Goal: Information Seeking & Learning: Compare options

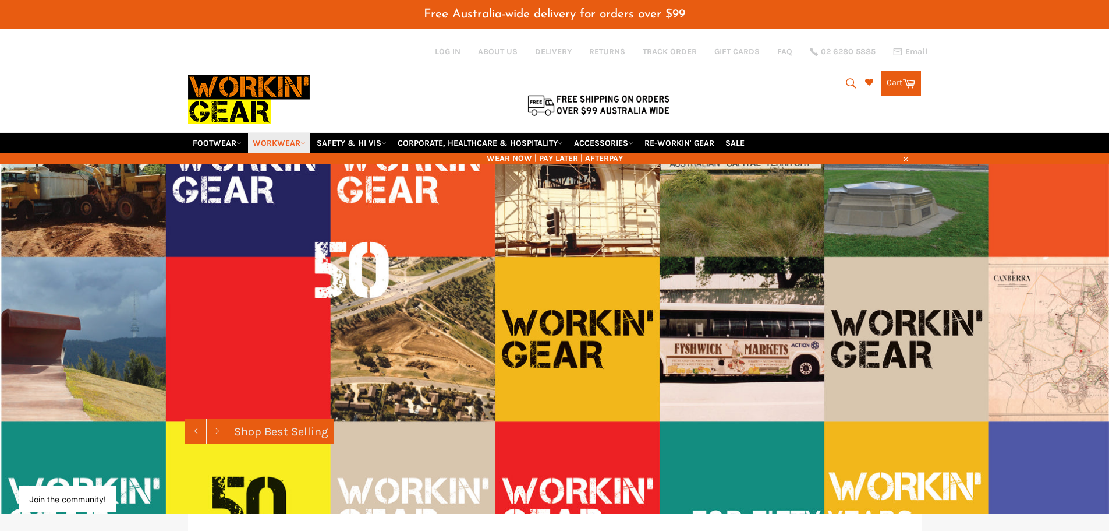
click at [274, 139] on link "WORKWEAR" at bounding box center [279, 143] width 62 height 20
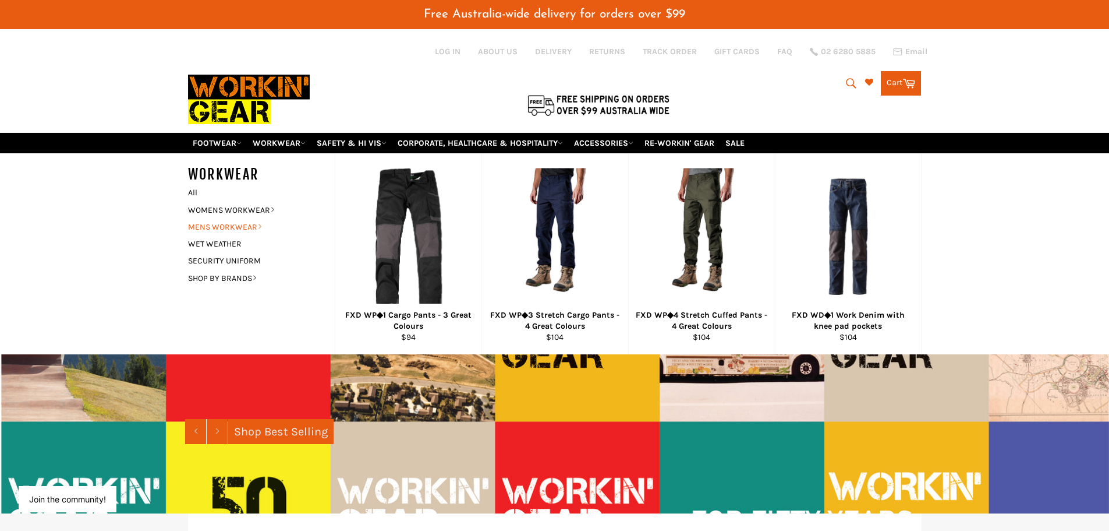
click at [214, 224] on link "MENS WORKWEAR" at bounding box center [252, 226] width 141 height 17
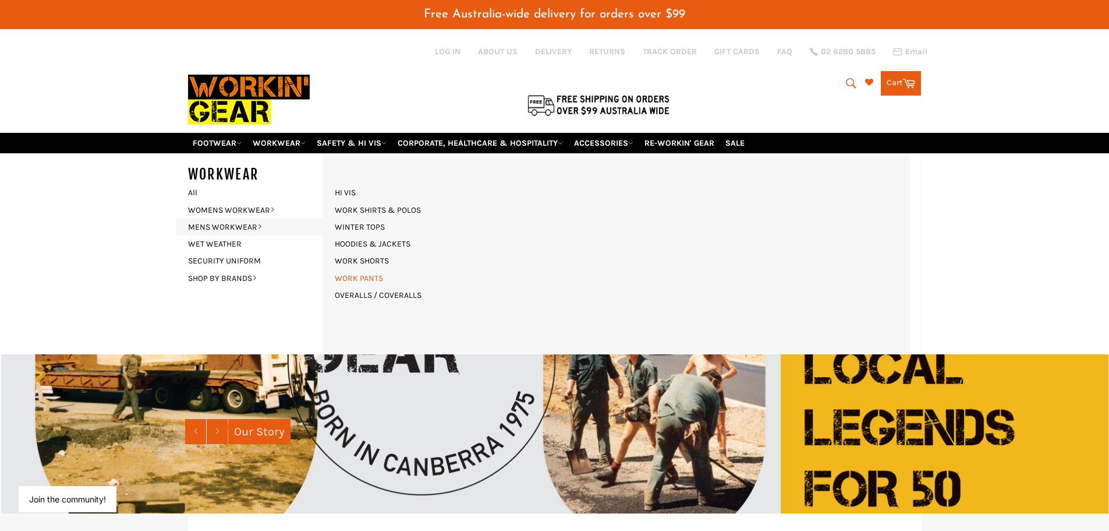
click at [365, 275] on link "WORK PANTS" at bounding box center [359, 278] width 60 height 17
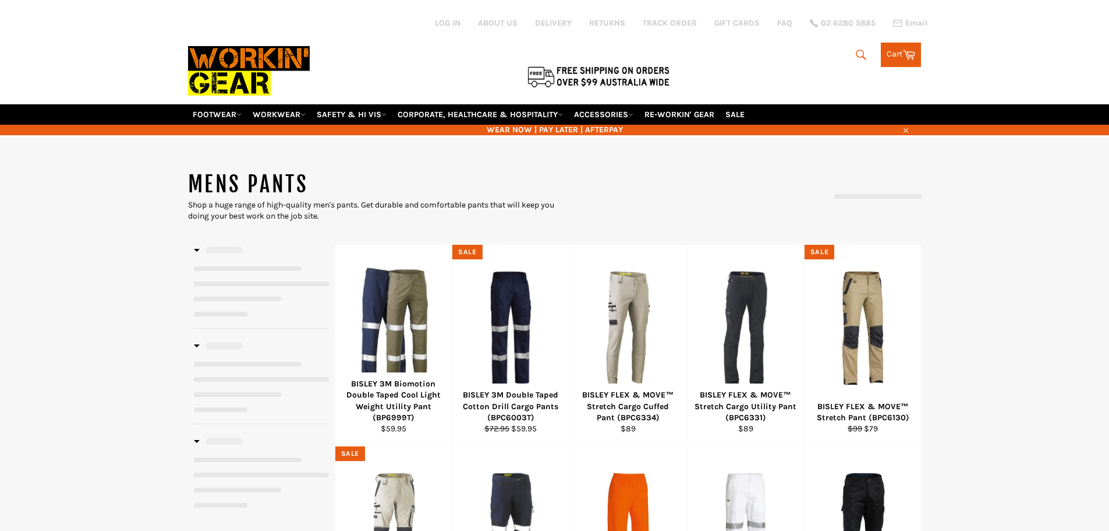
select select "**********"
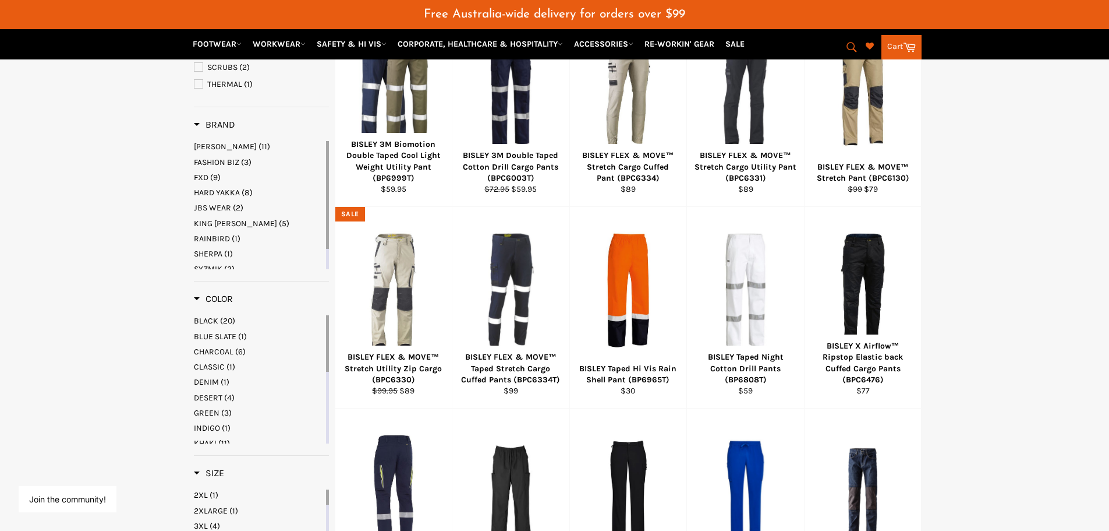
scroll to position [233, 0]
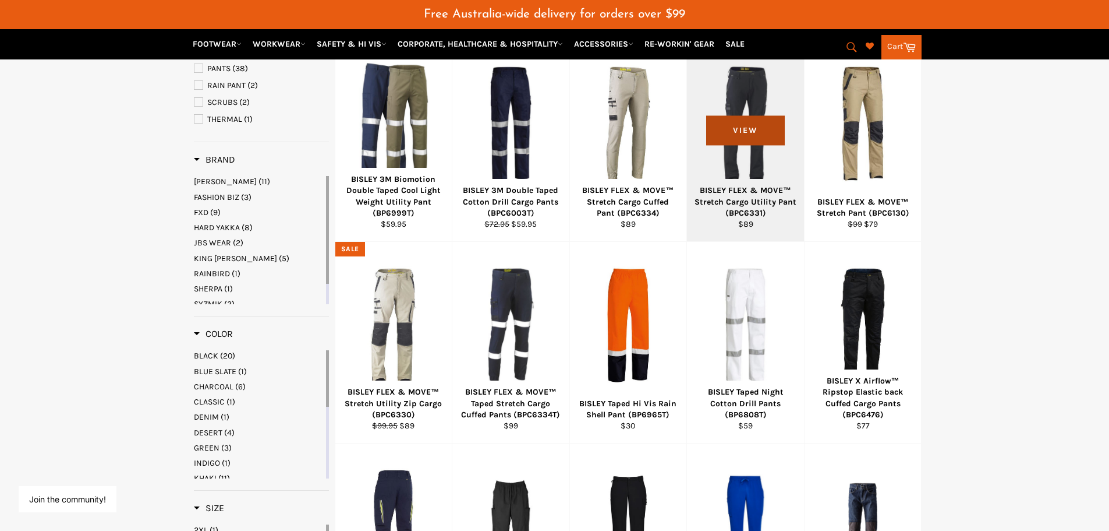
click at [737, 130] on span "View" at bounding box center [745, 130] width 79 height 30
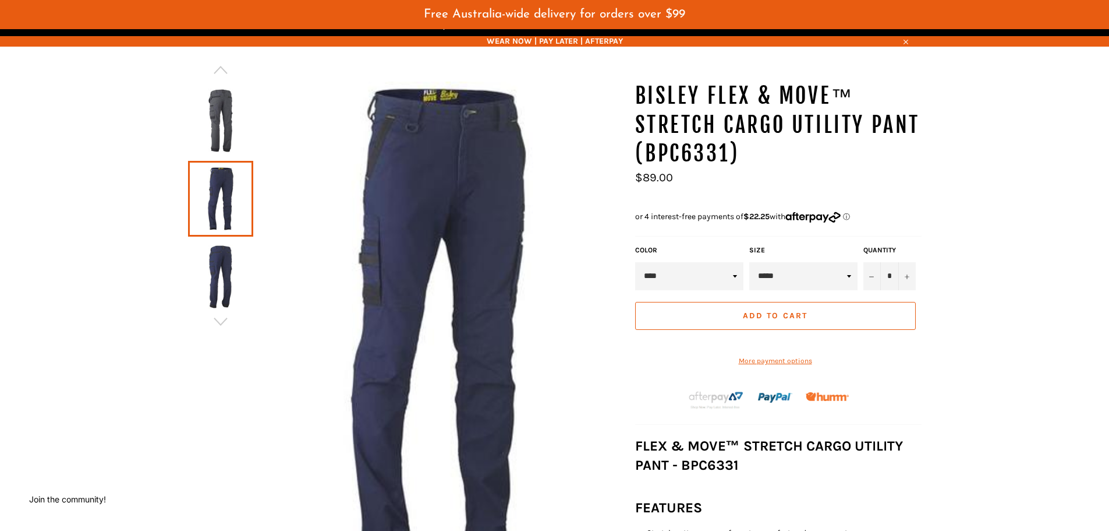
scroll to position [116, 0]
click at [850, 277] on select "***** ***** ***** ***** ***** ***** ****** ****** ******" at bounding box center [803, 277] width 108 height 28
select select "*****"
click at [749, 263] on select "***** ***** ***** ***** ***** ***** ****** ****** ******" at bounding box center [803, 277] width 108 height 28
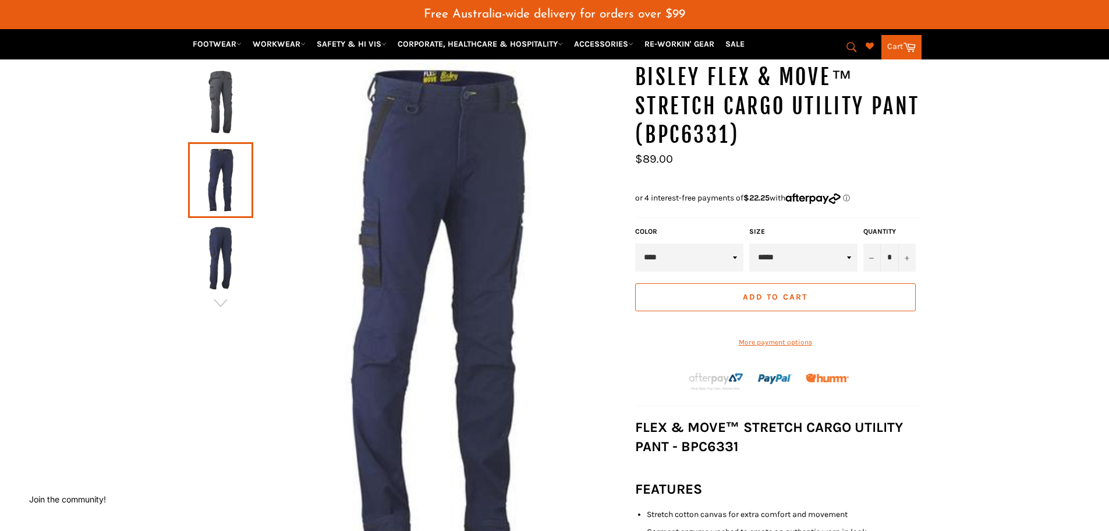
scroll to position [175, 0]
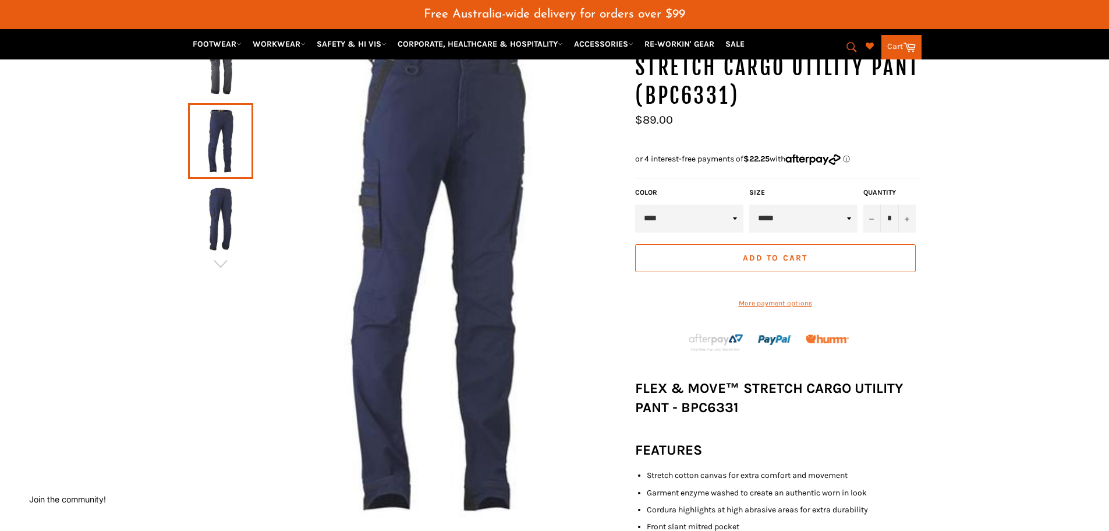
click at [223, 224] on img at bounding box center [221, 219] width 54 height 64
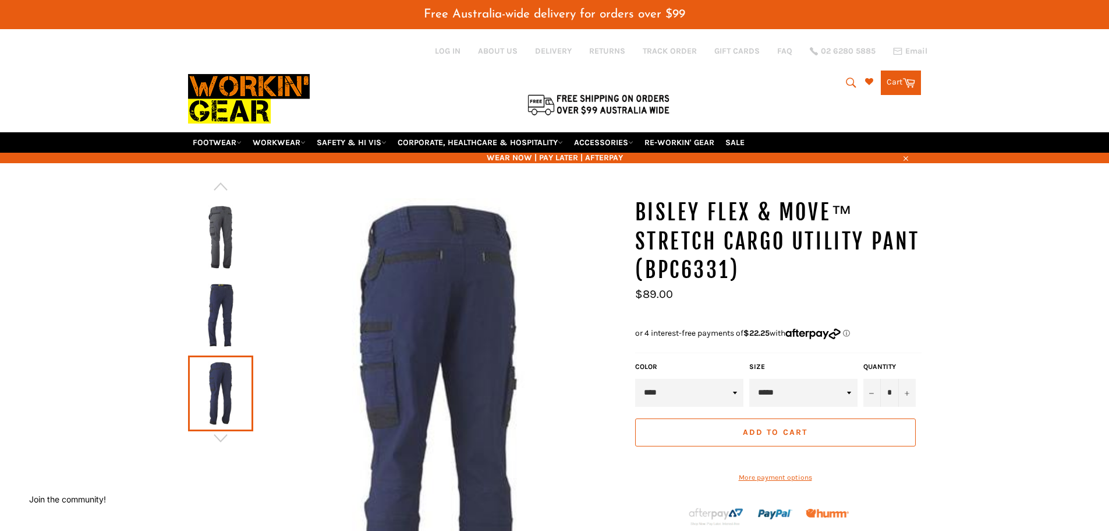
scroll to position [0, 0]
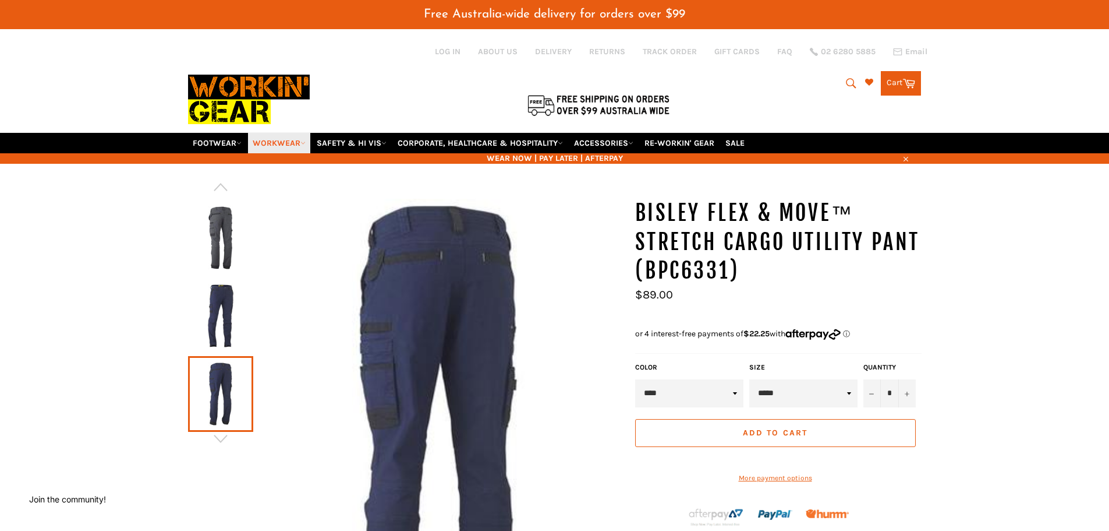
click at [263, 143] on link "WORKWEAR" at bounding box center [279, 143] width 62 height 20
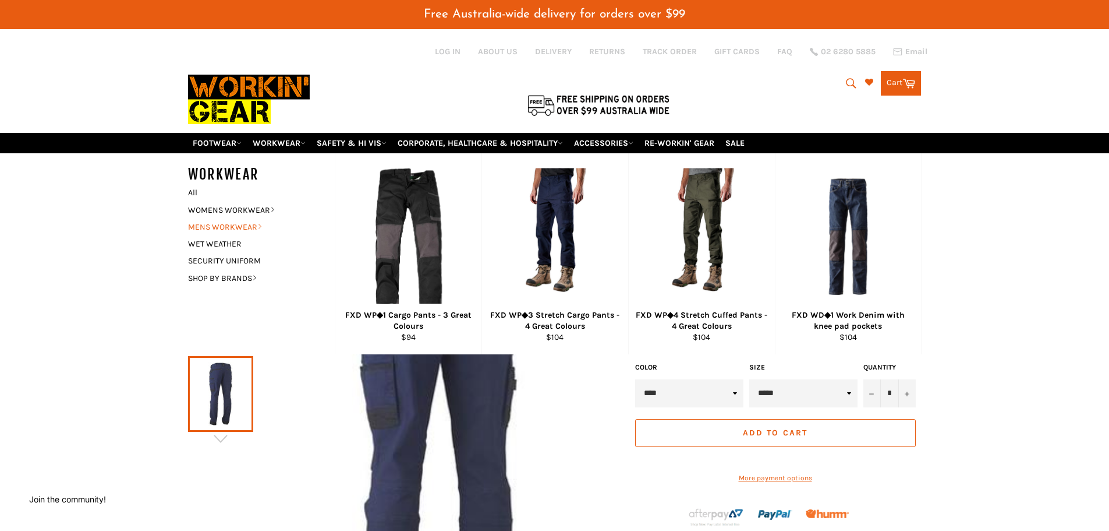
click at [211, 226] on link "MENS WORKWEAR" at bounding box center [252, 226] width 141 height 17
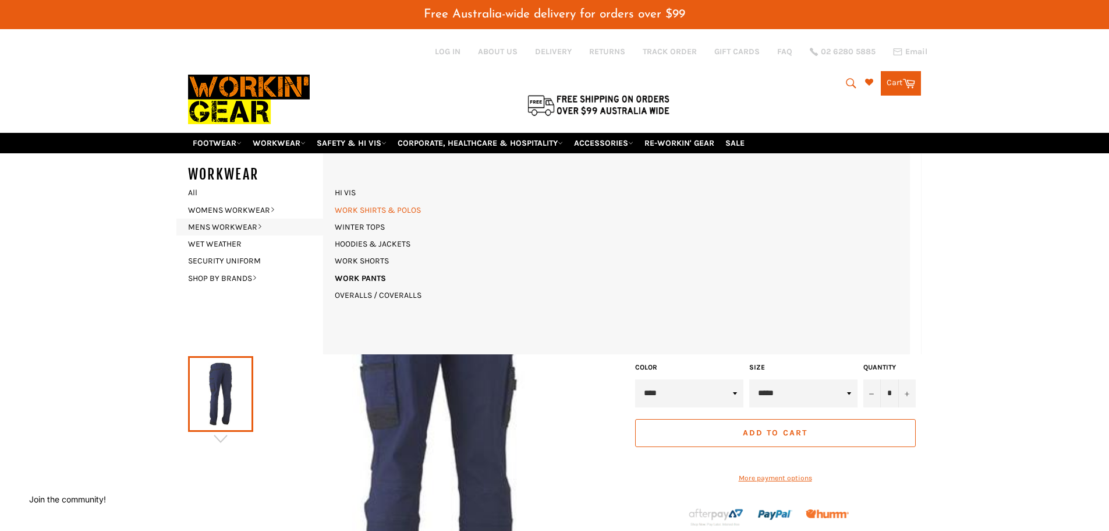
click at [360, 208] on link "WORK SHIRTS & POLOS" at bounding box center [378, 209] width 98 height 17
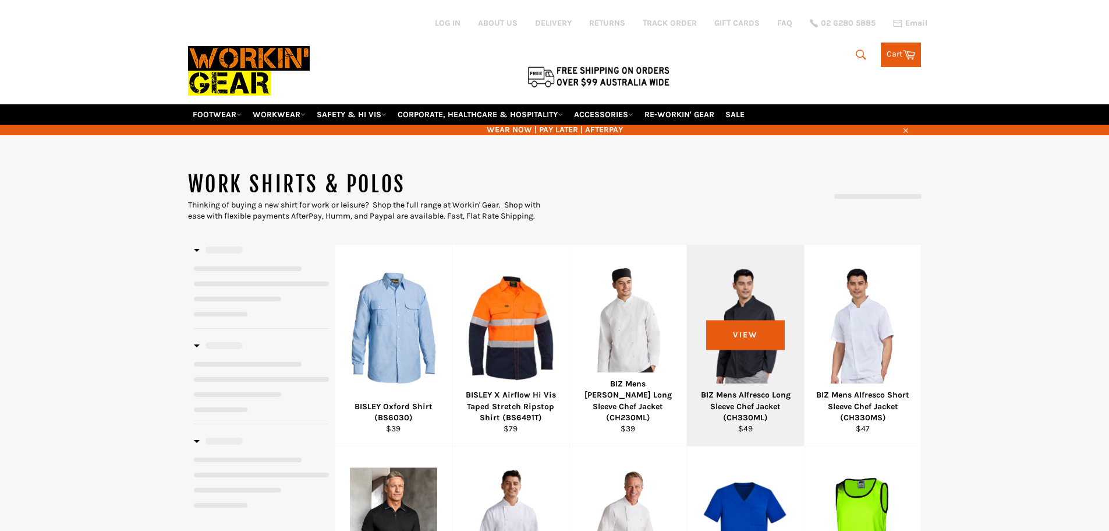
select select "**********"
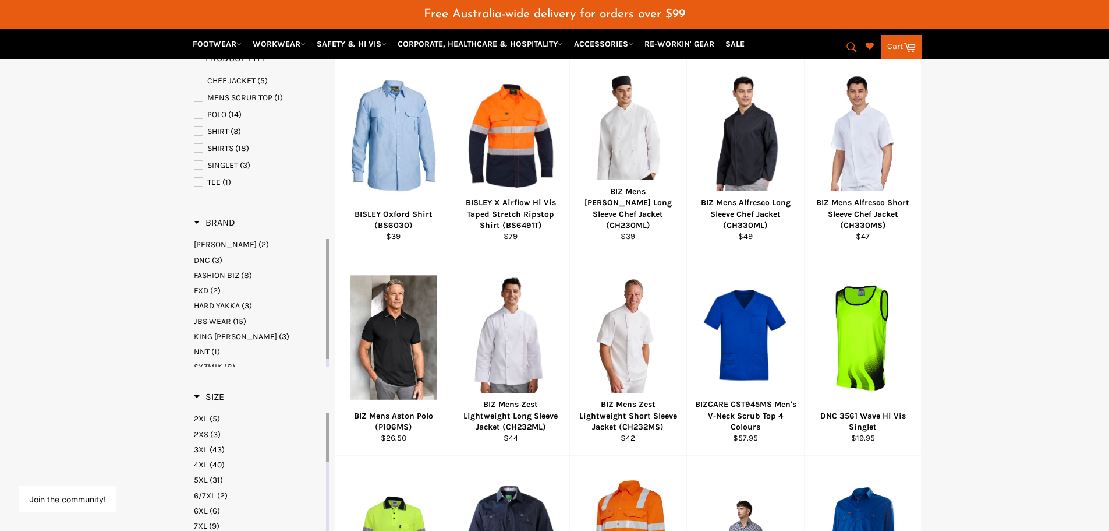
scroll to position [233, 0]
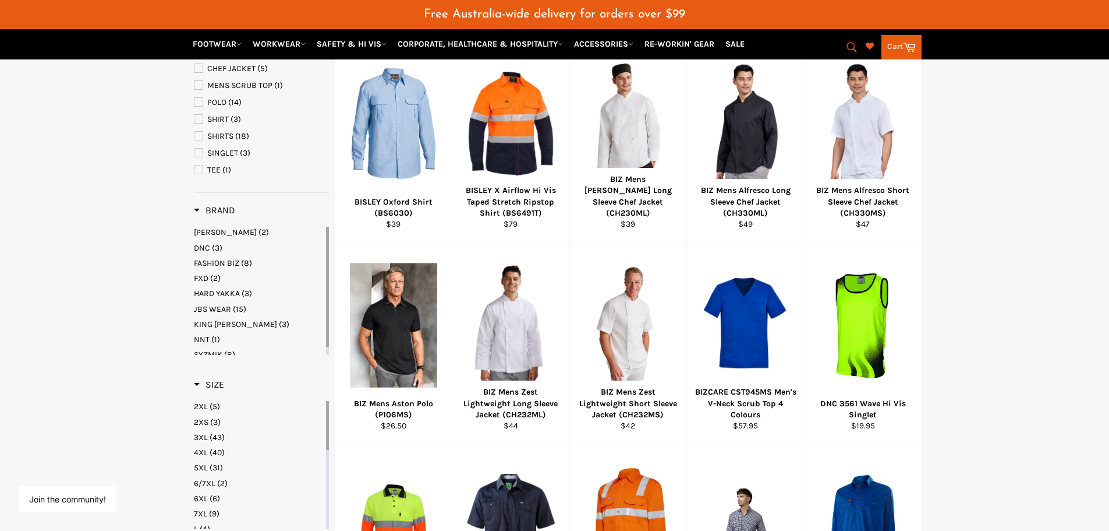
click at [217, 321] on span "KING [PERSON_NAME]" at bounding box center [235, 324] width 83 height 10
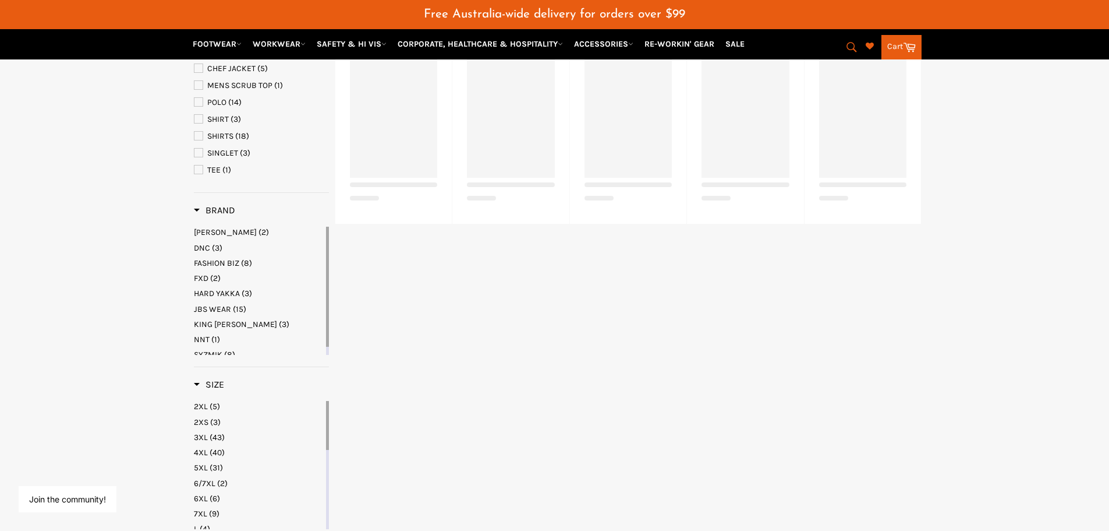
select select "**********"
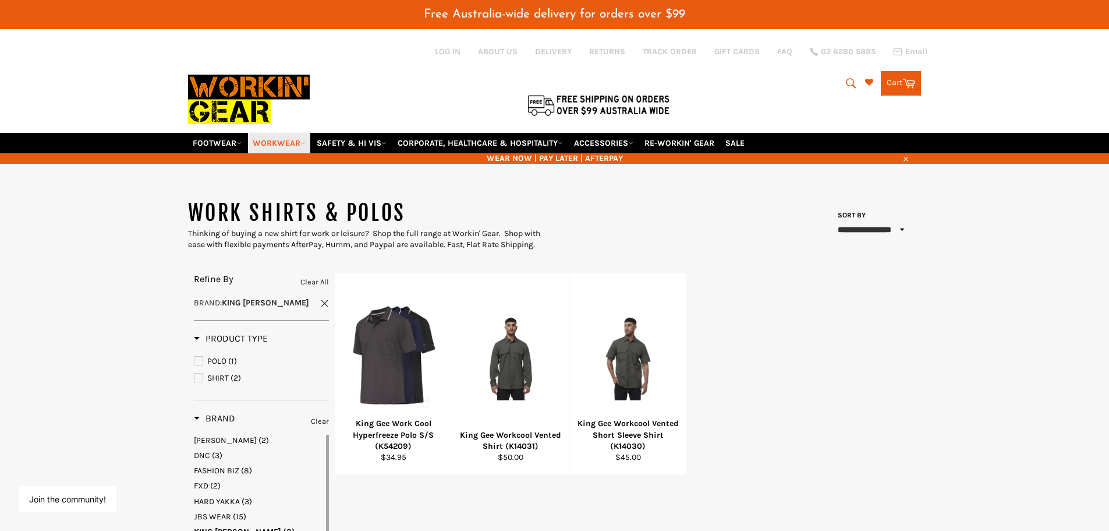
click at [281, 144] on link "WORKWEAR" at bounding box center [279, 143] width 62 height 20
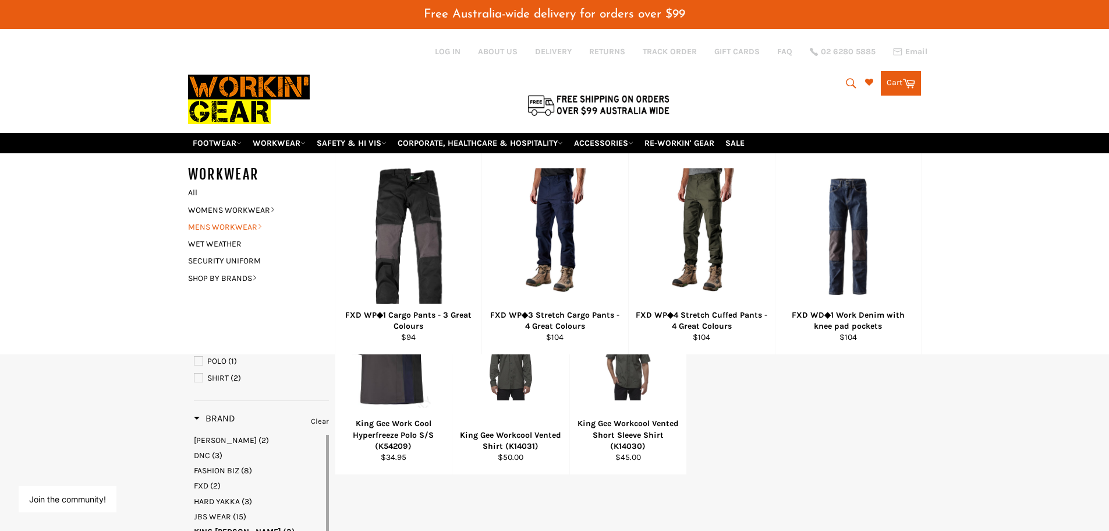
click at [225, 225] on link "MENS WORKWEAR" at bounding box center [252, 226] width 141 height 17
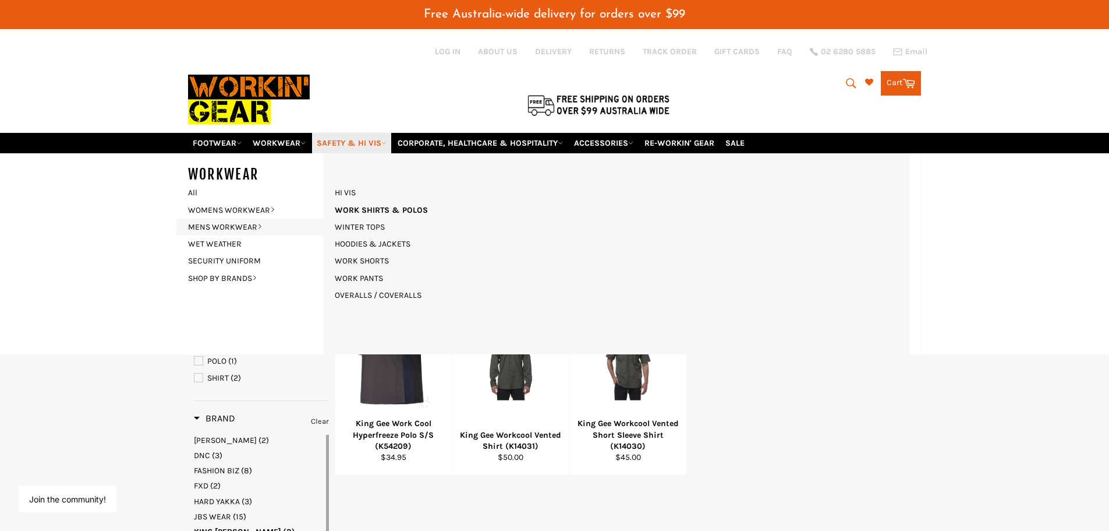
click at [341, 145] on link "SAFETY & HI VIS" at bounding box center [351, 143] width 79 height 20
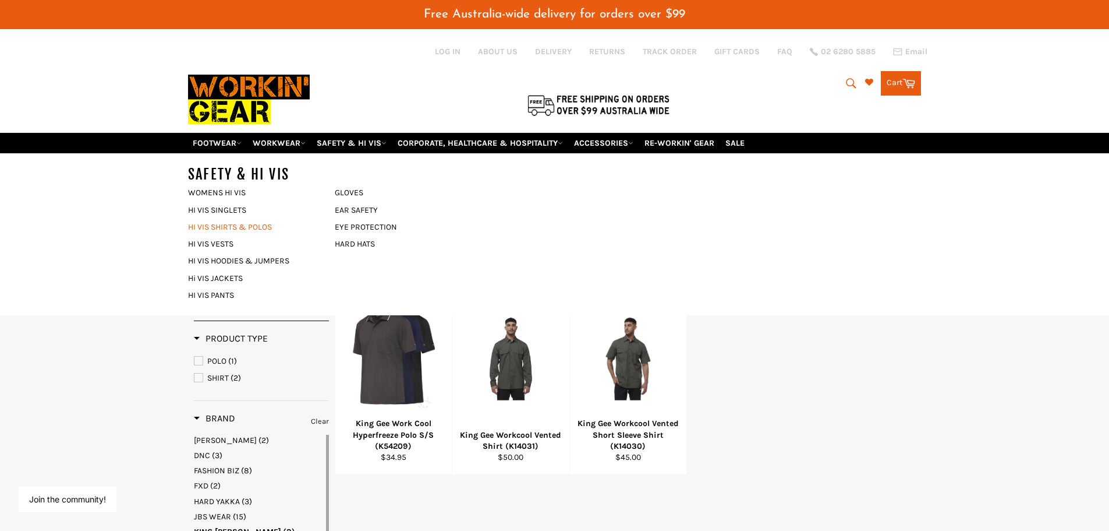
click at [213, 225] on link "HI VIS SHIRTS & POLOS" at bounding box center [252, 226] width 141 height 17
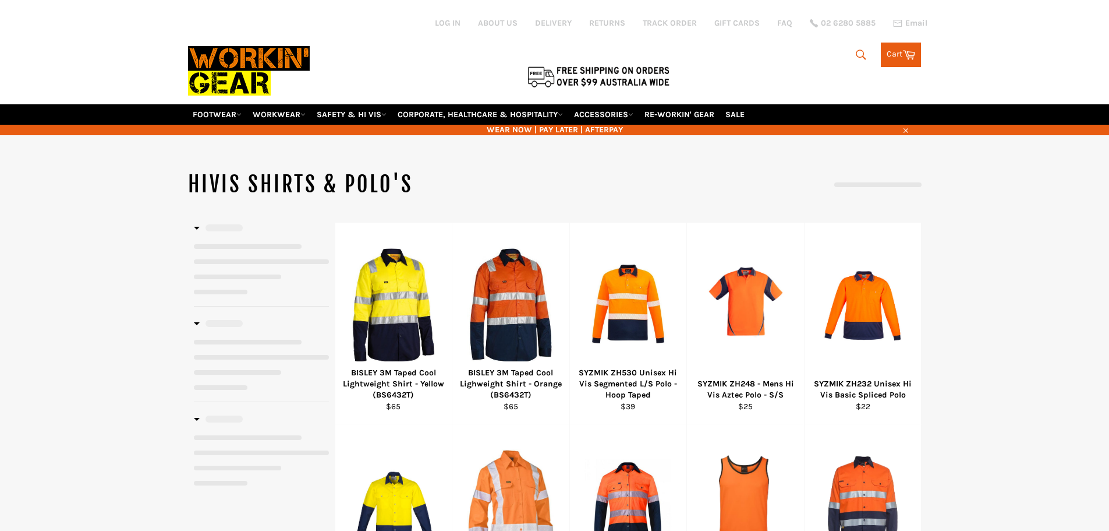
select select "******"
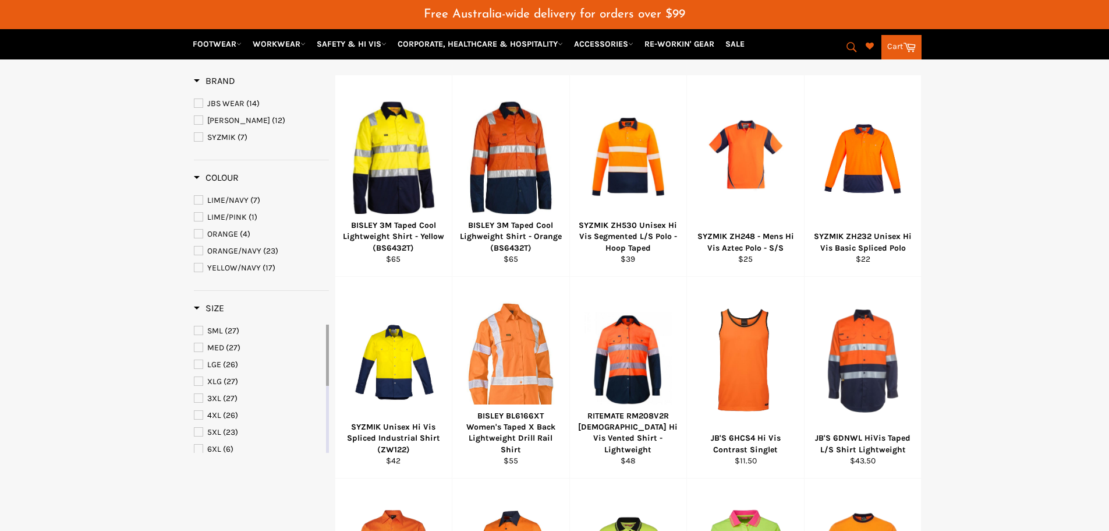
scroll to position [116, 0]
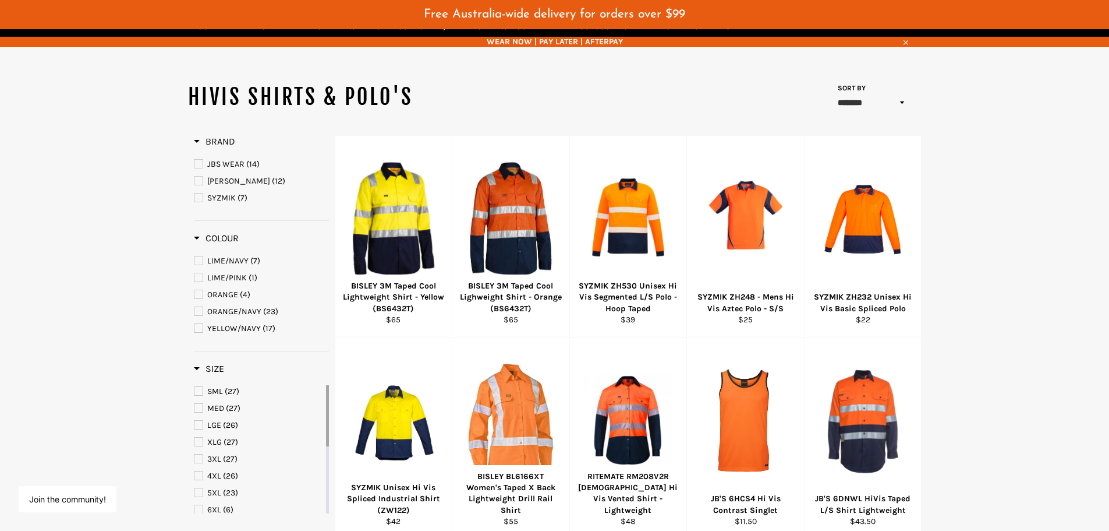
click at [196, 142] on span "Brand" at bounding box center [214, 141] width 41 height 11
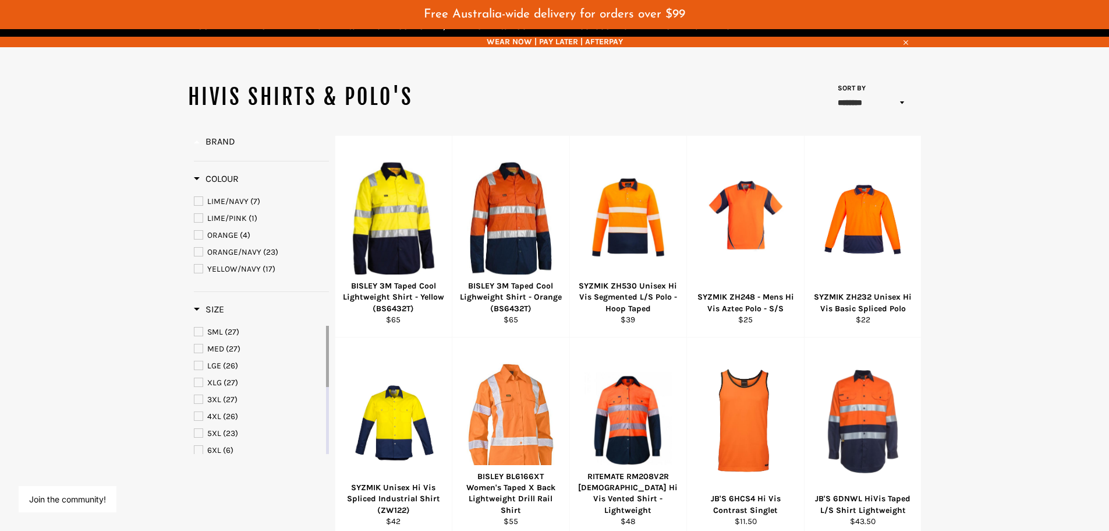
click at [196, 142] on span "Brand" at bounding box center [214, 141] width 41 height 11
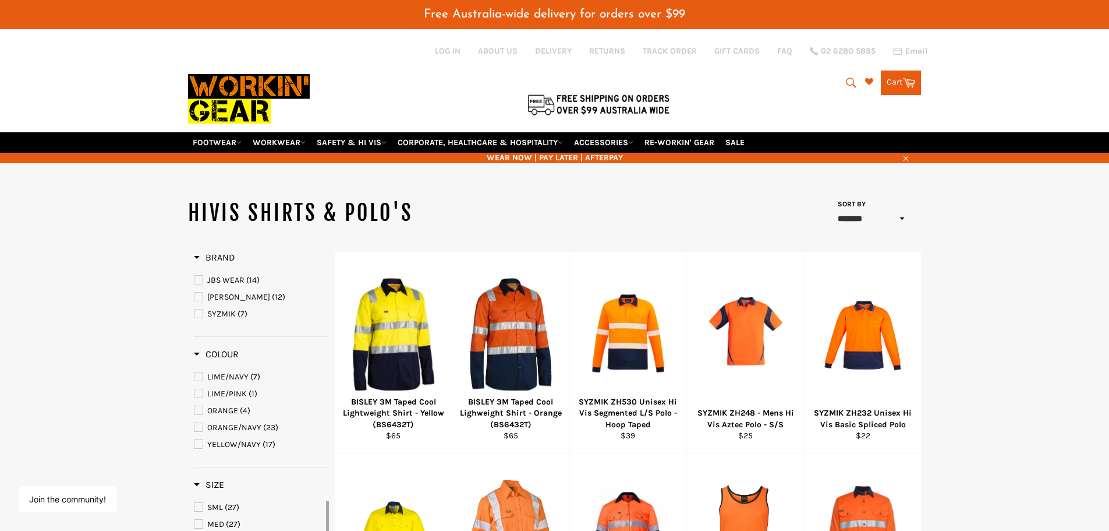
scroll to position [0, 0]
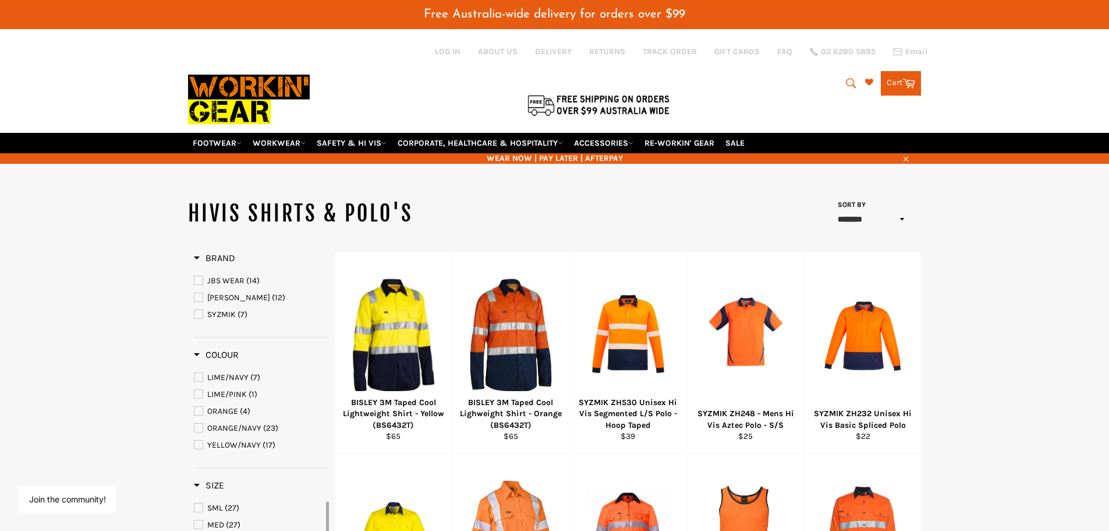
click at [849, 85] on icon "submit" at bounding box center [851, 83] width 13 height 13
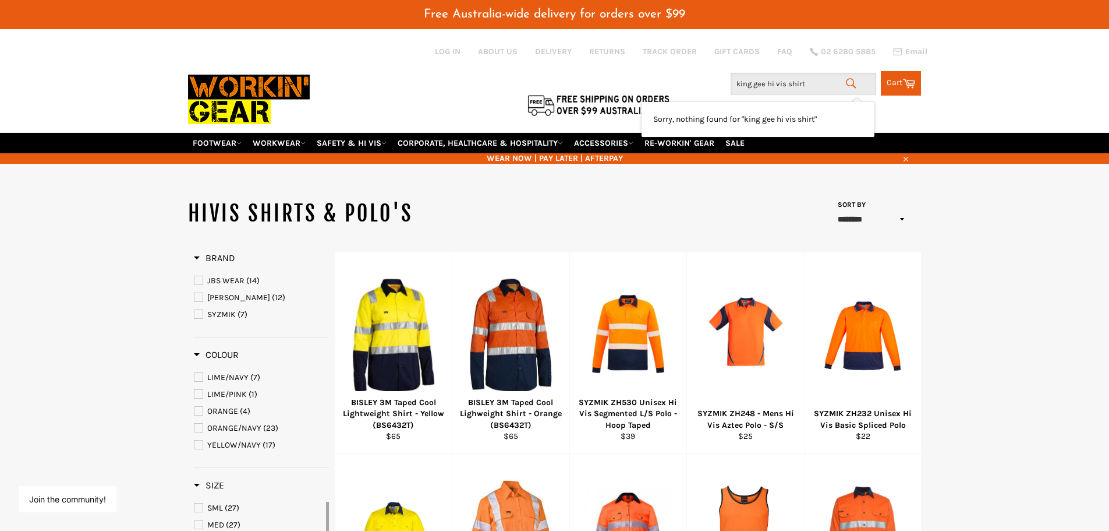
type input "king gee hi vis shirts"
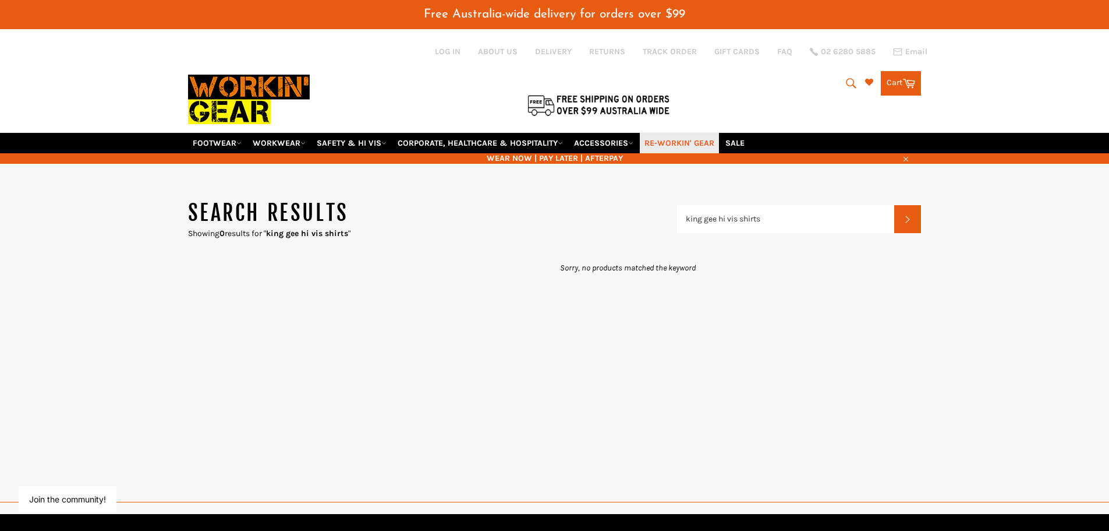
click at [678, 143] on link "RE-WORKIN' GEAR" at bounding box center [679, 143] width 79 height 20
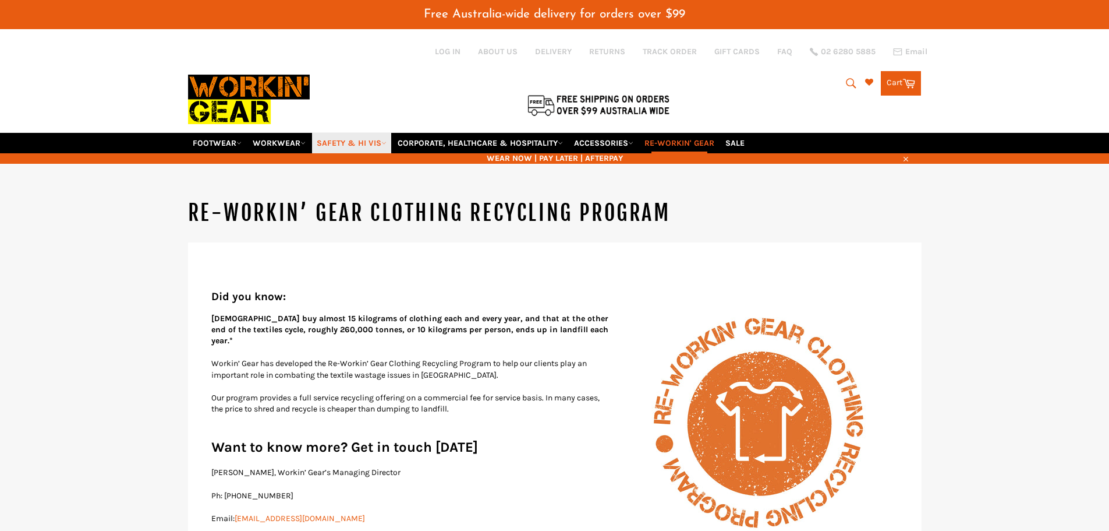
click at [331, 143] on link "SAFETY & HI VIS" at bounding box center [351, 143] width 79 height 20
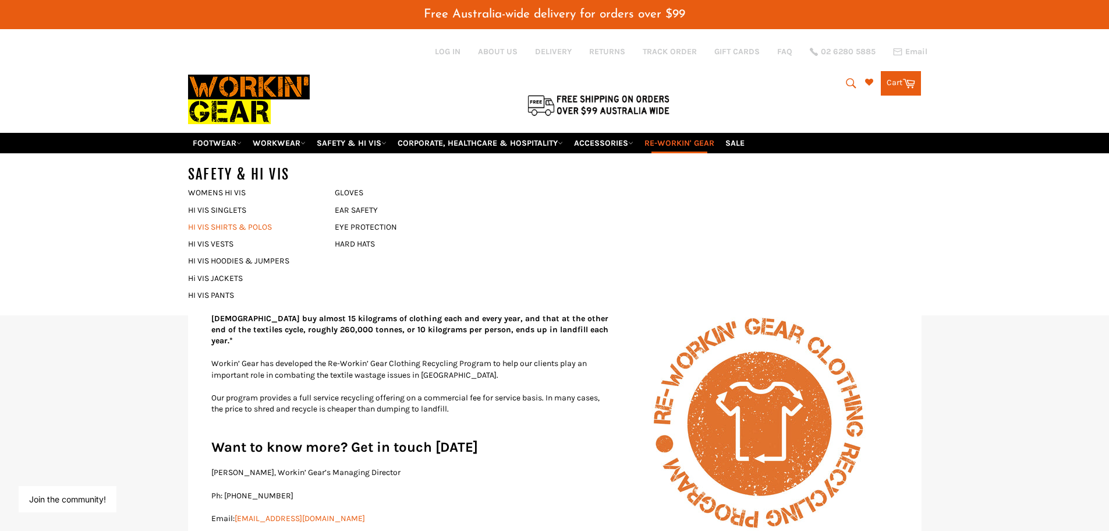
click at [220, 227] on link "HI VIS SHIRTS & POLOS" at bounding box center [252, 226] width 141 height 17
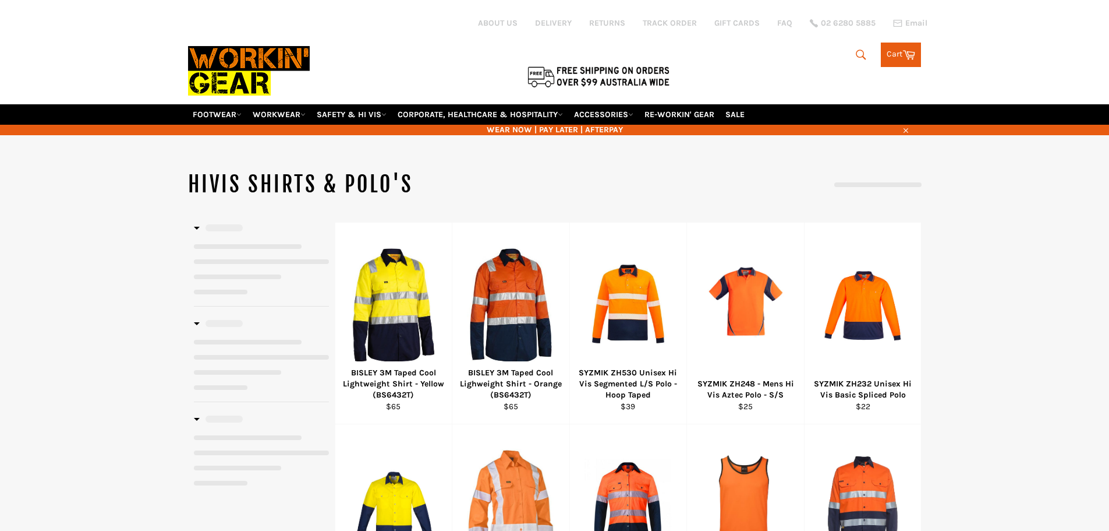
select select "******"
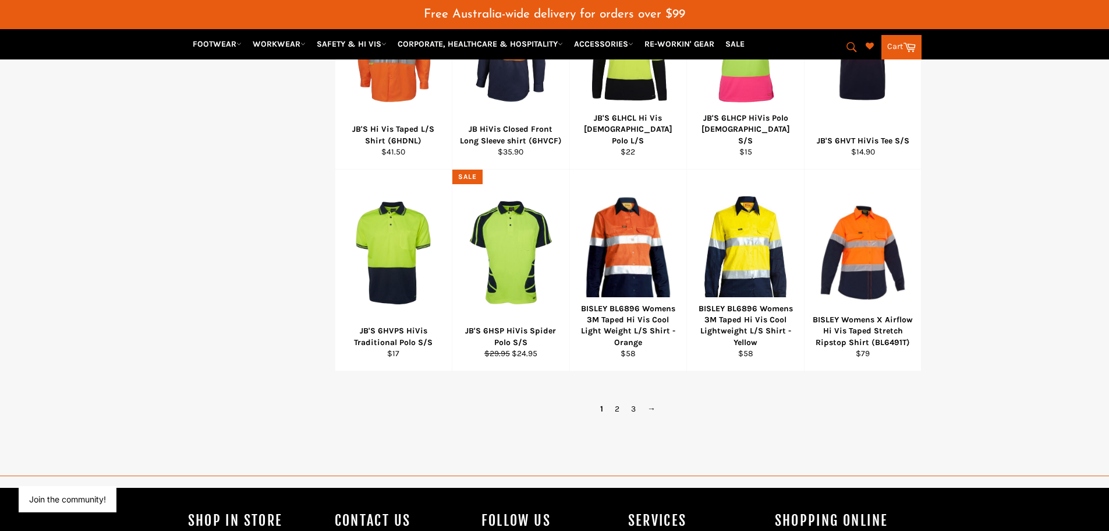
scroll to position [699, 0]
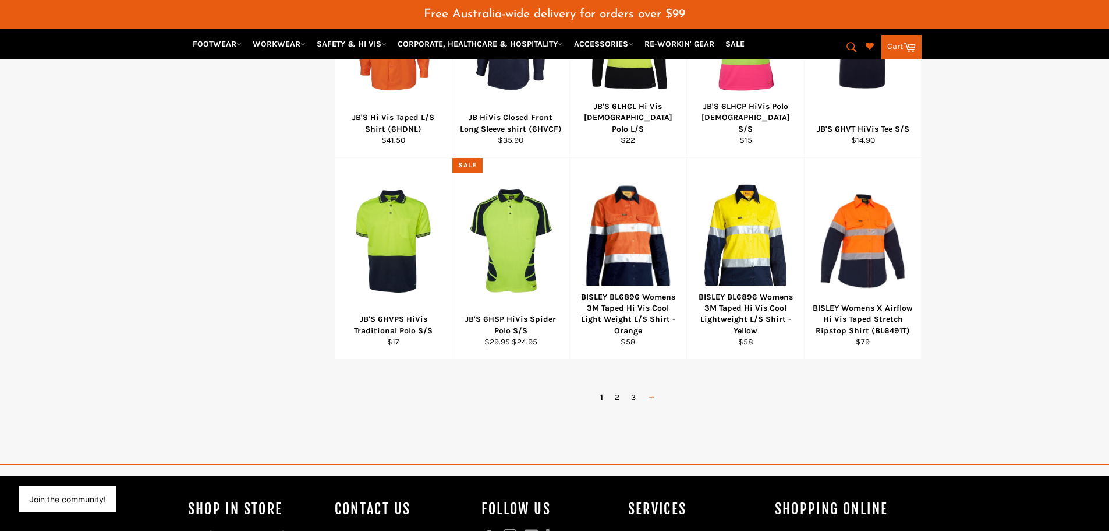
click at [648, 396] on link "→" at bounding box center [652, 396] width 20 height 17
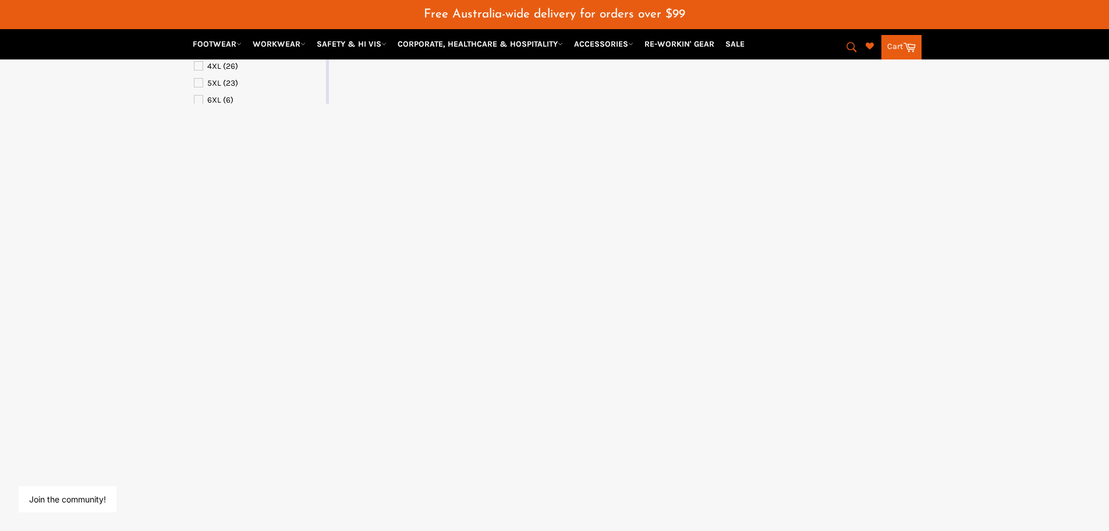
select select "******"
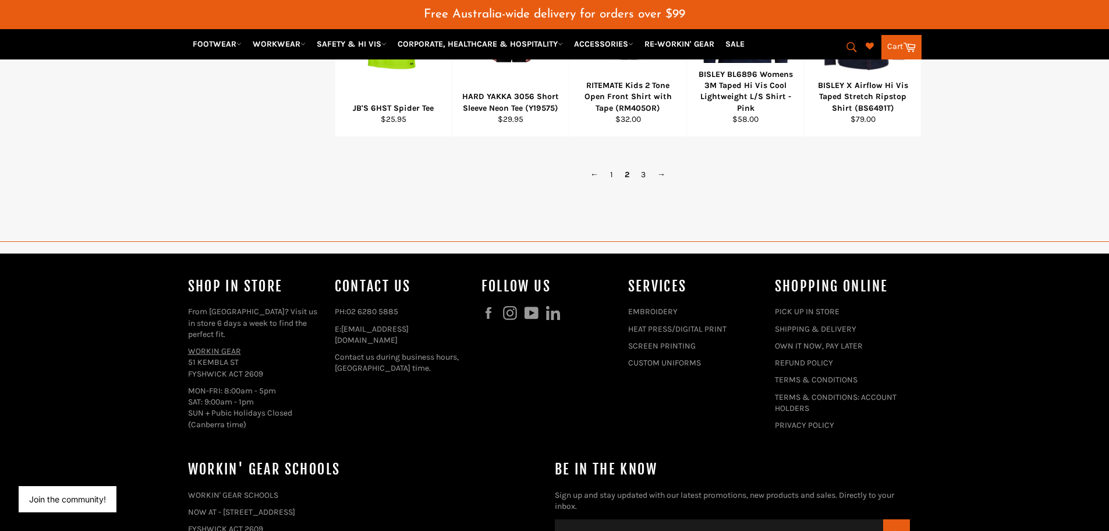
scroll to position [922, 0]
click at [589, 171] on link "←" at bounding box center [595, 173] width 20 height 17
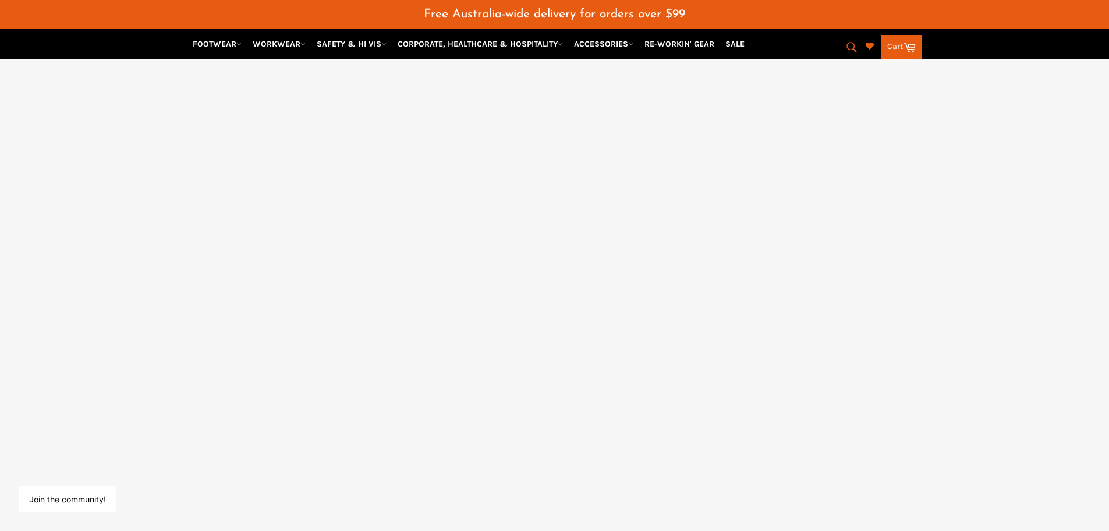
select select "******"
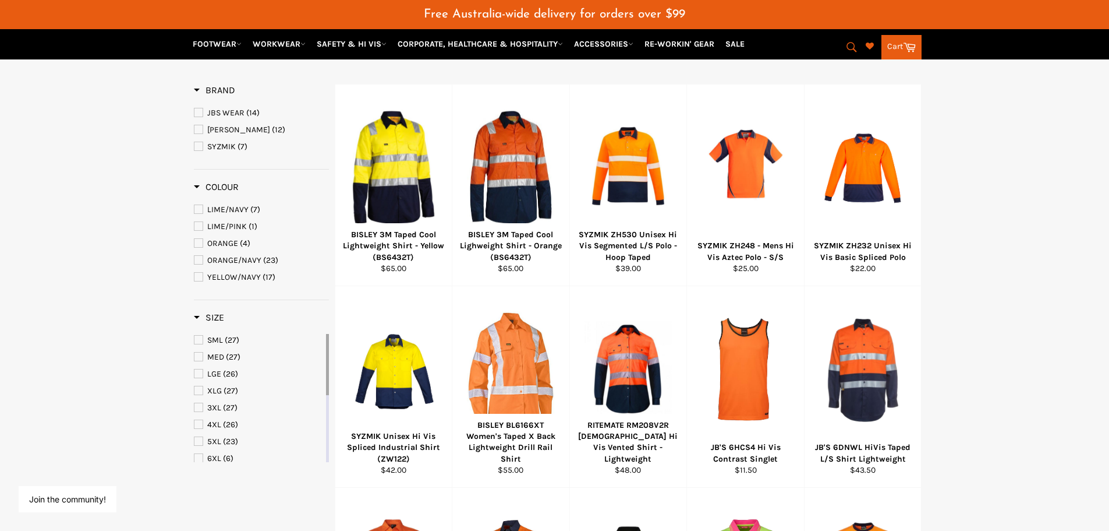
scroll to position [165, 0]
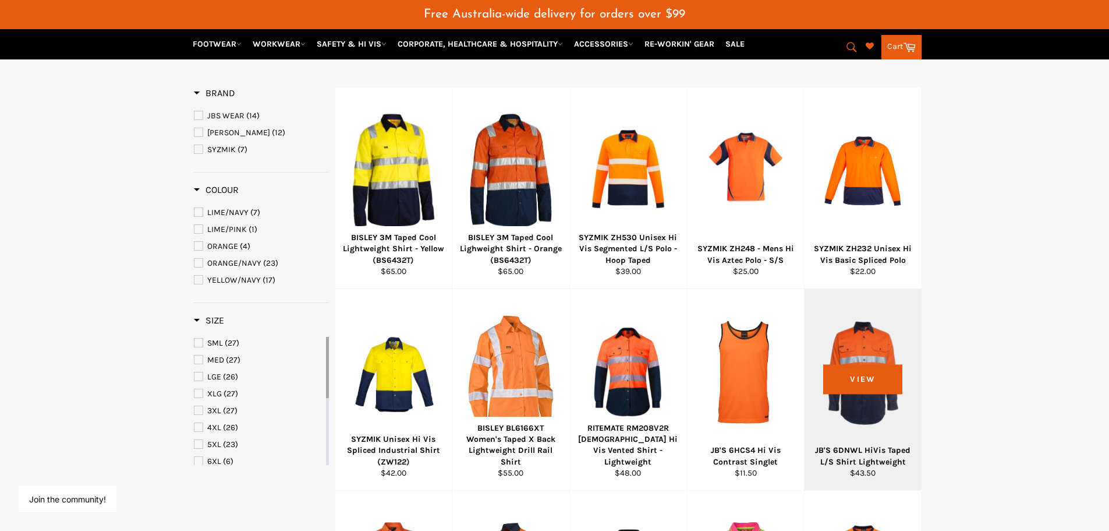
click at [862, 384] on div at bounding box center [863, 371] width 88 height 137
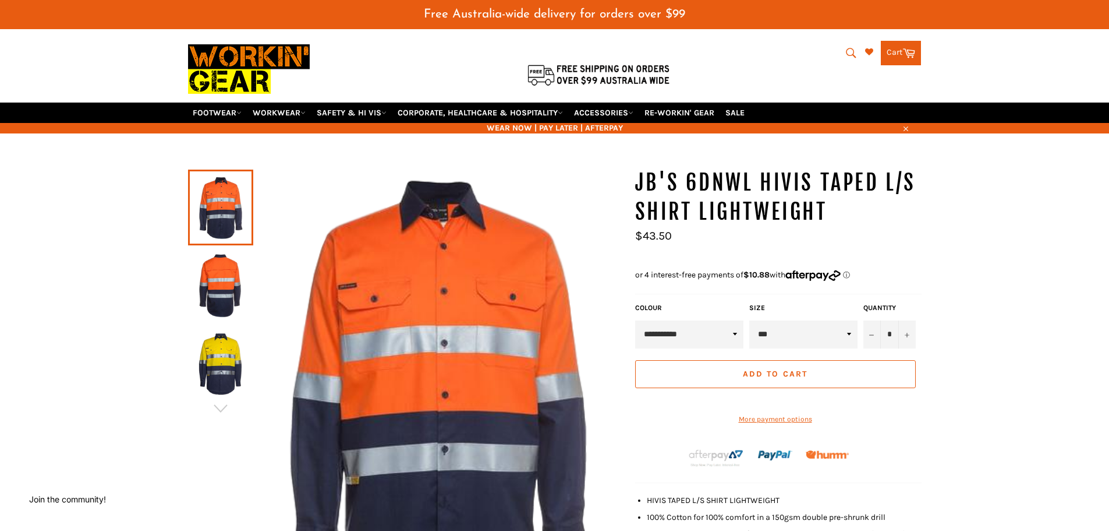
scroll to position [29, 0]
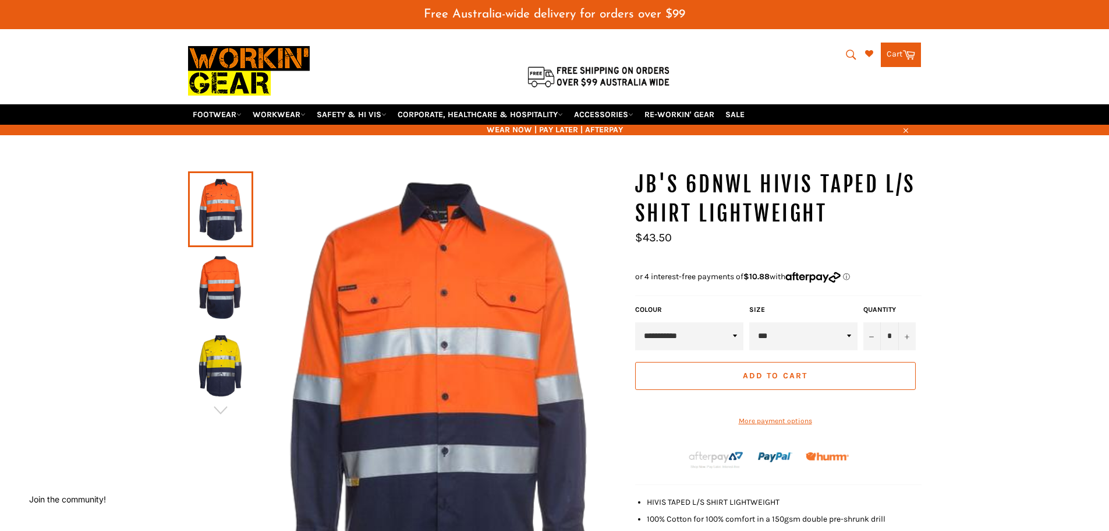
click at [222, 292] on img at bounding box center [221, 287] width 54 height 64
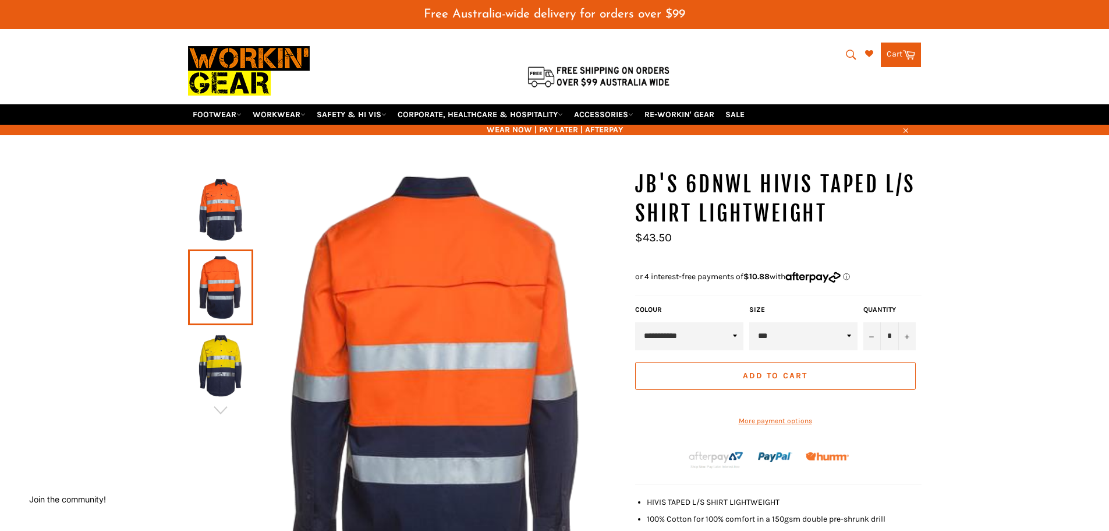
click at [232, 207] on img at bounding box center [221, 209] width 54 height 64
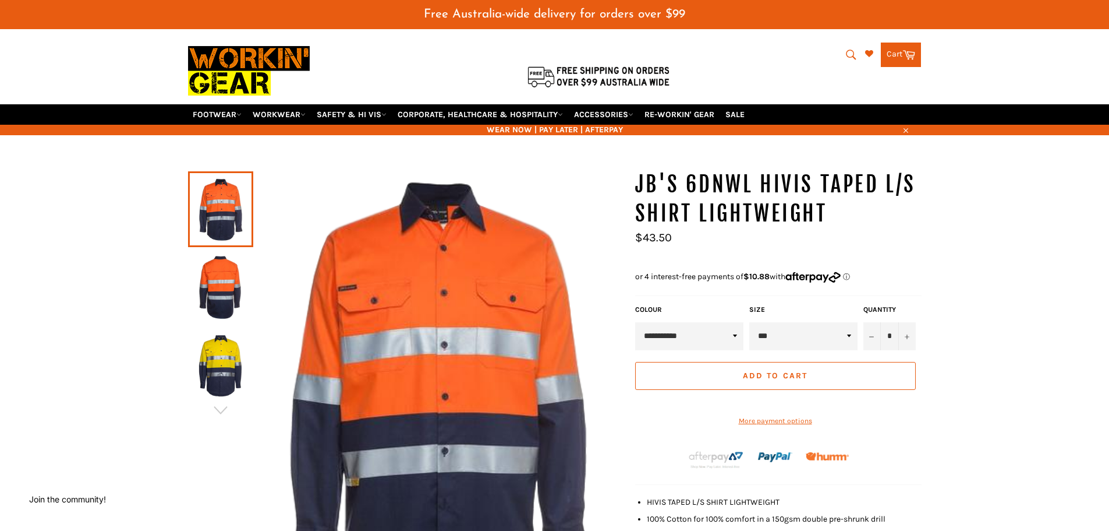
click at [224, 273] on img at bounding box center [221, 287] width 54 height 64
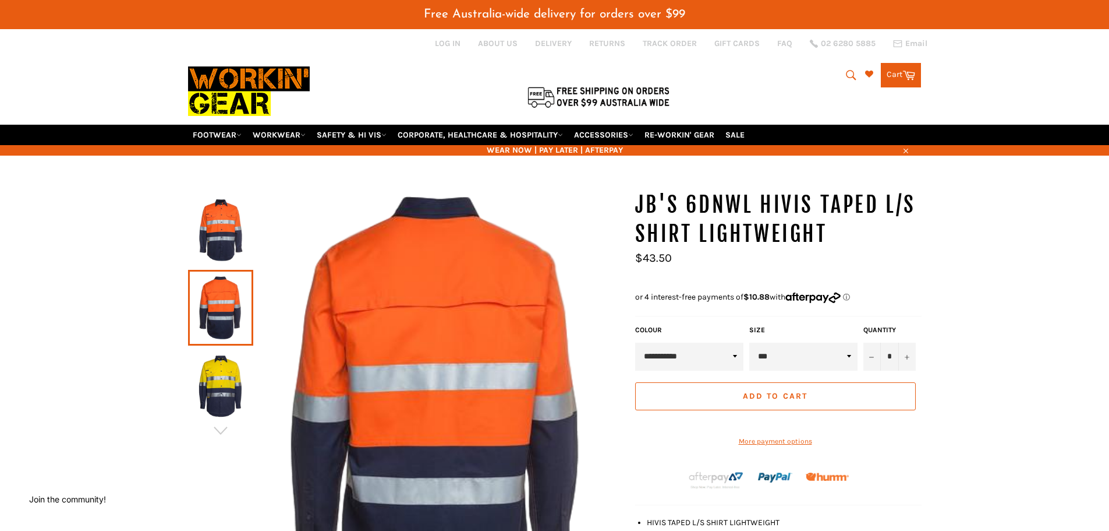
scroll to position [0, 0]
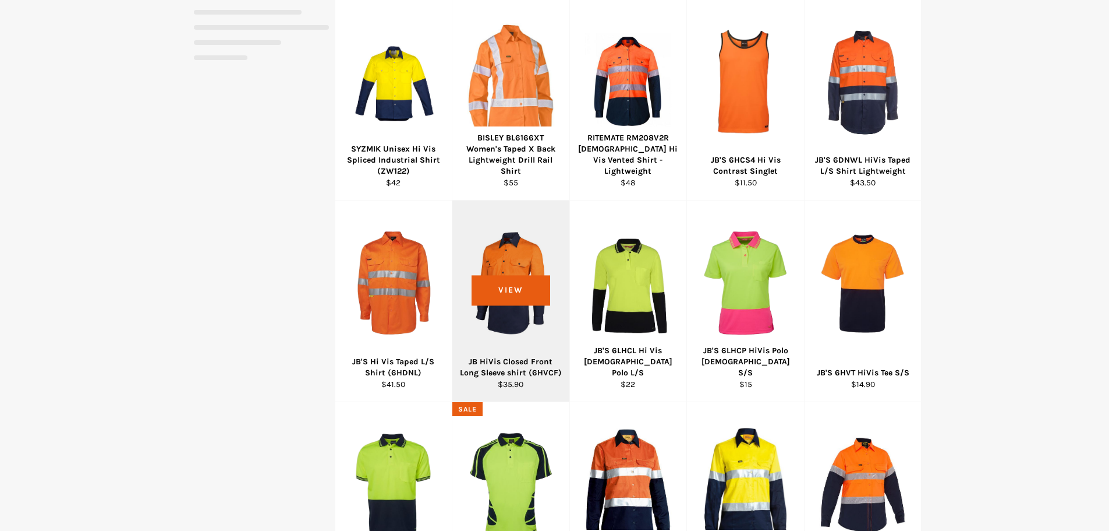
select select "******"
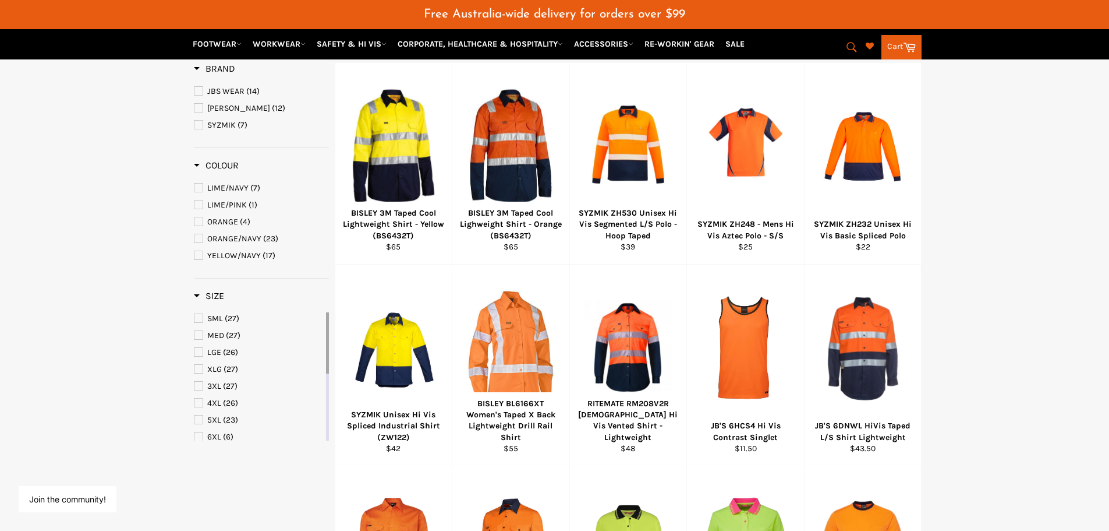
scroll to position [162, 0]
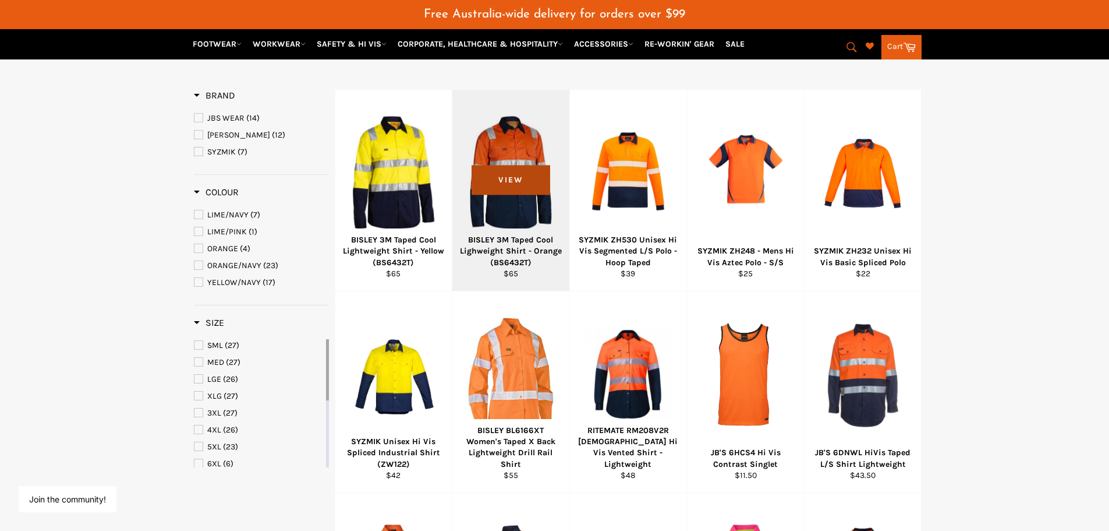
click at [506, 181] on span "View" at bounding box center [511, 180] width 79 height 30
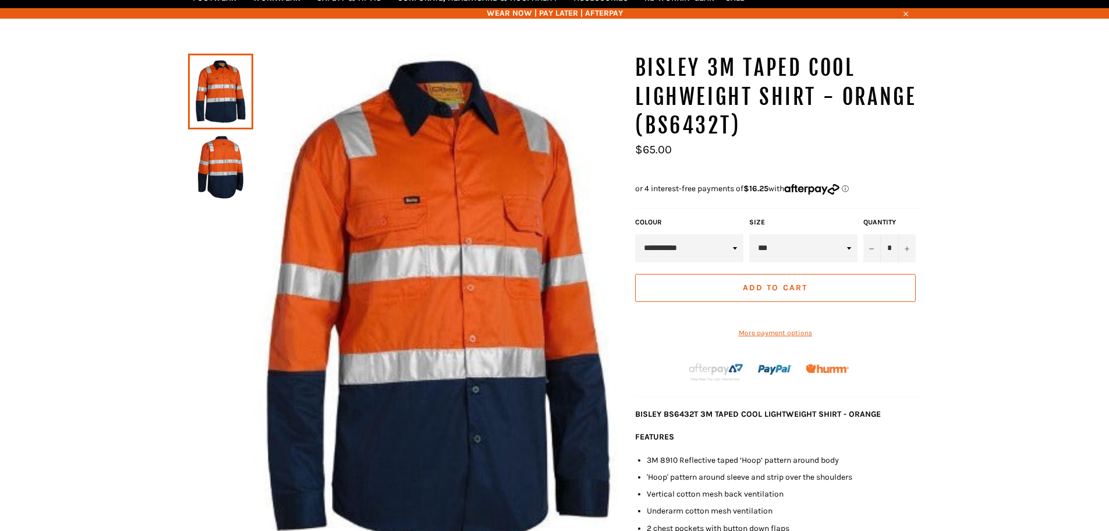
scroll to position [145, 0]
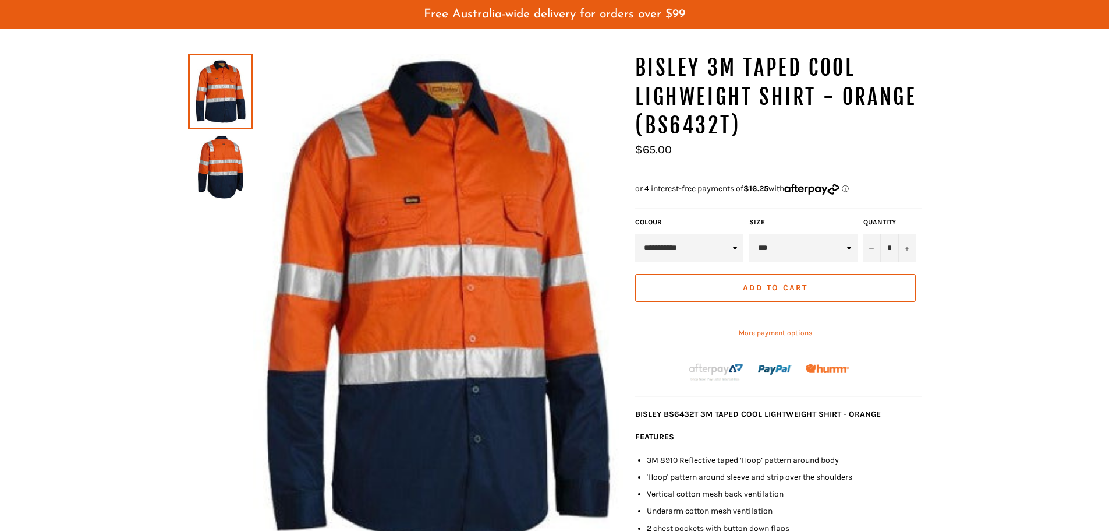
click at [212, 162] on img at bounding box center [221, 167] width 54 height 64
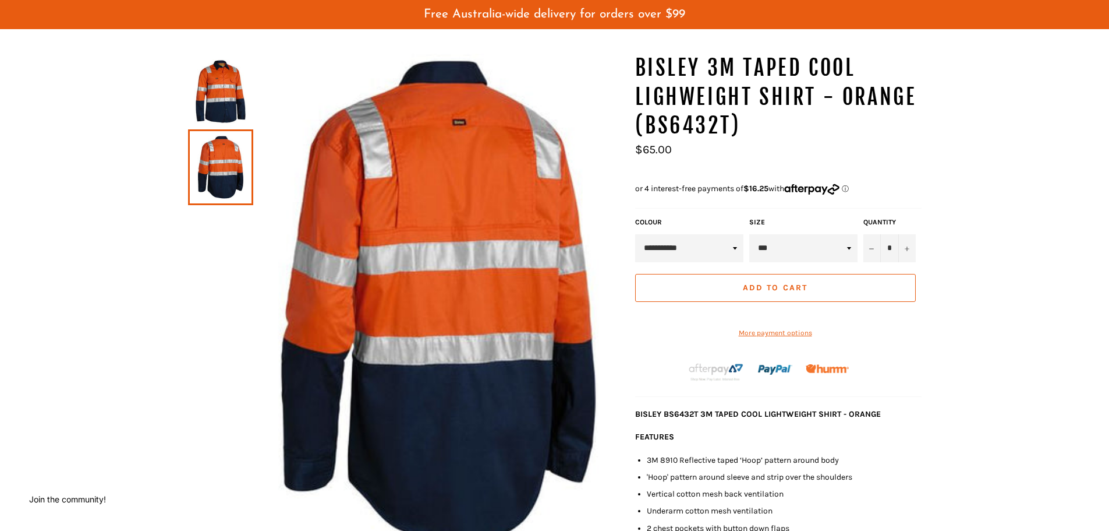
click at [213, 80] on img at bounding box center [221, 91] width 54 height 64
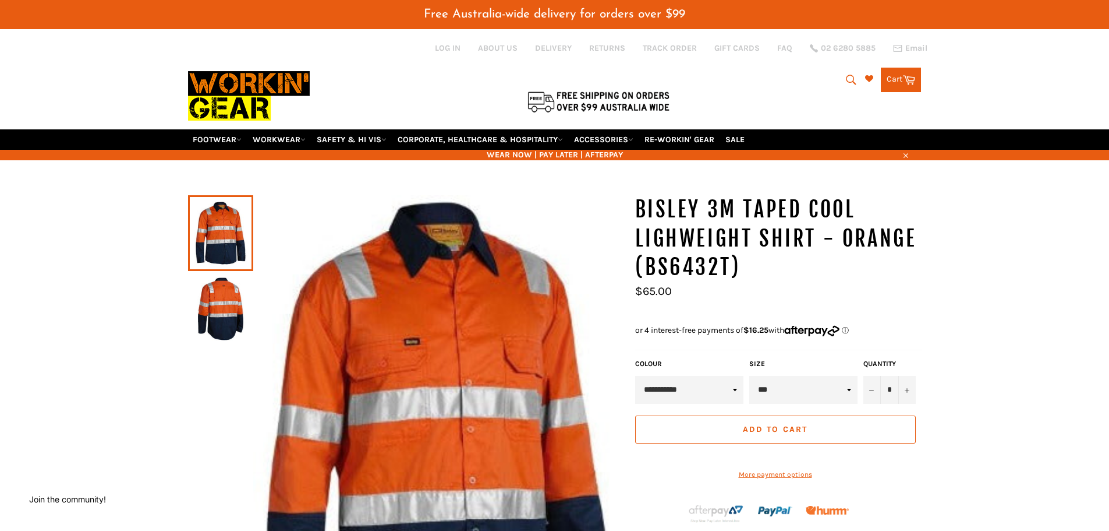
scroll to position [0, 0]
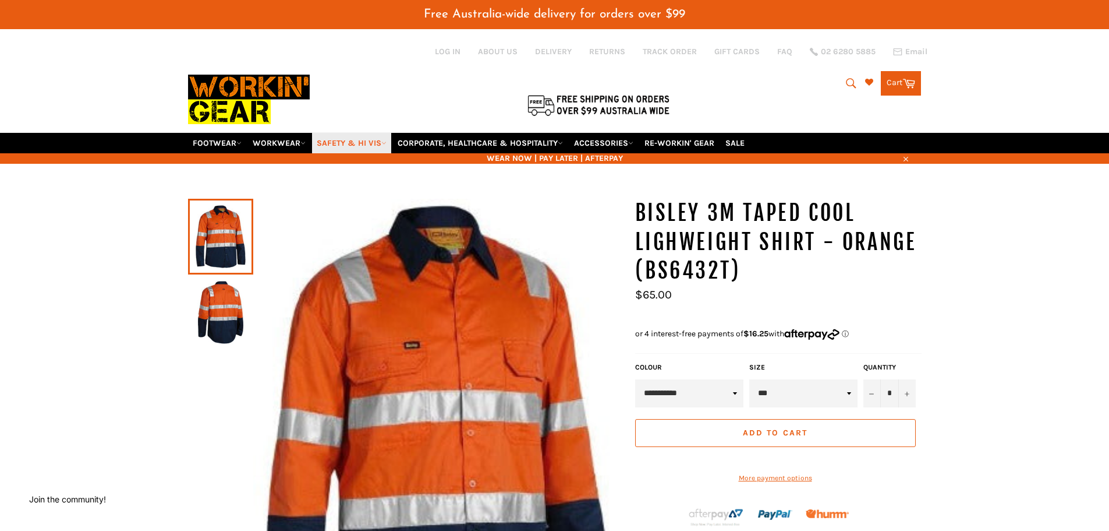
click at [337, 144] on link "SAFETY & HI VIS" at bounding box center [351, 143] width 79 height 20
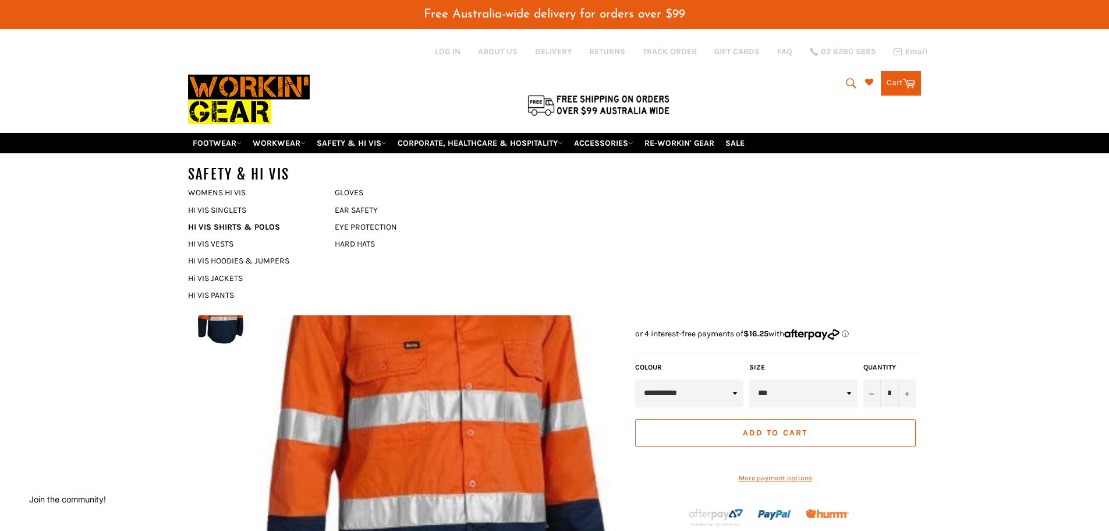
click at [847, 82] on icon "submit" at bounding box center [852, 83] width 10 height 10
click at [229, 281] on link "Hi VIS JACKETS" at bounding box center [252, 278] width 141 height 17
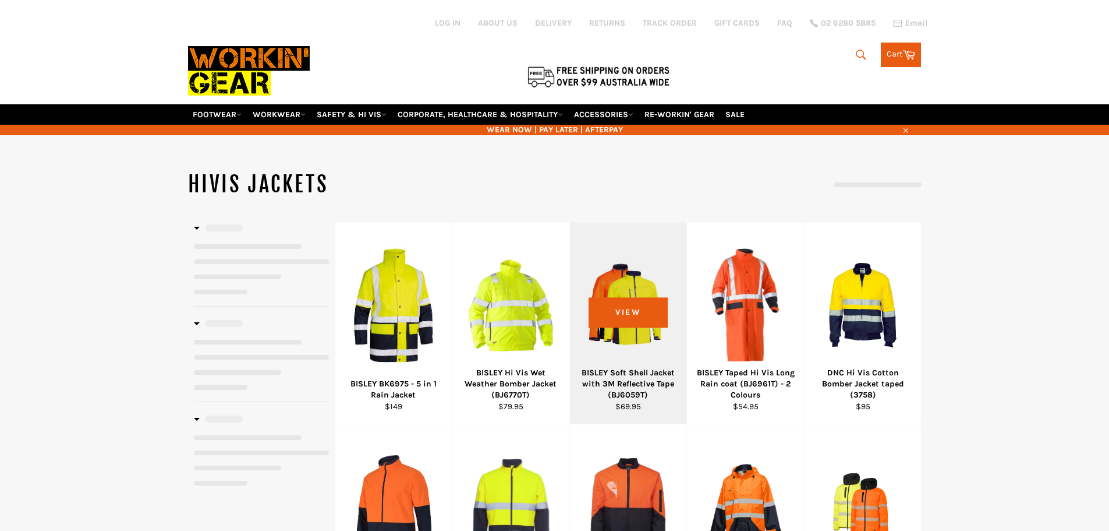
select select "**********"
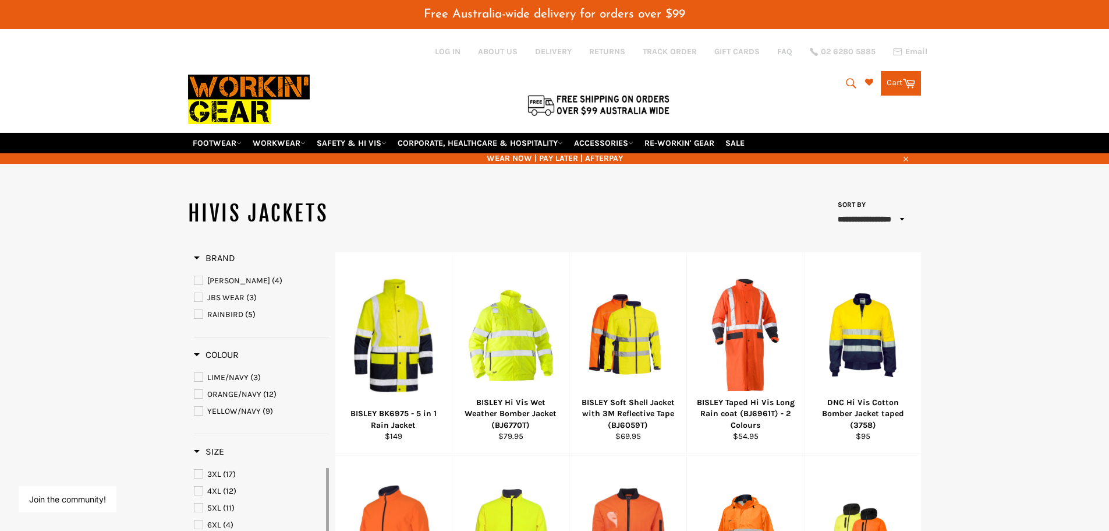
click at [845, 83] on icon "submit" at bounding box center [851, 83] width 13 height 13
click at [758, 86] on input "Search" at bounding box center [804, 84] width 146 height 22
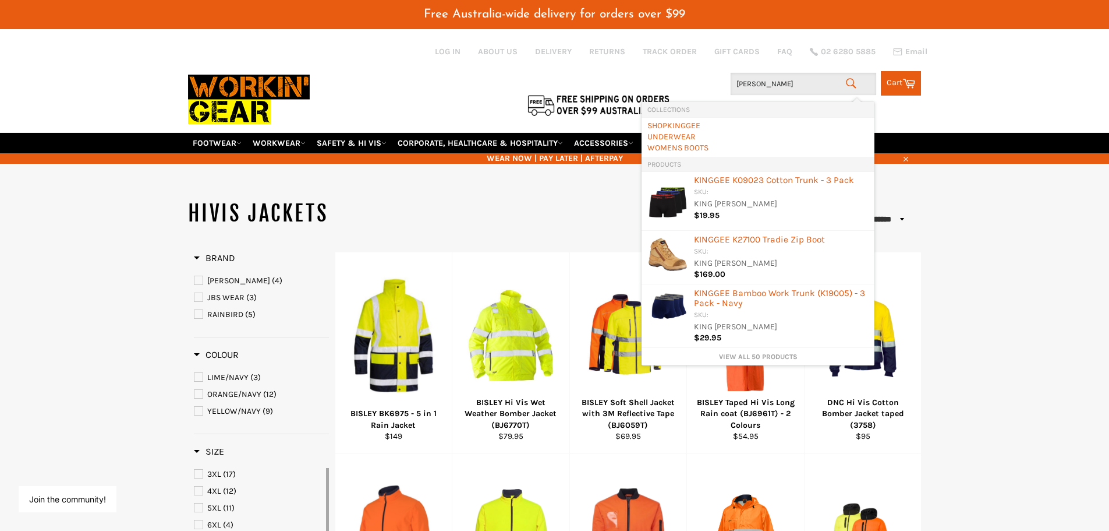
type input "king [PERSON_NAME]"
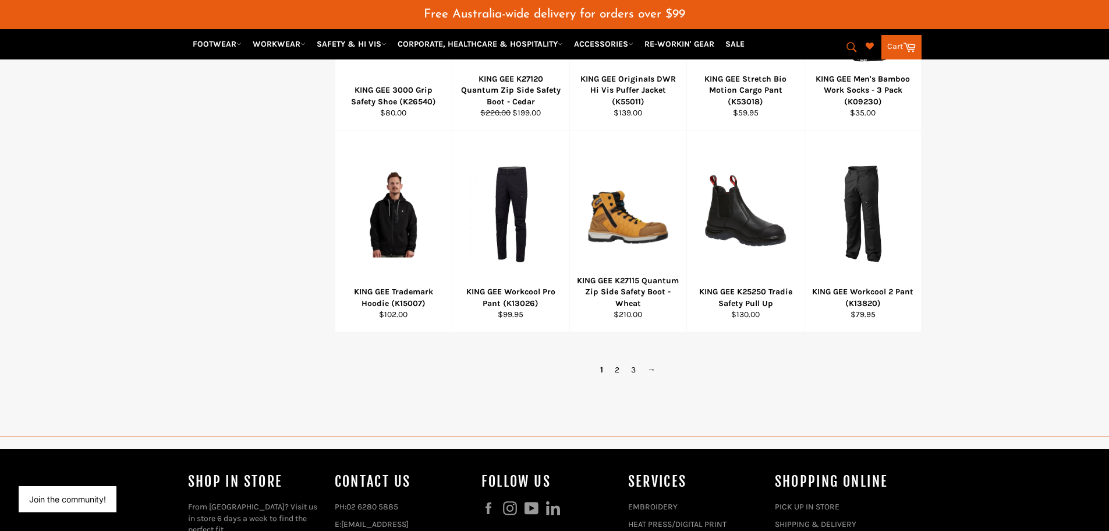
scroll to position [757, 0]
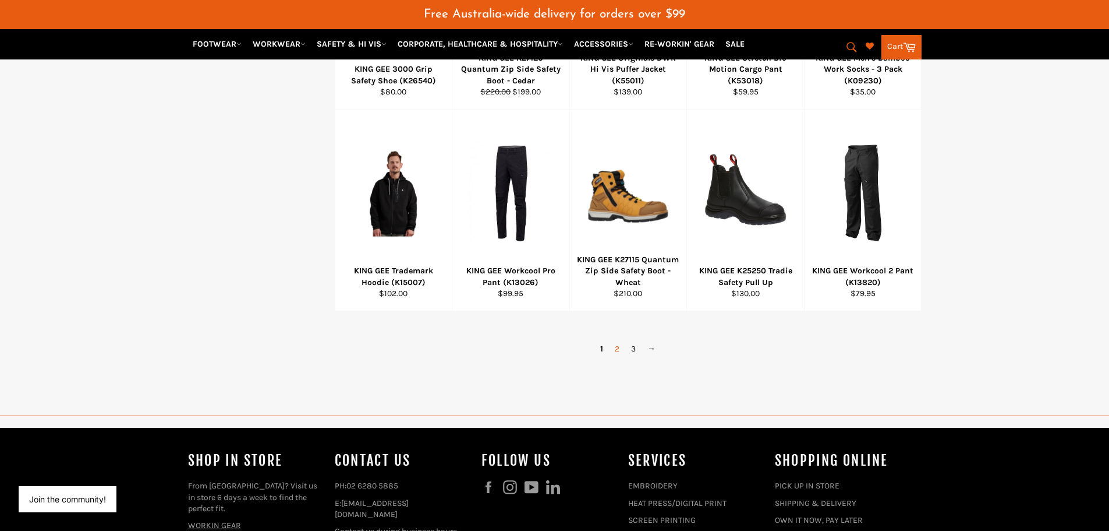
click at [617, 351] on link "2" at bounding box center [617, 348] width 16 height 17
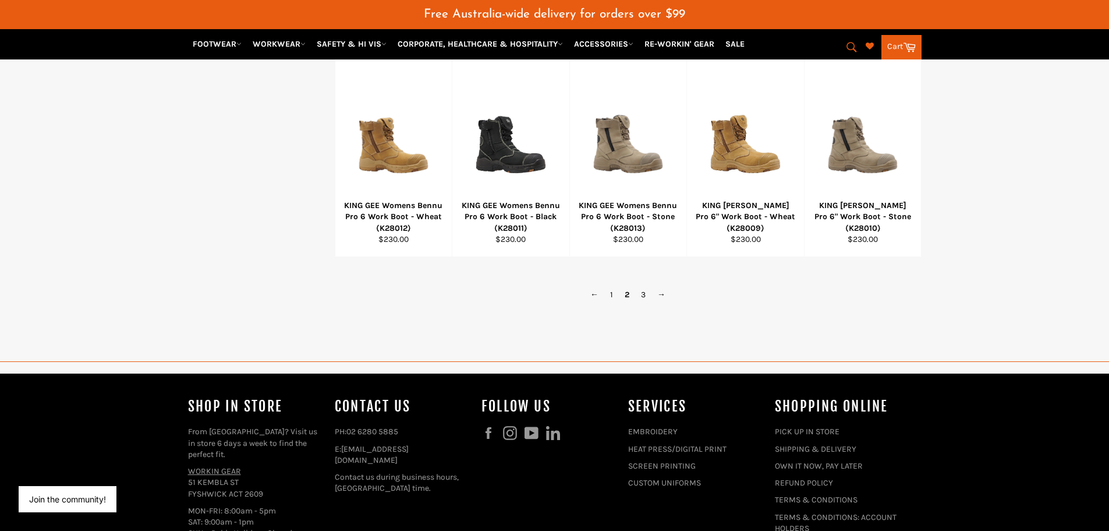
scroll to position [815, 0]
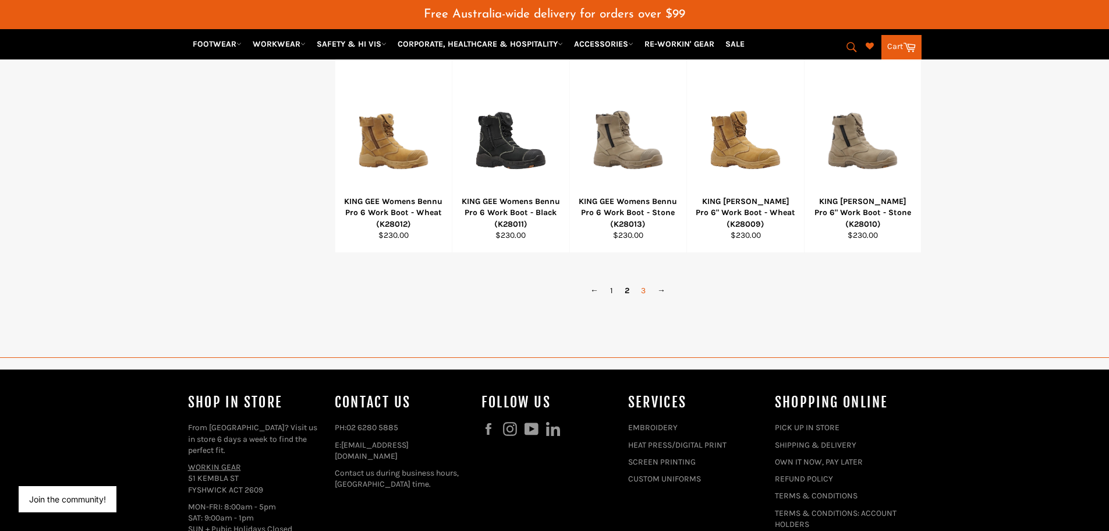
click at [644, 290] on link "3" at bounding box center [643, 290] width 16 height 17
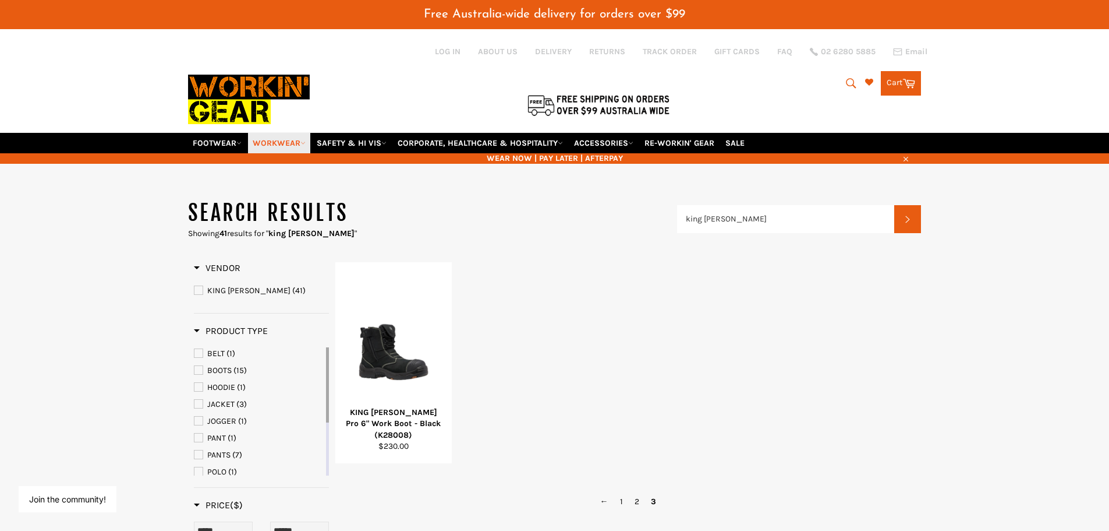
click at [285, 146] on link "WORKWEAR" at bounding box center [279, 143] width 62 height 20
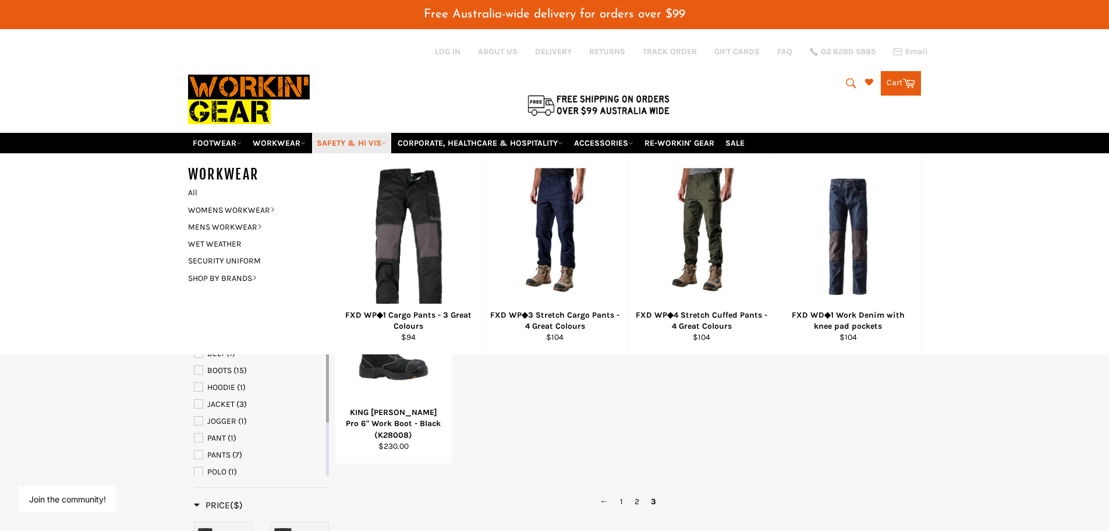
click at [346, 149] on link "SAFETY & HI VIS" at bounding box center [351, 143] width 79 height 20
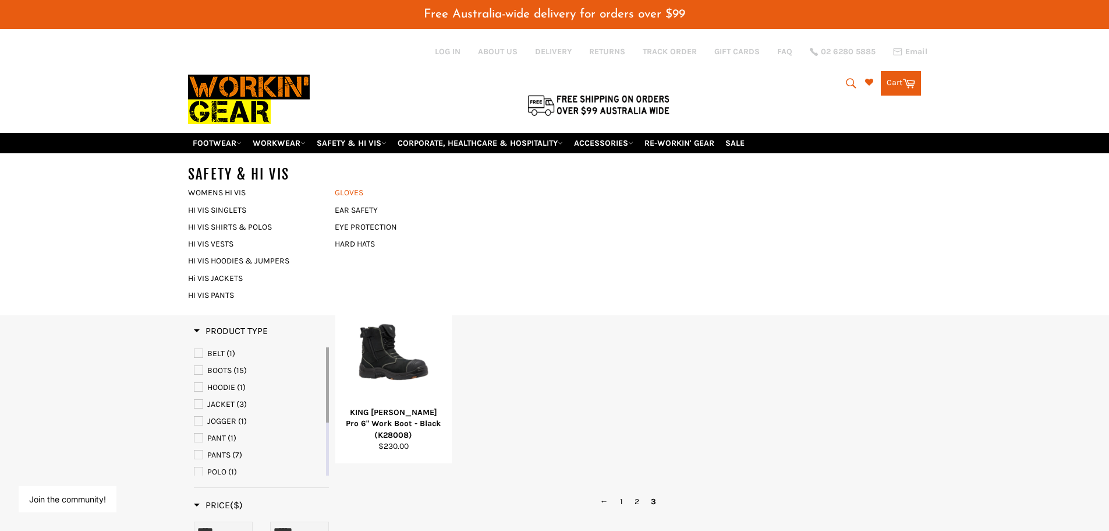
click at [346, 193] on link "GLOVES" at bounding box center [399, 192] width 141 height 17
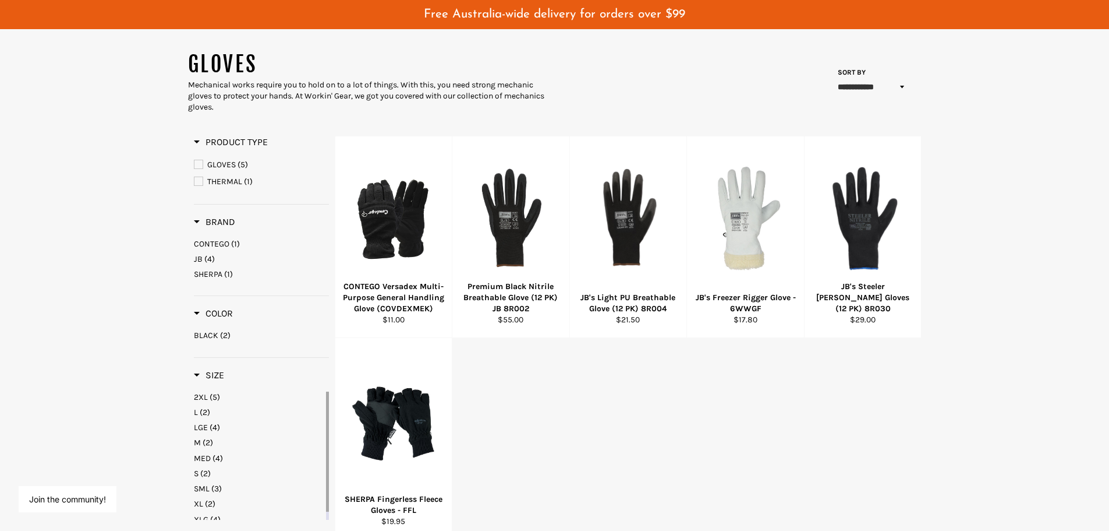
scroll to position [175, 0]
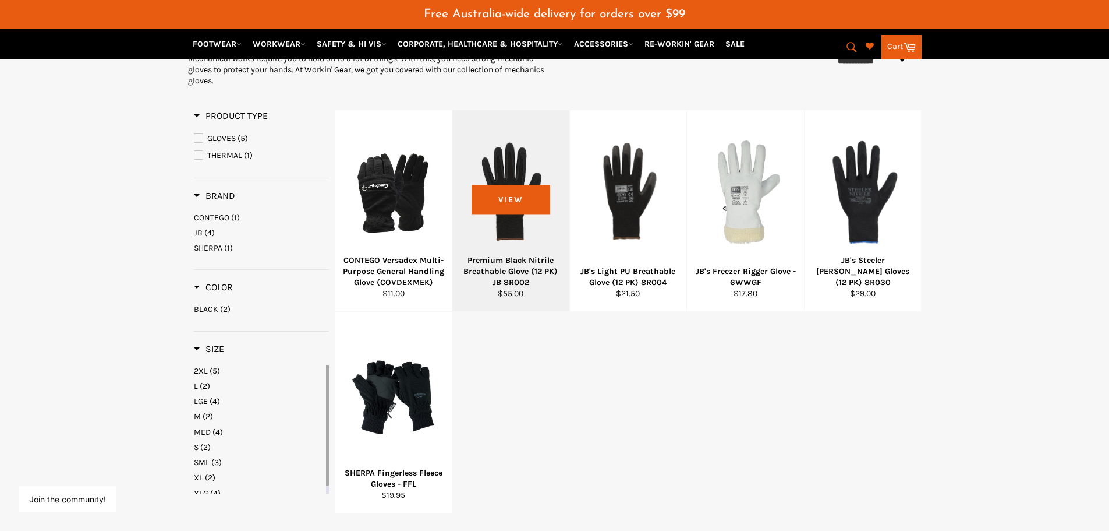
click at [538, 224] on div at bounding box center [511, 193] width 88 height 137
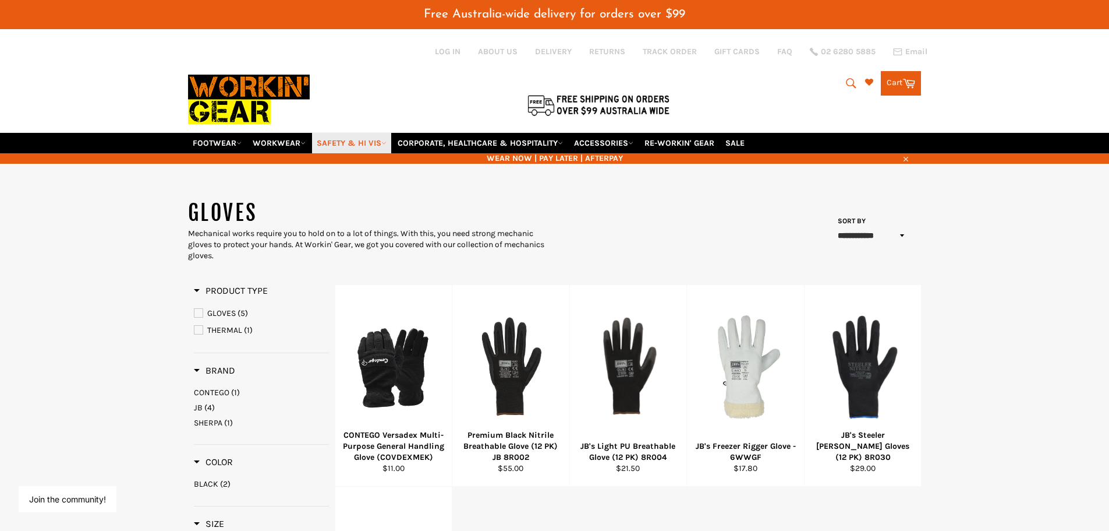
click at [353, 146] on link "SAFETY & HI VIS" at bounding box center [351, 143] width 79 height 20
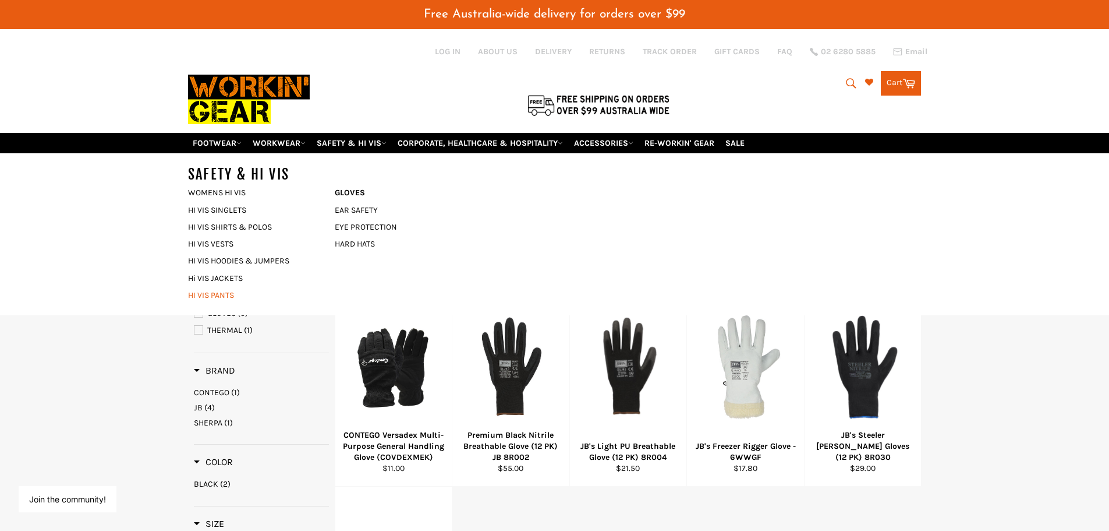
click at [209, 293] on link "HI VIS PANTS" at bounding box center [252, 295] width 141 height 17
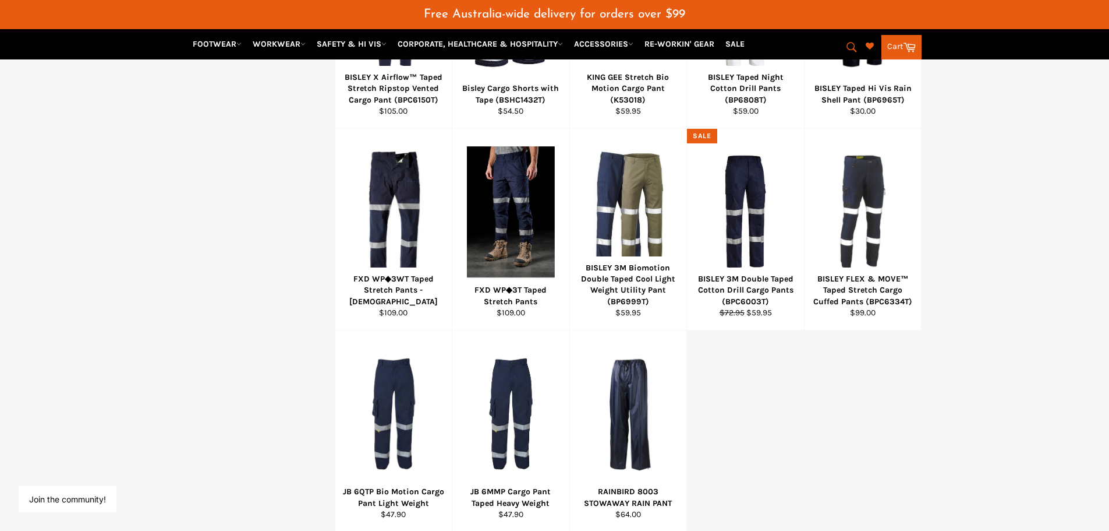
scroll to position [524, 0]
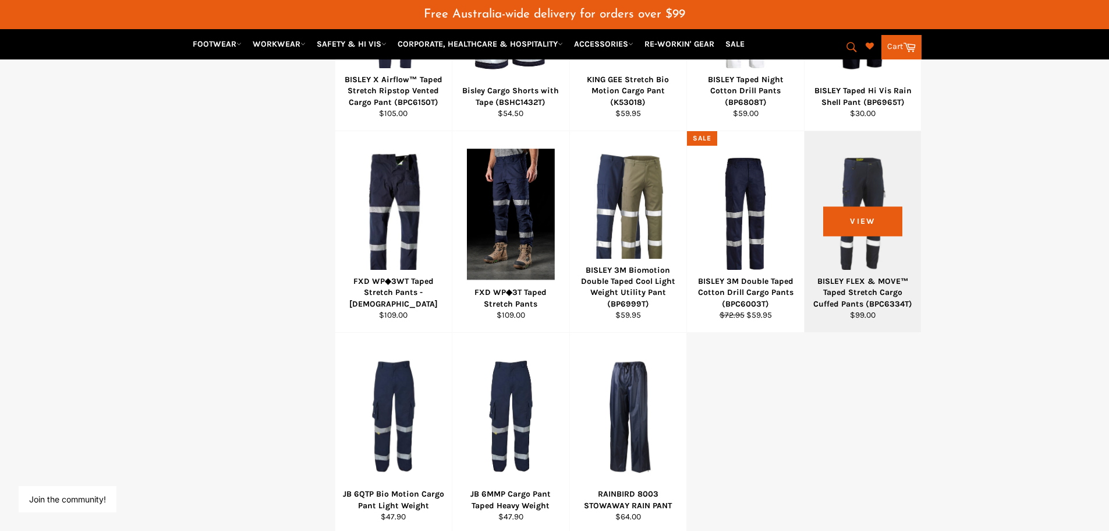
click at [858, 245] on div at bounding box center [863, 214] width 88 height 137
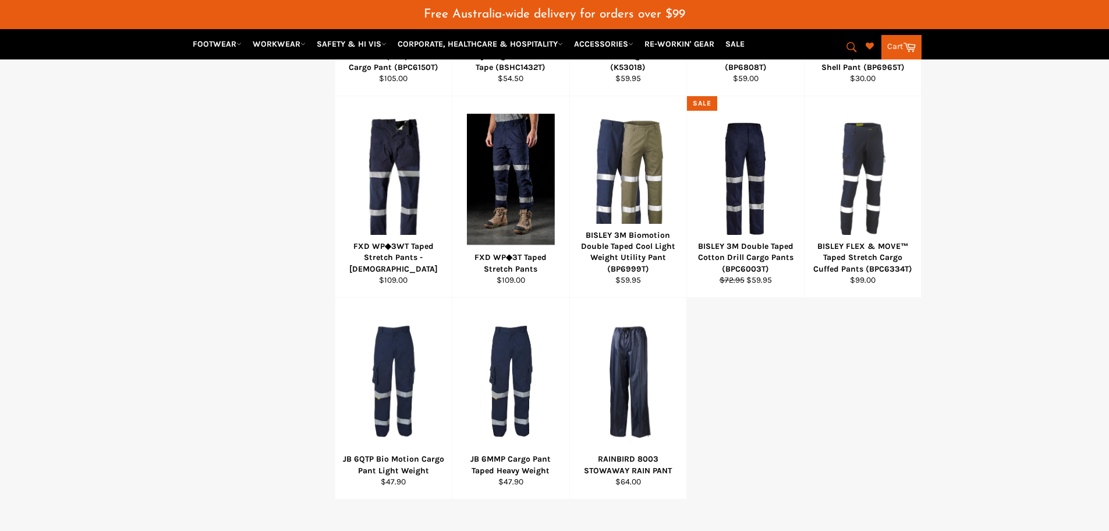
scroll to position [539, 0]
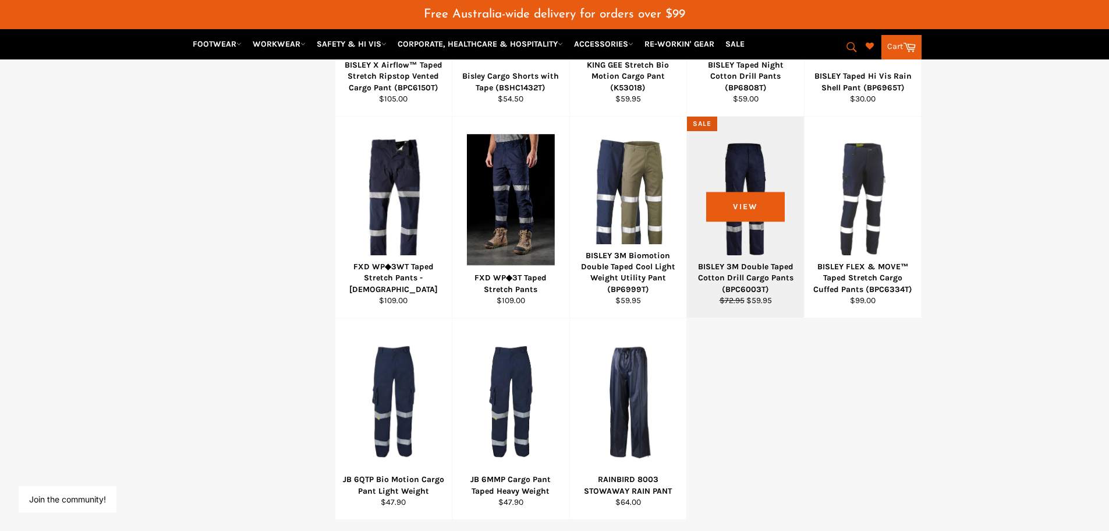
click at [745, 265] on div "BISLEY 3M Double Taped Cotton Drill Cargo Pants (BPC6003T)" at bounding box center [746, 278] width 102 height 34
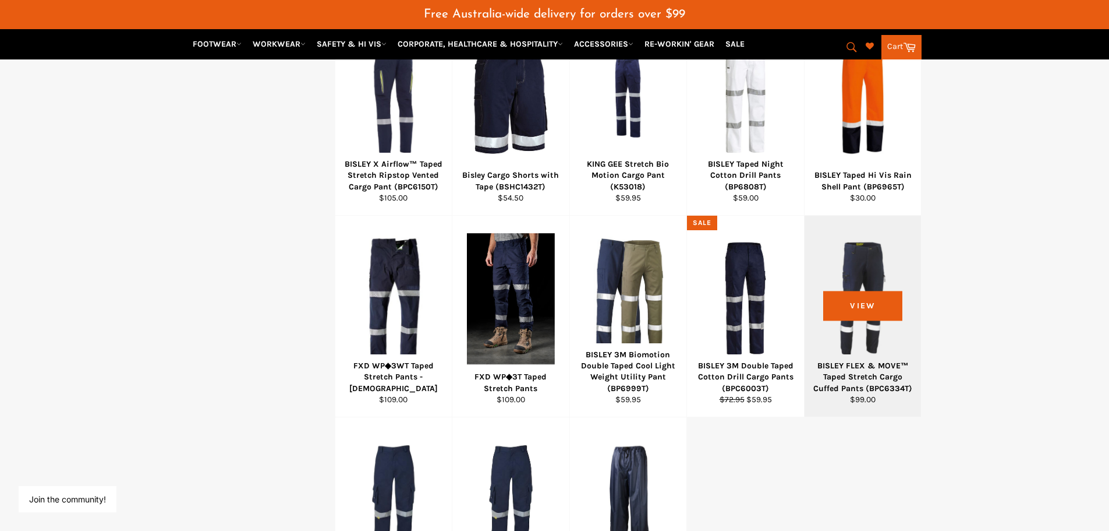
scroll to position [364, 0]
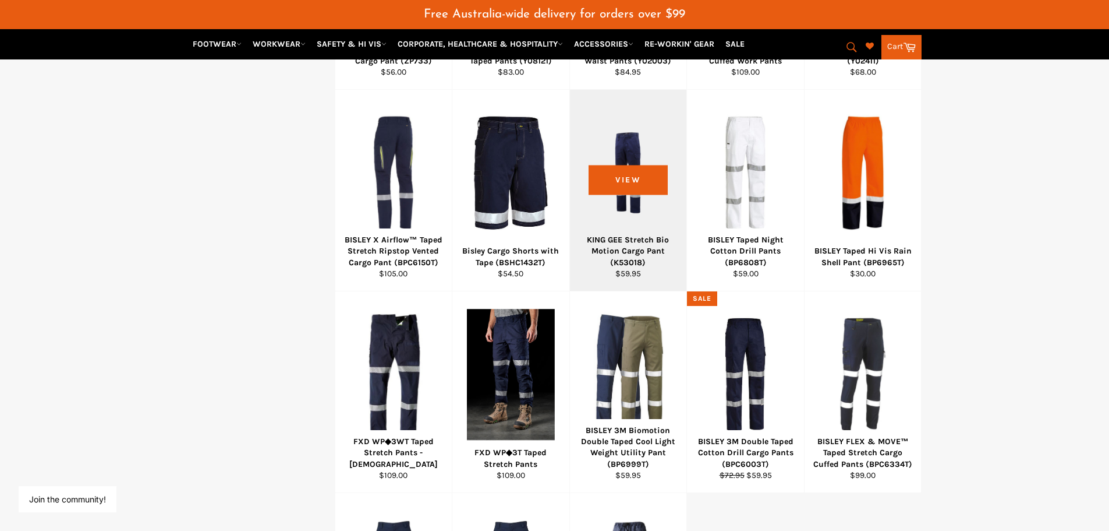
click at [620, 229] on div at bounding box center [629, 172] width 88 height 137
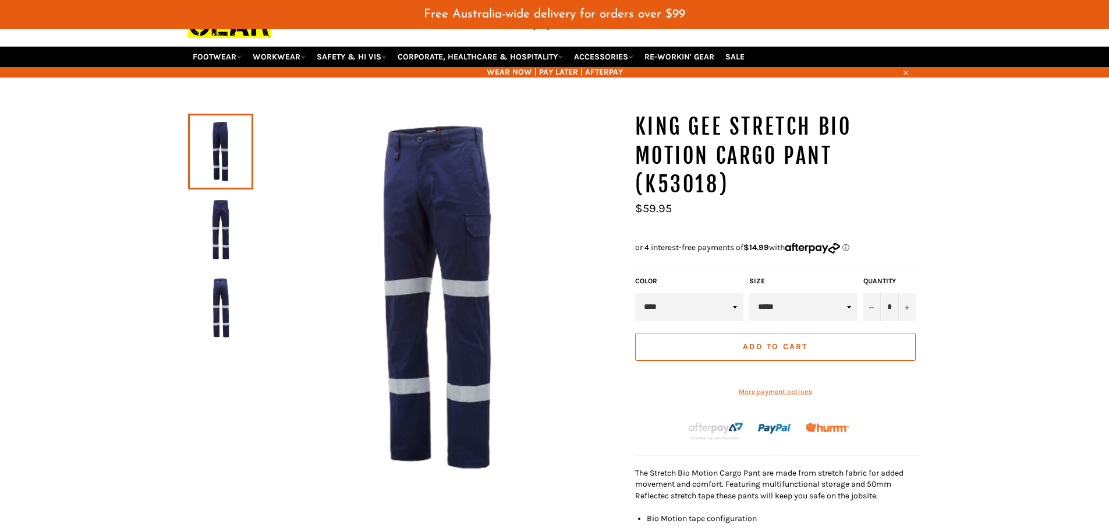
scroll to position [58, 0]
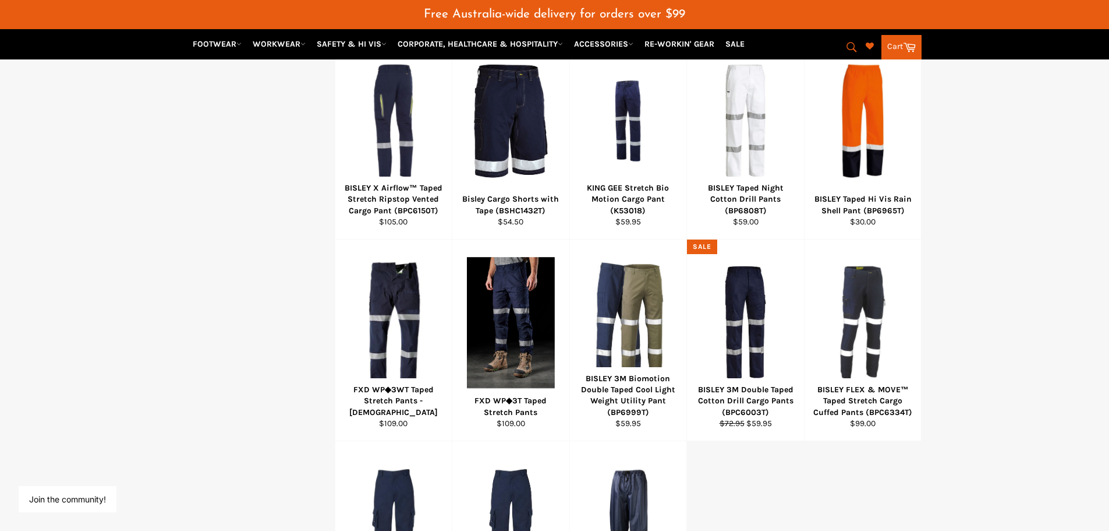
scroll to position [395, 0]
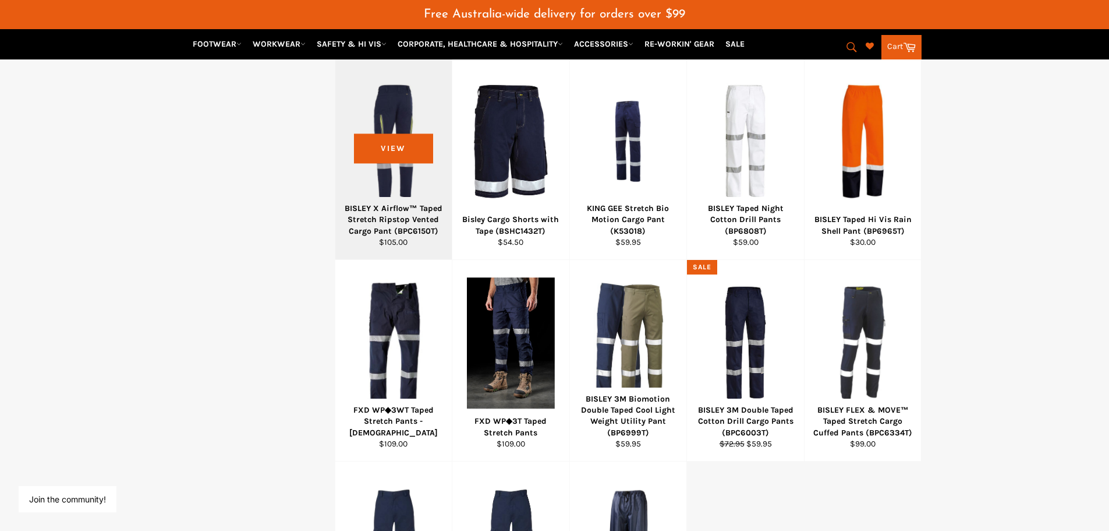
click at [365, 213] on div "BISLEY X Airflow™ Taped Stretch Ripstop Vented Cargo Pant (BPC6150T)" at bounding box center [393, 220] width 102 height 34
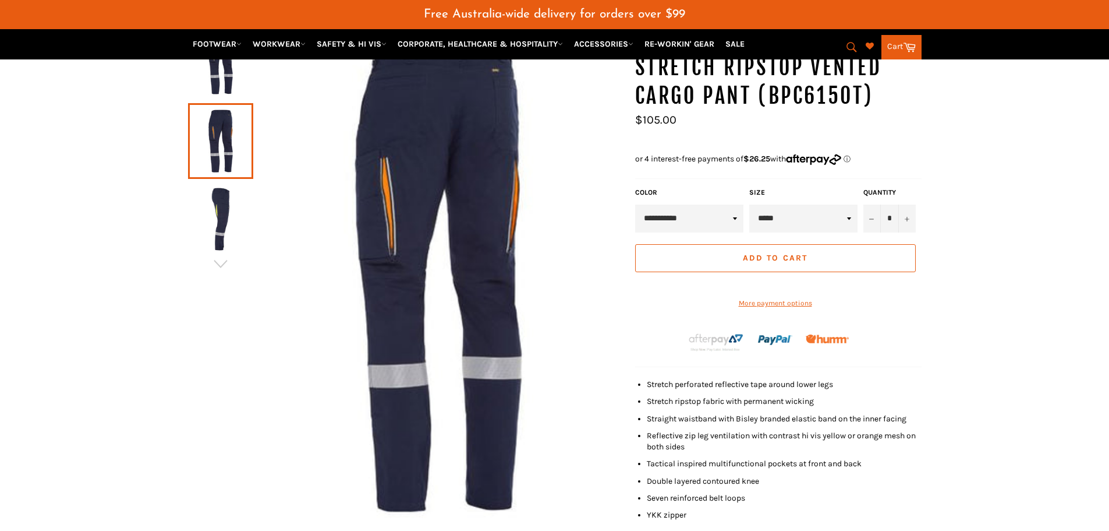
scroll to position [116, 0]
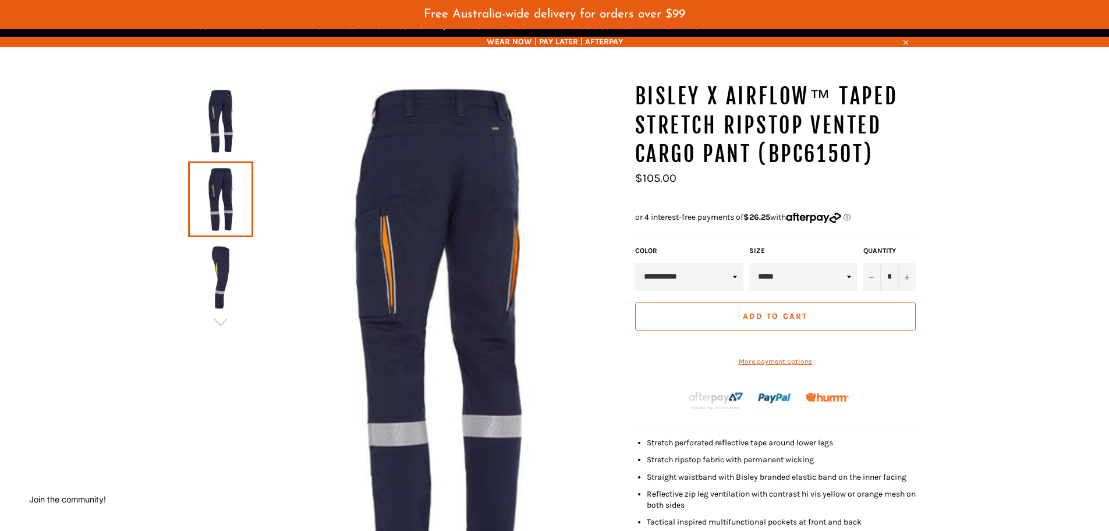
click at [213, 199] on link at bounding box center [220, 199] width 65 height 76
click at [218, 281] on img at bounding box center [221, 277] width 54 height 64
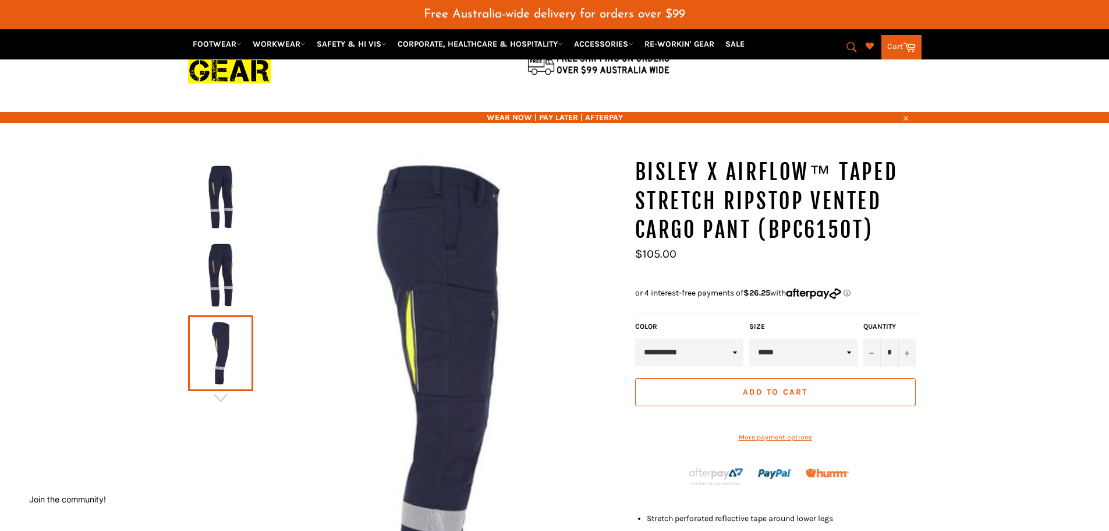
scroll to position [0, 0]
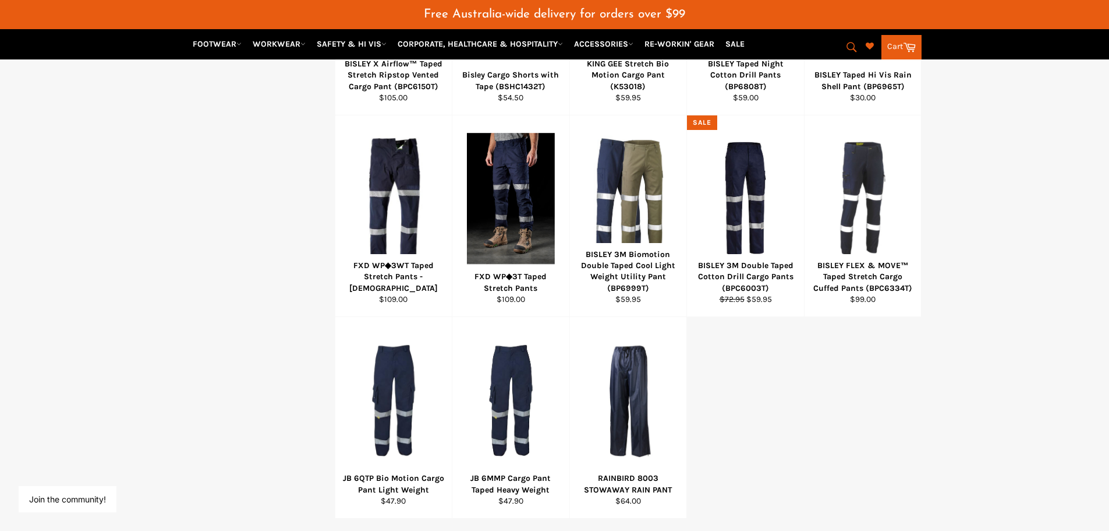
scroll to position [512, 0]
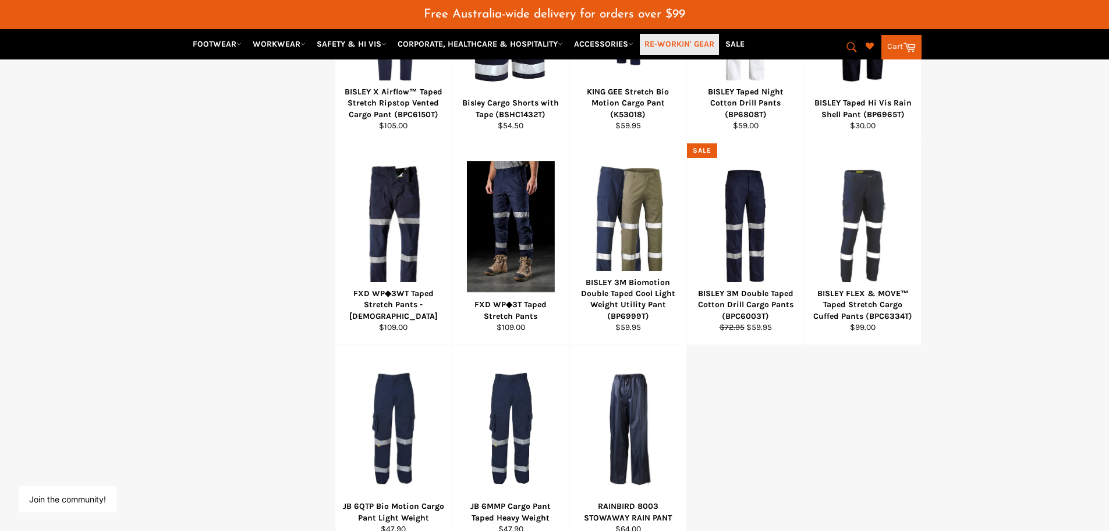
click at [676, 47] on link "RE-WORKIN' GEAR" at bounding box center [679, 44] width 79 height 20
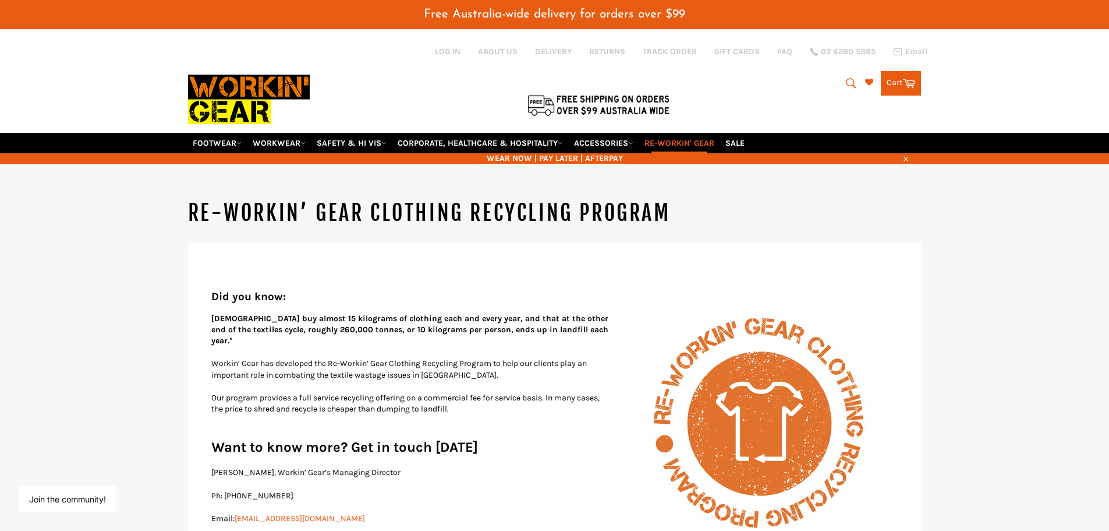
click at [851, 84] on icon "submit" at bounding box center [851, 83] width 13 height 13
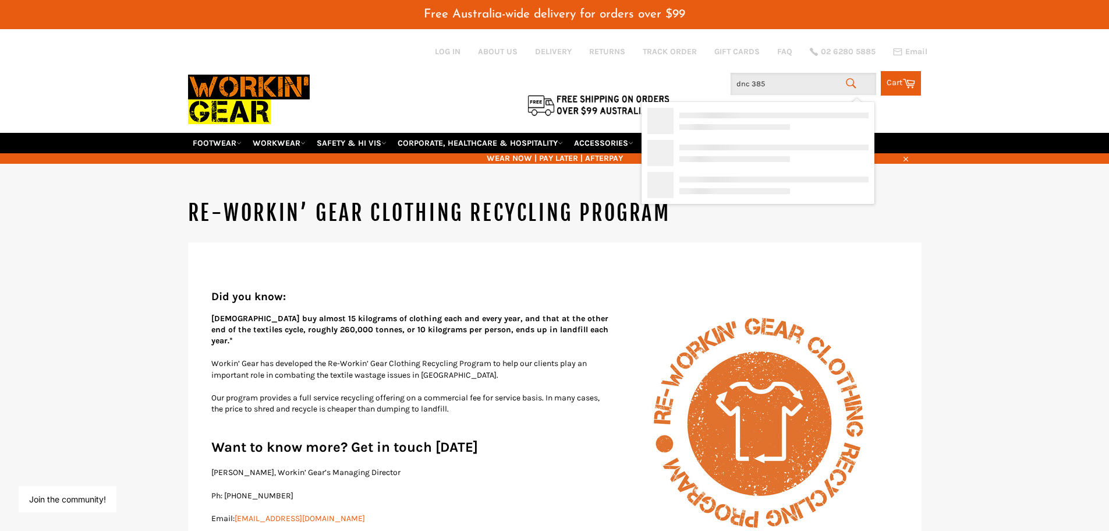
type input "dnc 3858"
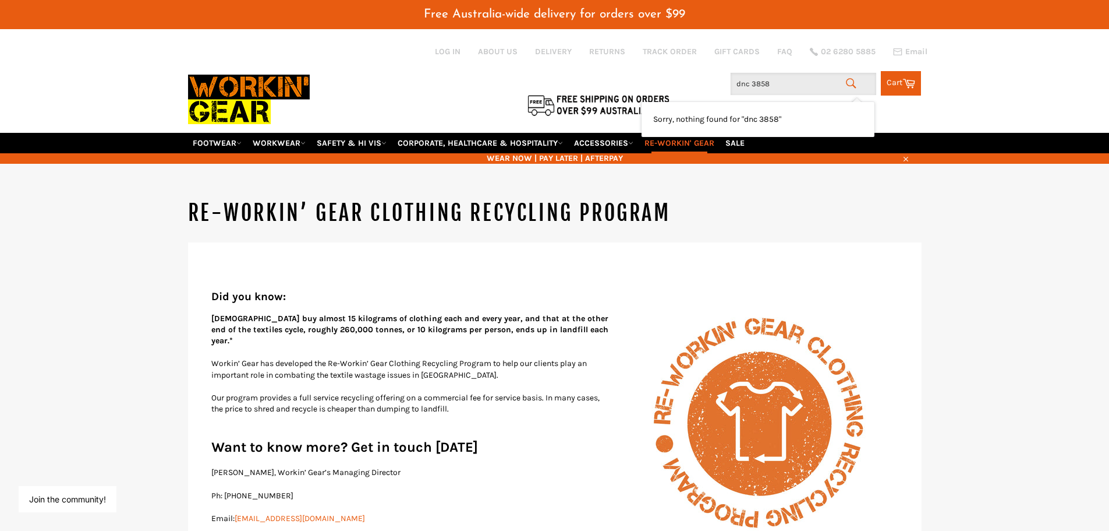
click at [755, 89] on input "dnc 3858" at bounding box center [804, 84] width 146 height 22
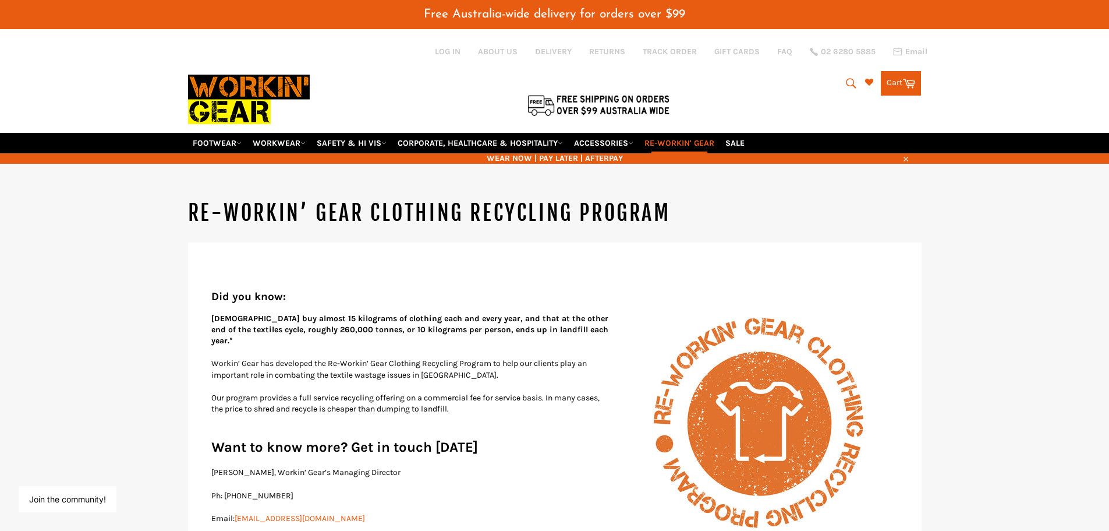
click at [851, 81] on icon "submit" at bounding box center [852, 83] width 10 height 10
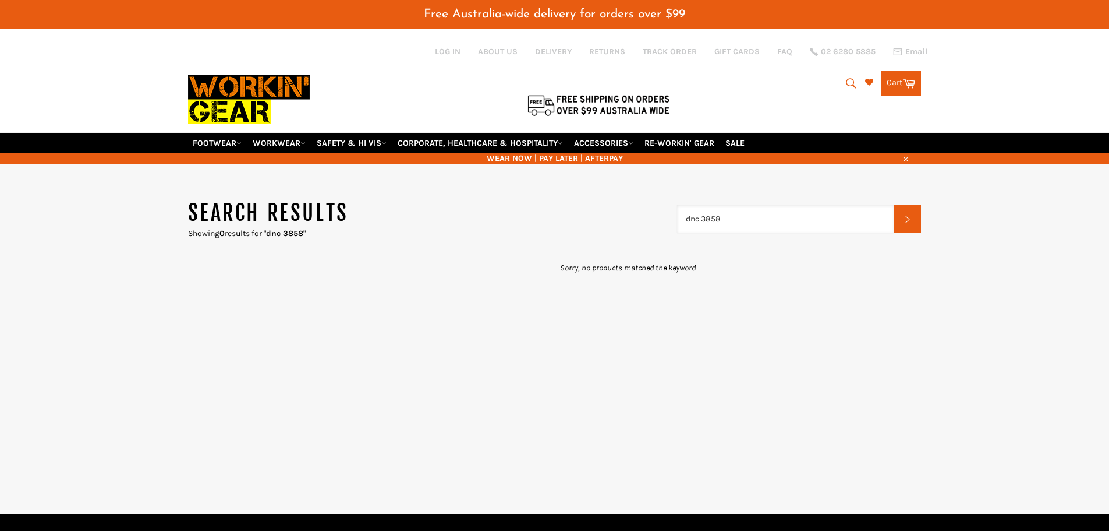
drag, startPoint x: 724, startPoint y: 224, endPoint x: 702, endPoint y: 220, distance: 23.1
click at [702, 220] on input "dnc 3858" at bounding box center [786, 219] width 218 height 28
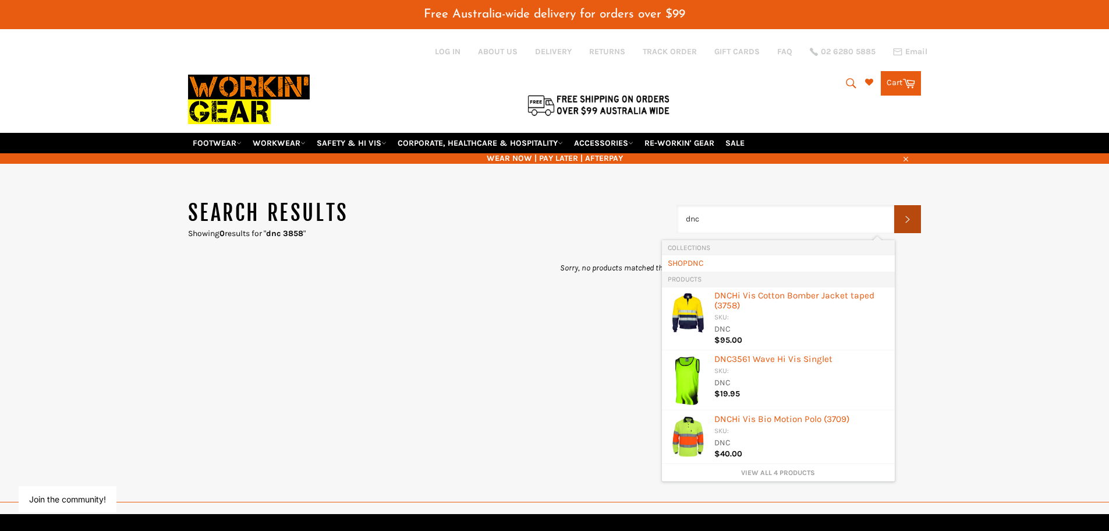
type input "dnc"
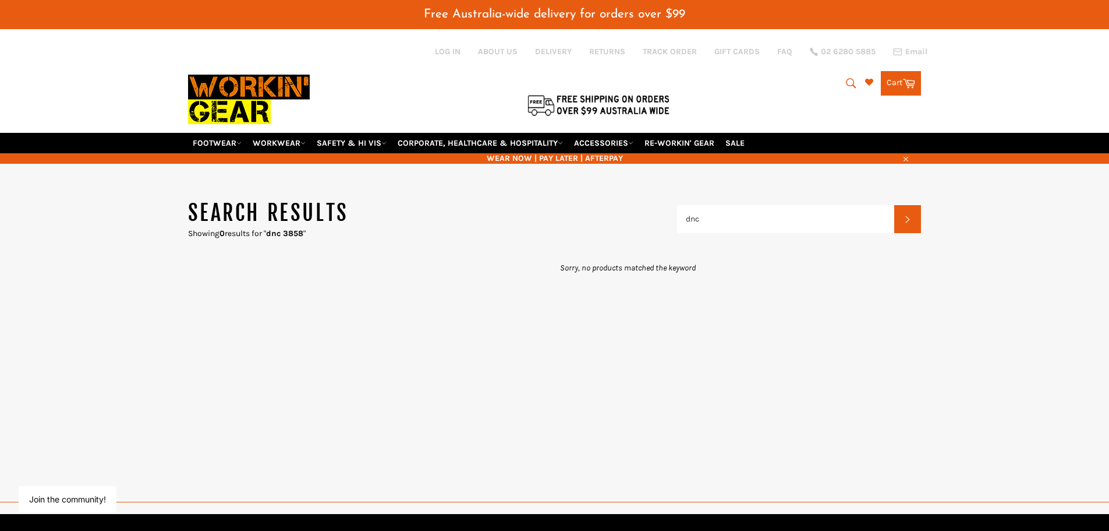
click at [911, 220] on icon "submit" at bounding box center [908, 219] width 8 height 10
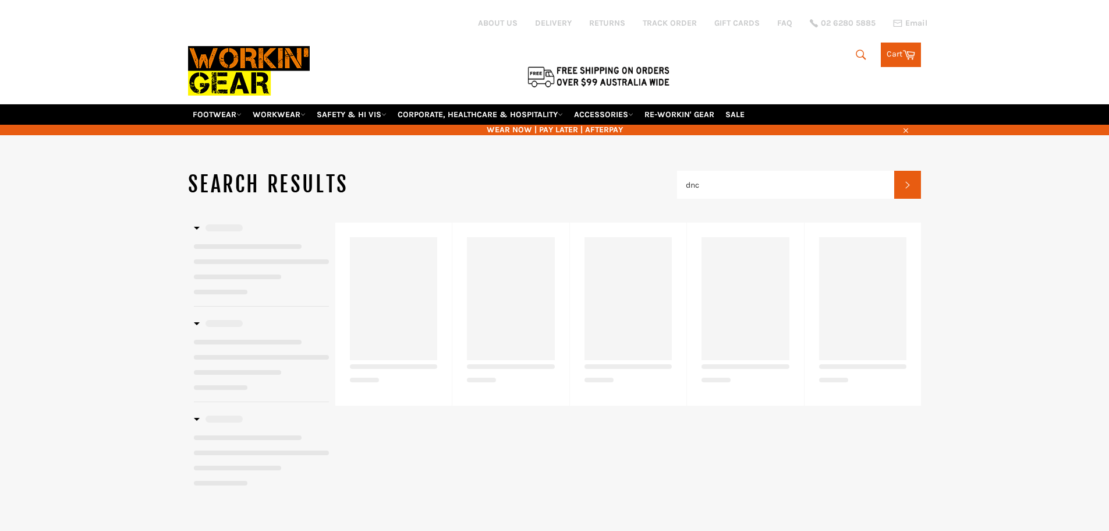
type input "dnc"
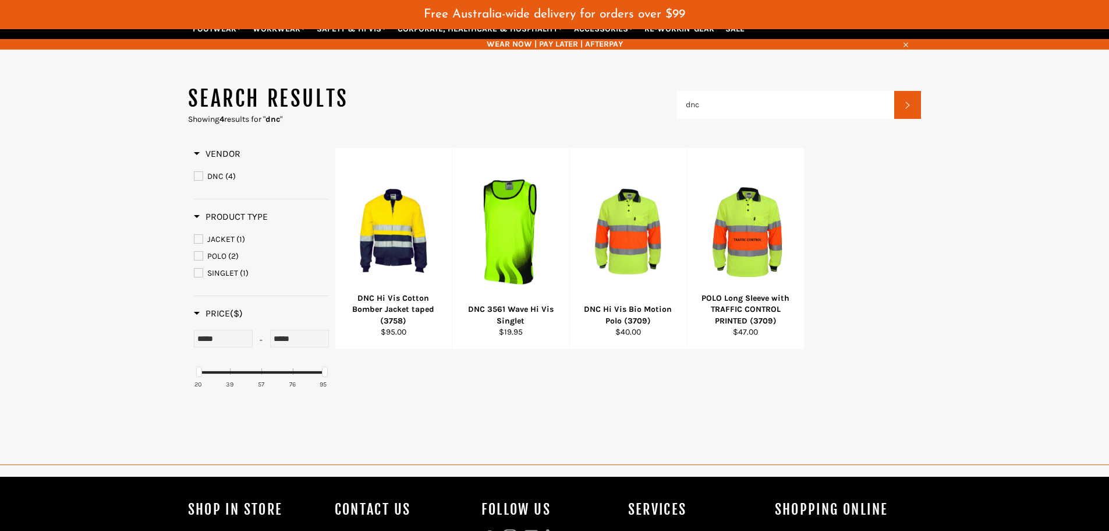
scroll to position [116, 0]
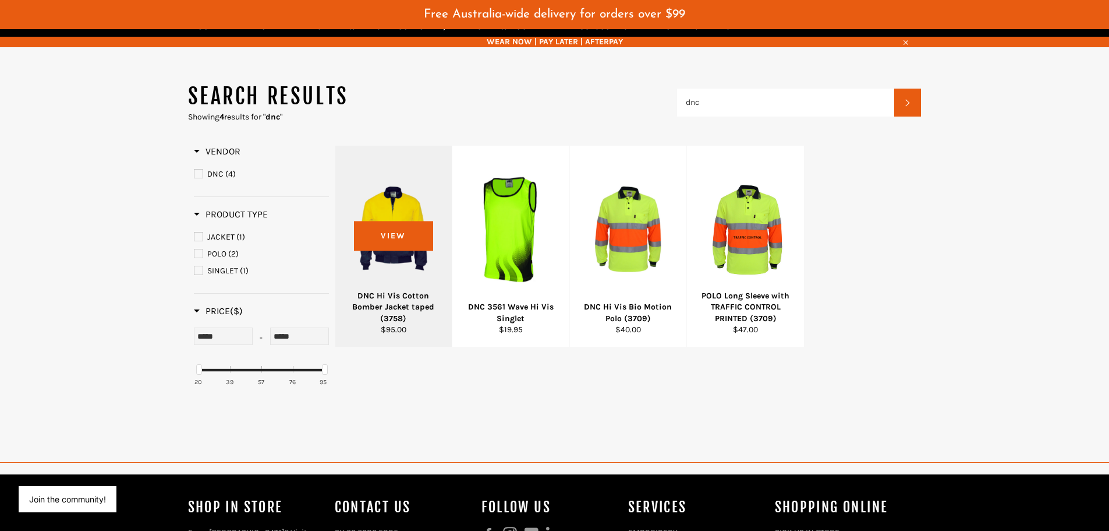
click at [391, 254] on div at bounding box center [394, 228] width 88 height 137
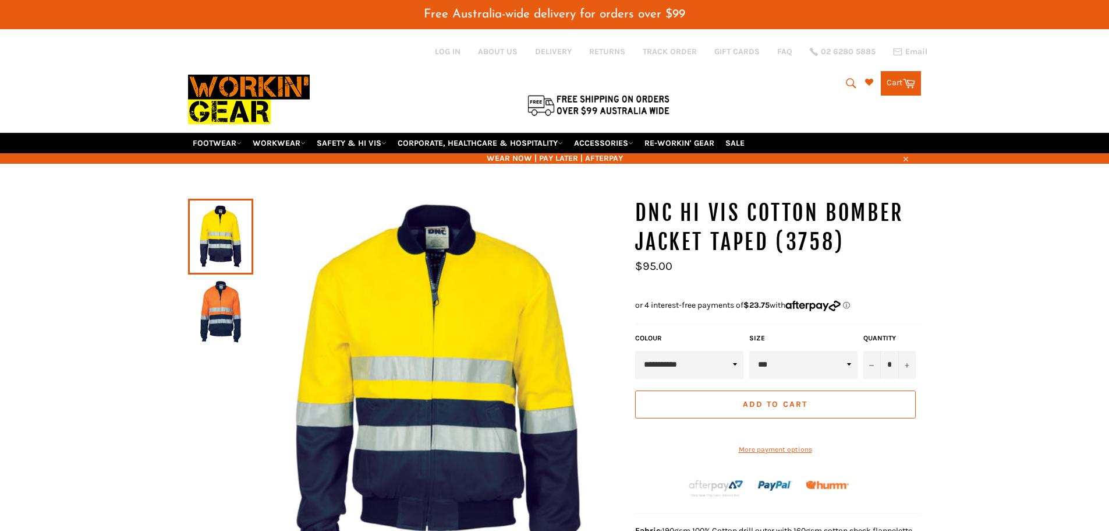
click at [220, 321] on img at bounding box center [221, 312] width 54 height 64
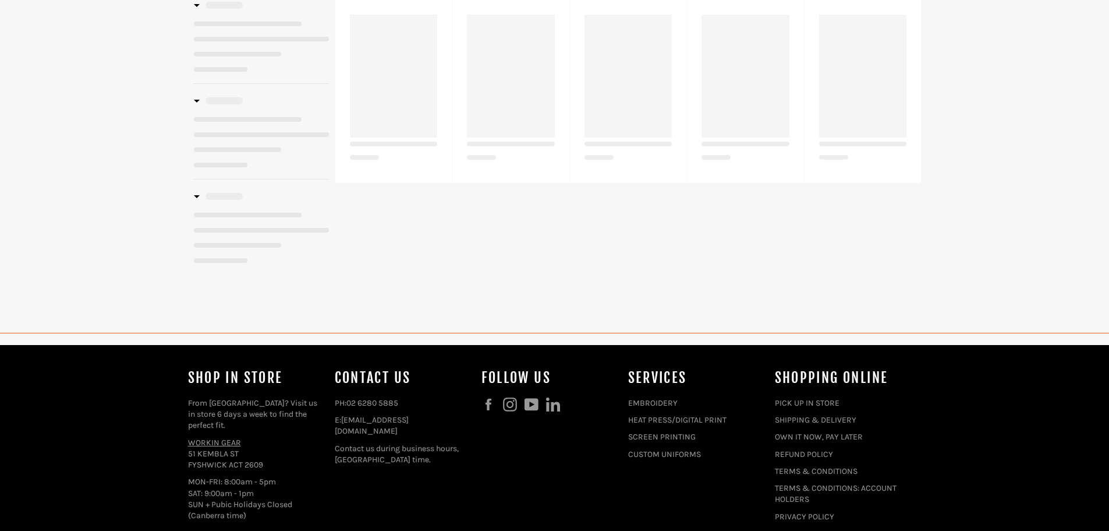
type input "dnc"
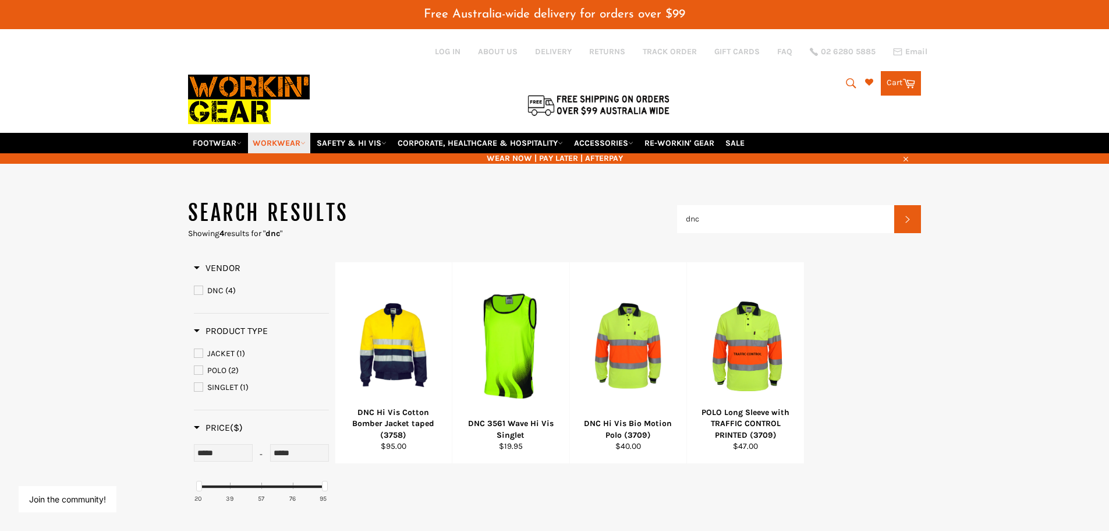
click at [277, 145] on link "WORKWEAR" at bounding box center [279, 143] width 62 height 20
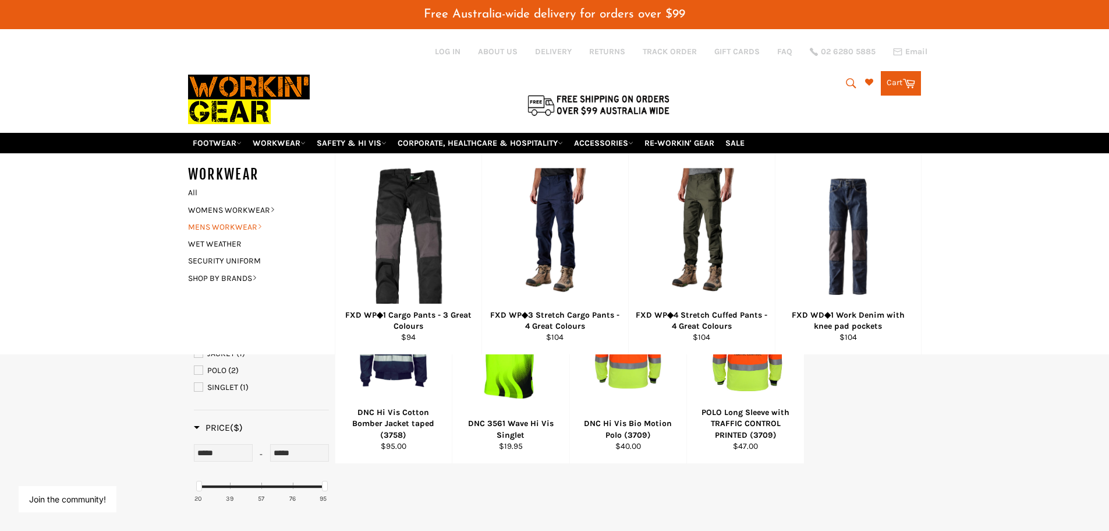
click at [235, 225] on link "MENS WORKWEAR" at bounding box center [252, 226] width 141 height 17
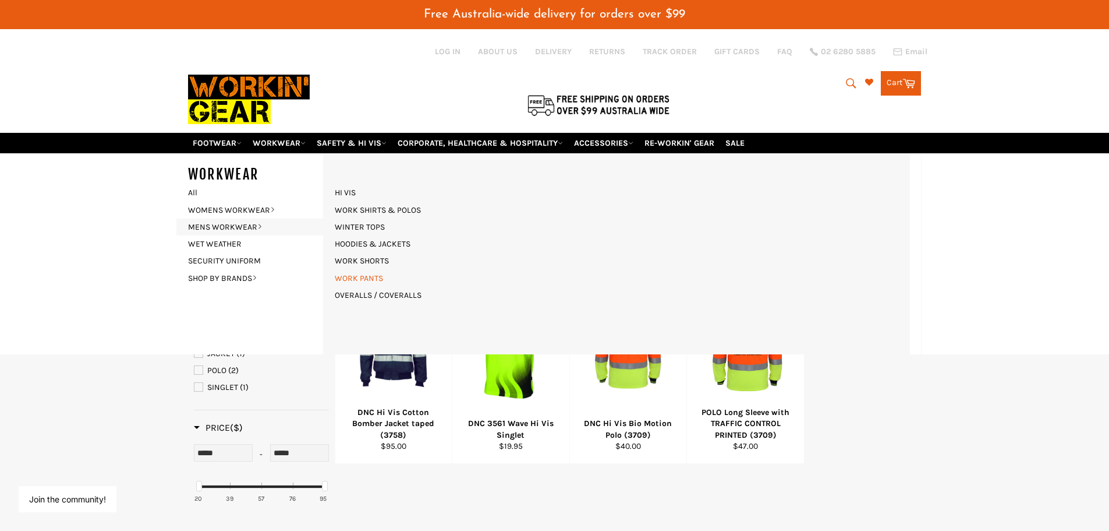
click at [354, 277] on link "WORK PANTS" at bounding box center [359, 278] width 60 height 17
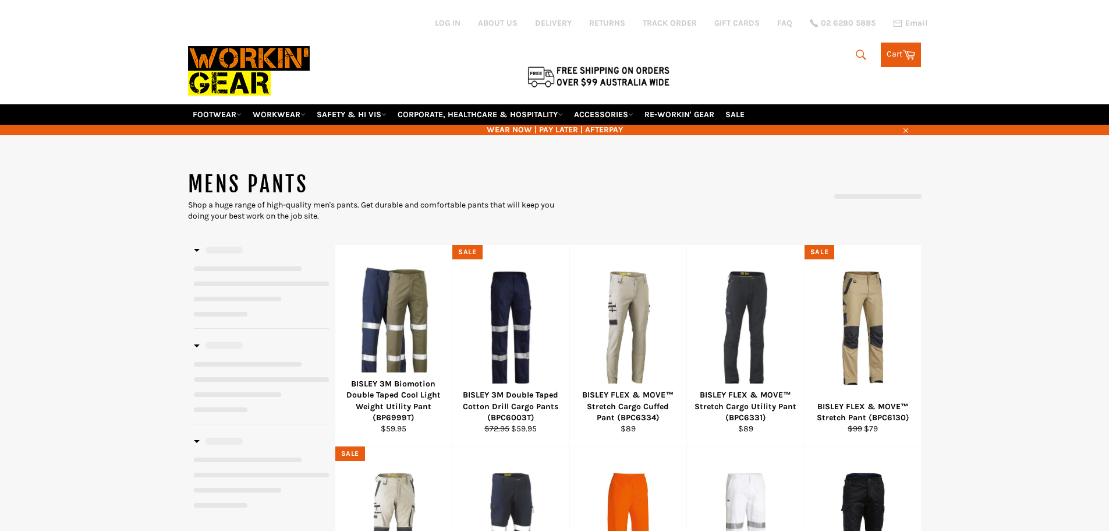
select select "**********"
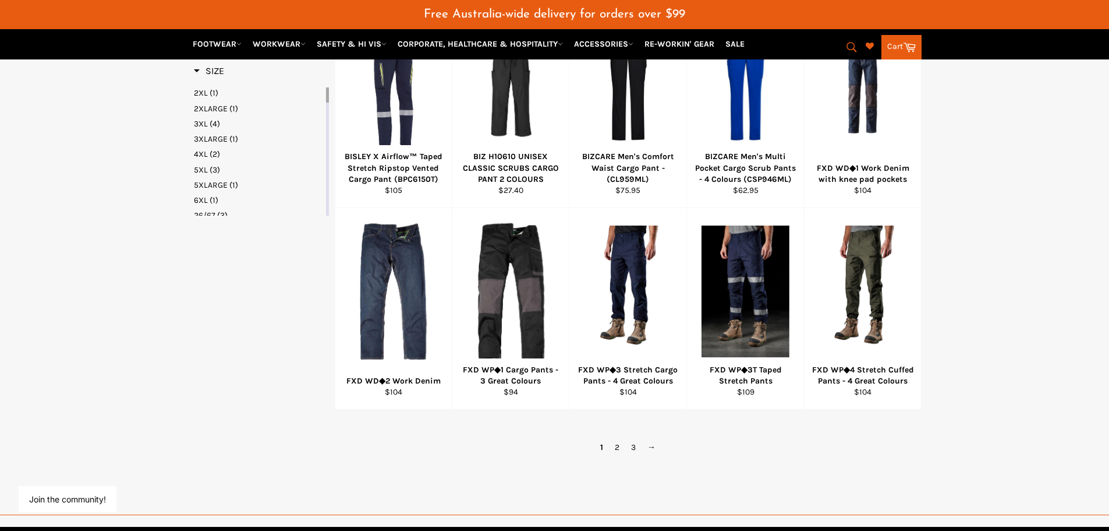
scroll to position [699, 0]
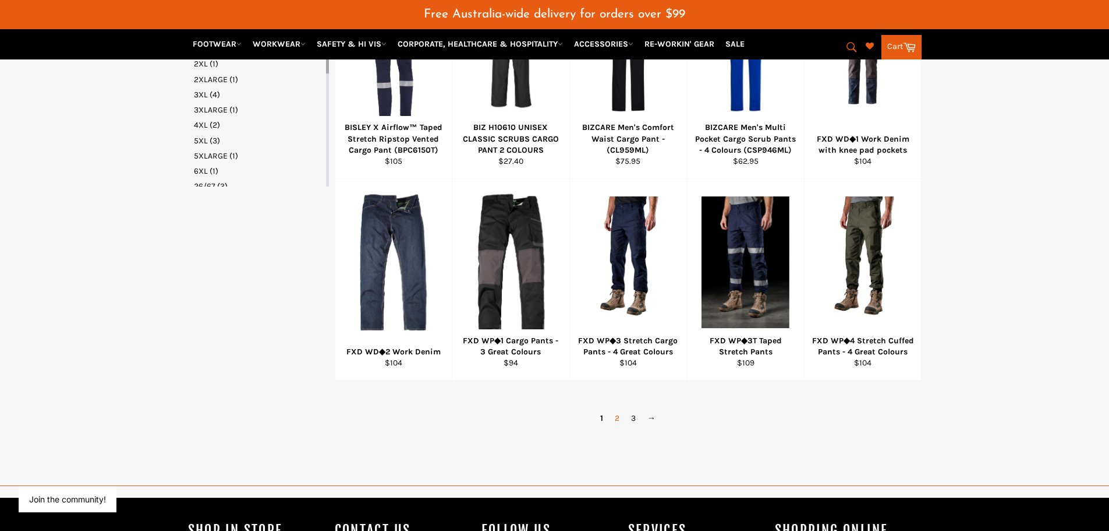
click at [617, 418] on link "2" at bounding box center [617, 417] width 16 height 17
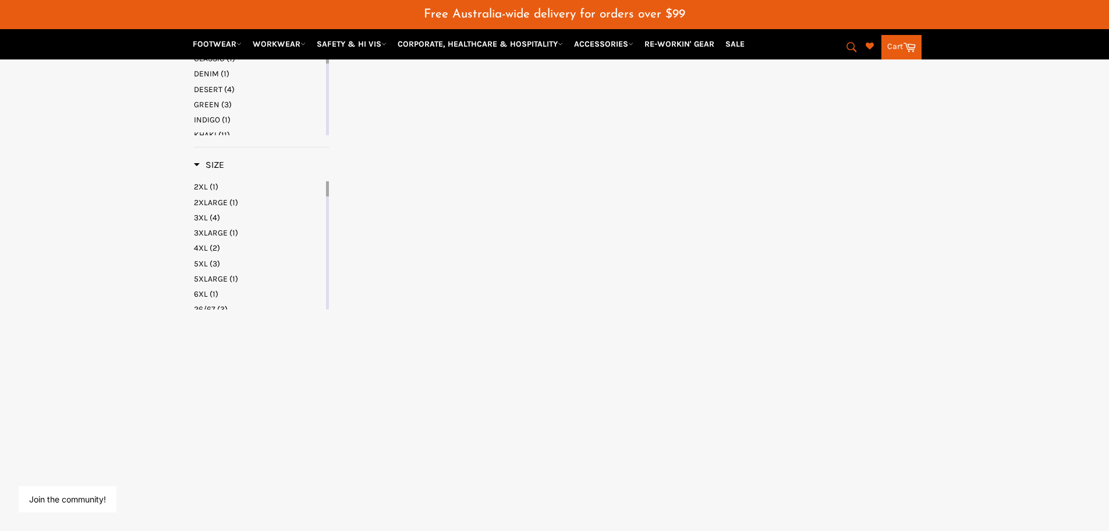
select select "**********"
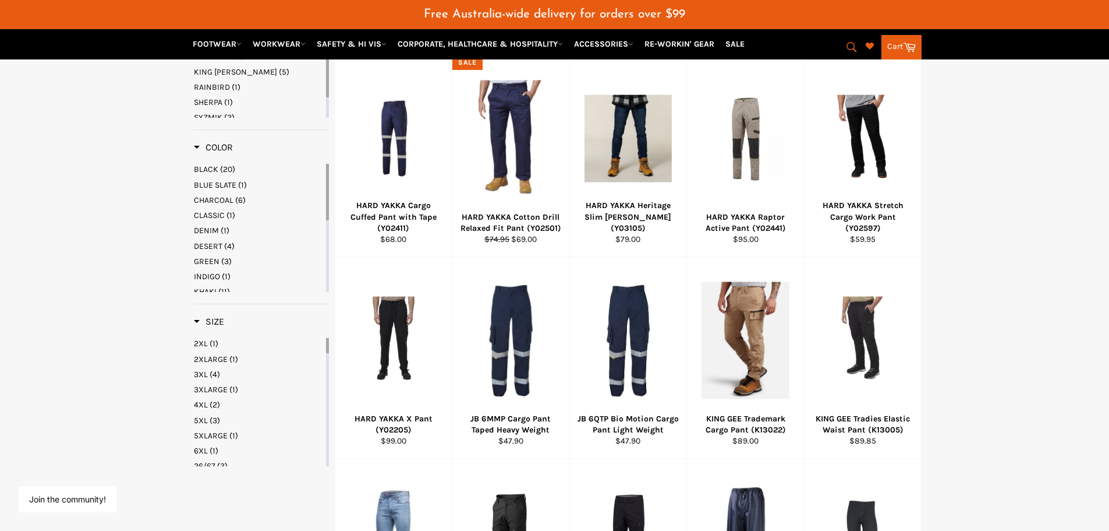
scroll to position [419, 0]
click at [846, 45] on icon "submit" at bounding box center [852, 47] width 13 height 13
click at [809, 44] on input "Search" at bounding box center [804, 48] width 146 height 22
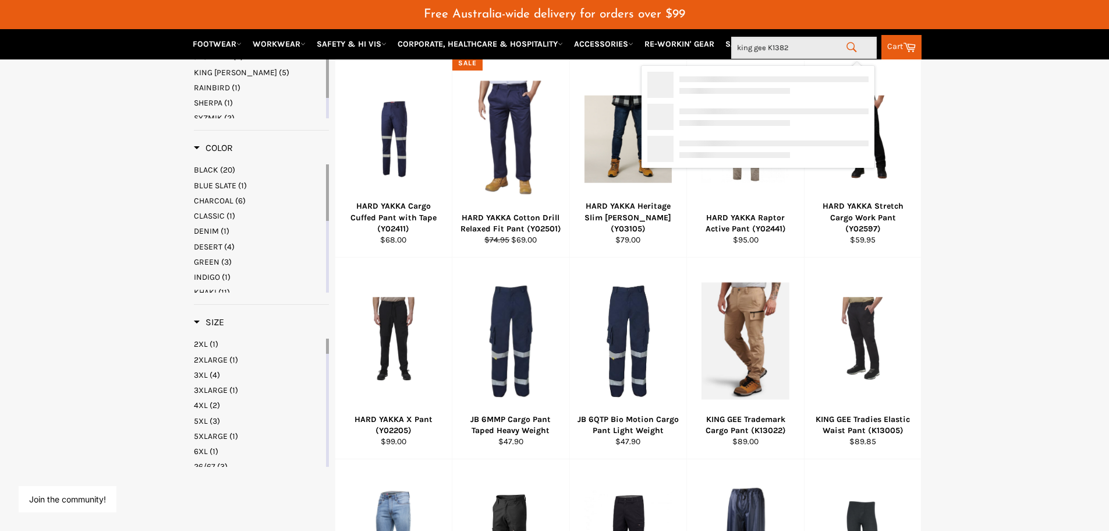
type input "king gee K13820"
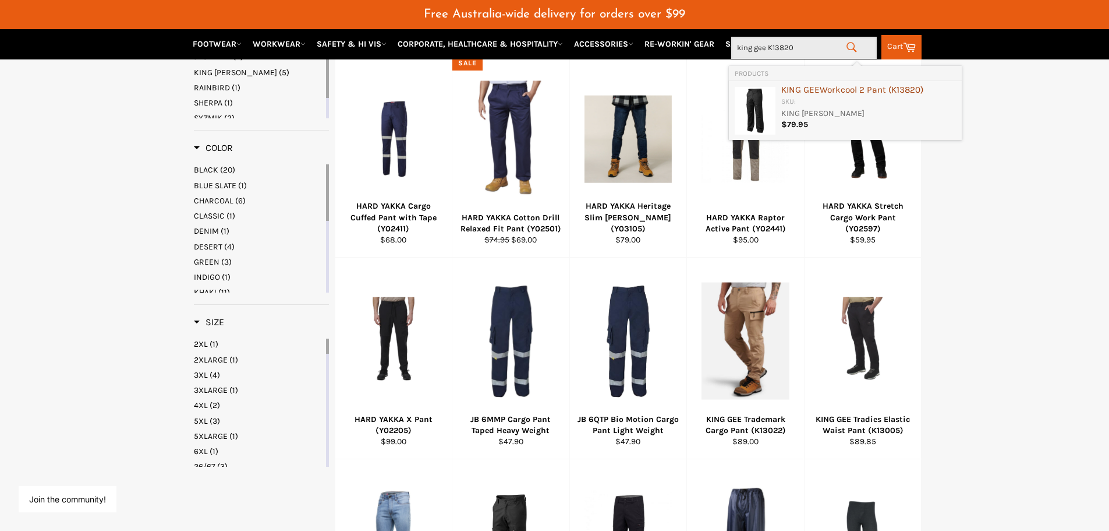
click at [820, 91] on div "KING GEE Workcool 2 Pant ( K13820 )" at bounding box center [869, 91] width 175 height 12
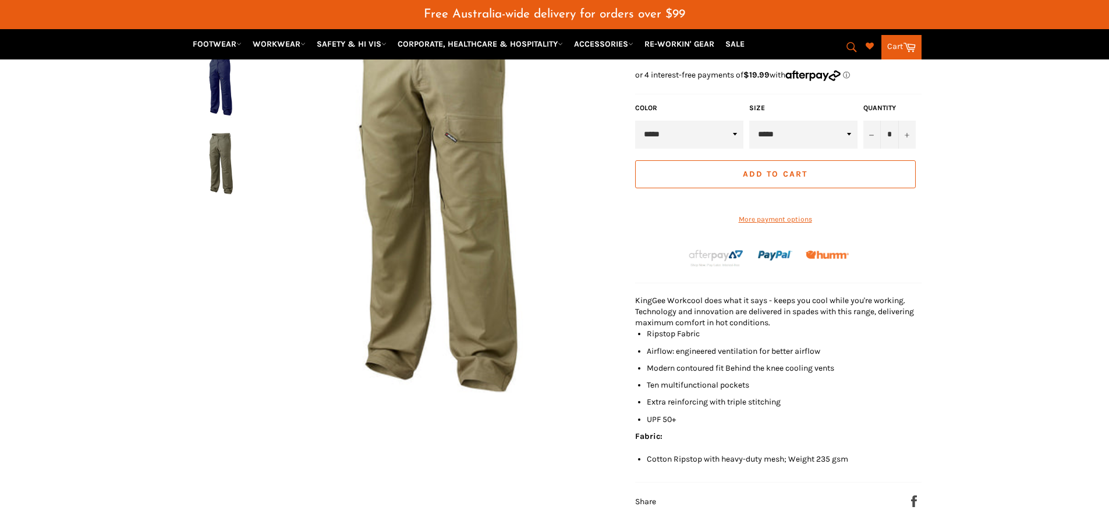
scroll to position [145, 0]
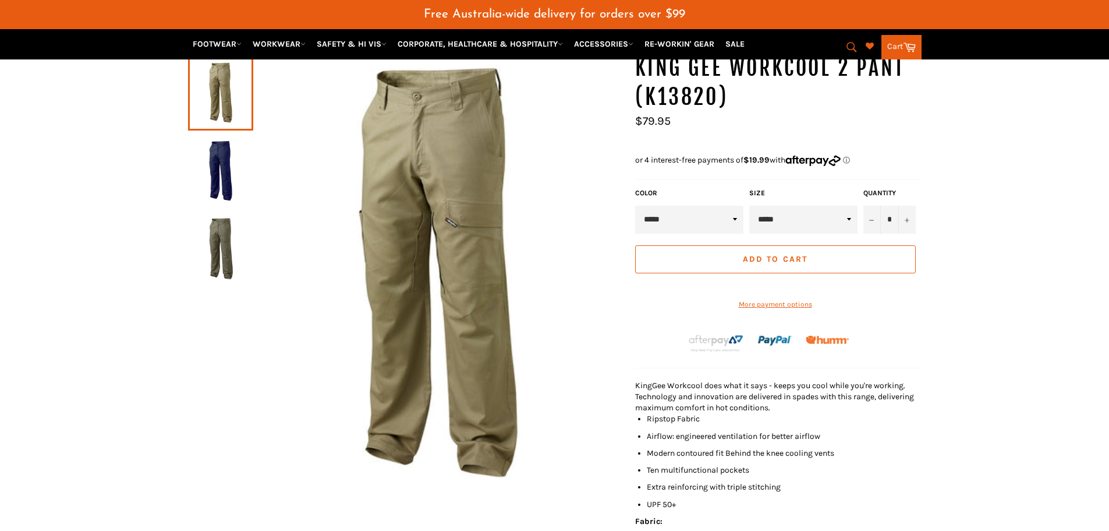
click at [215, 171] on img at bounding box center [221, 171] width 54 height 64
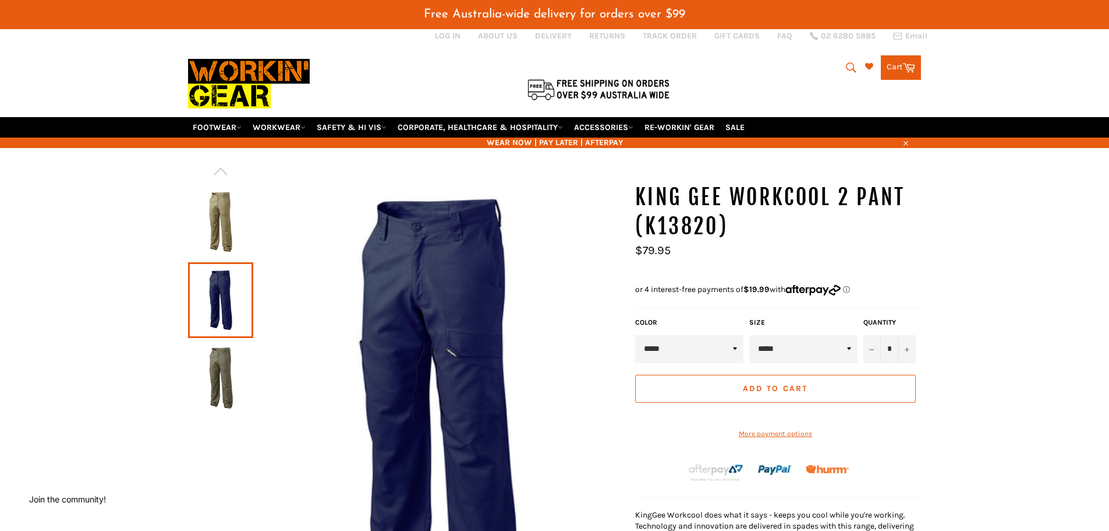
scroll to position [0, 0]
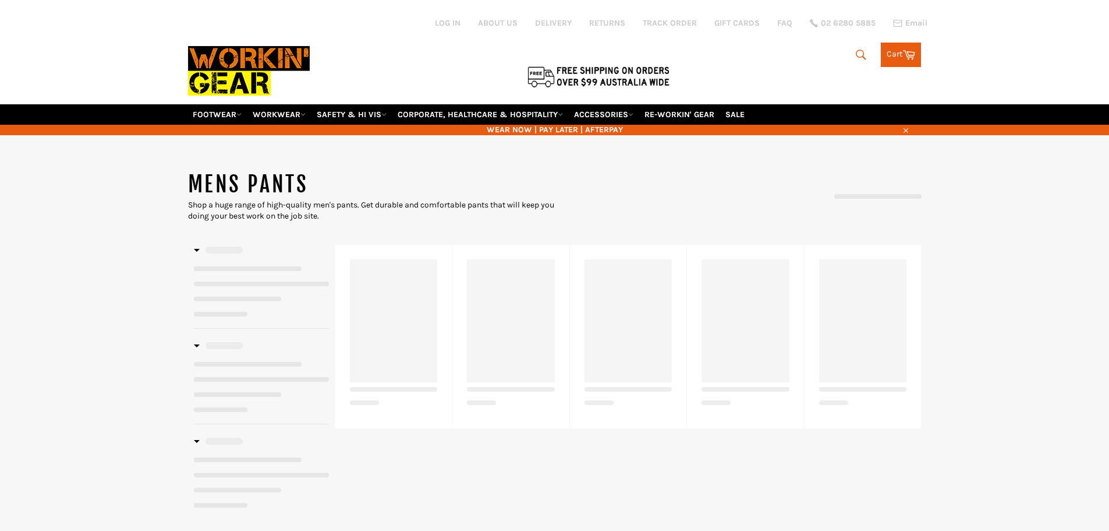
select select "**********"
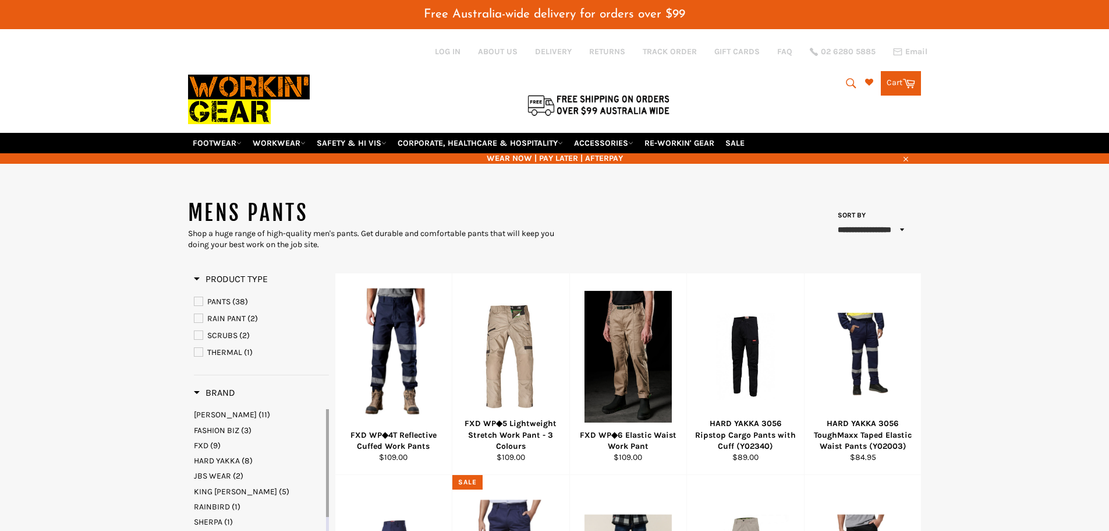
click at [850, 80] on icon "submit" at bounding box center [851, 83] width 13 height 13
click at [781, 87] on input "Search" at bounding box center [804, 84] width 146 height 22
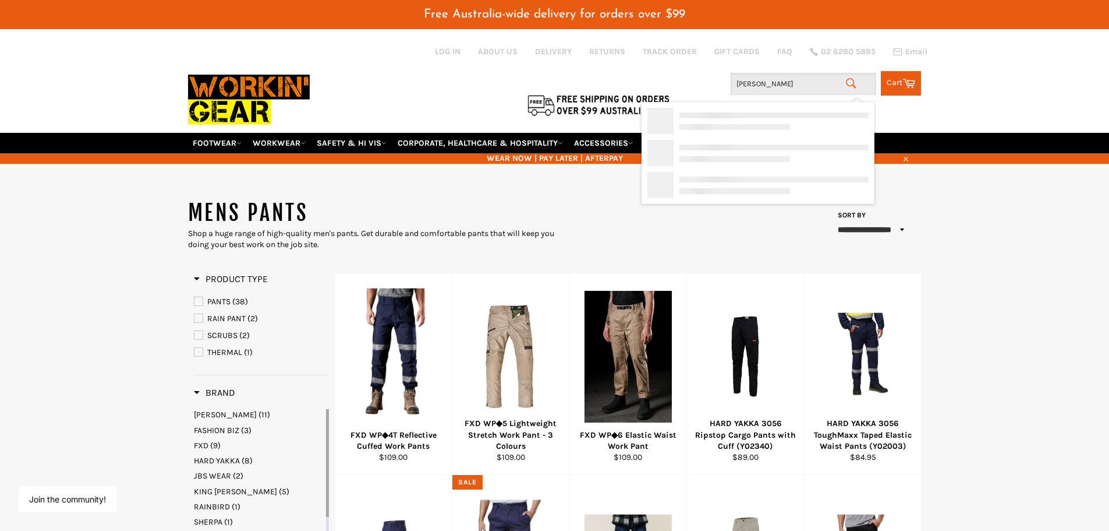
type input "king [PERSON_NAME]"
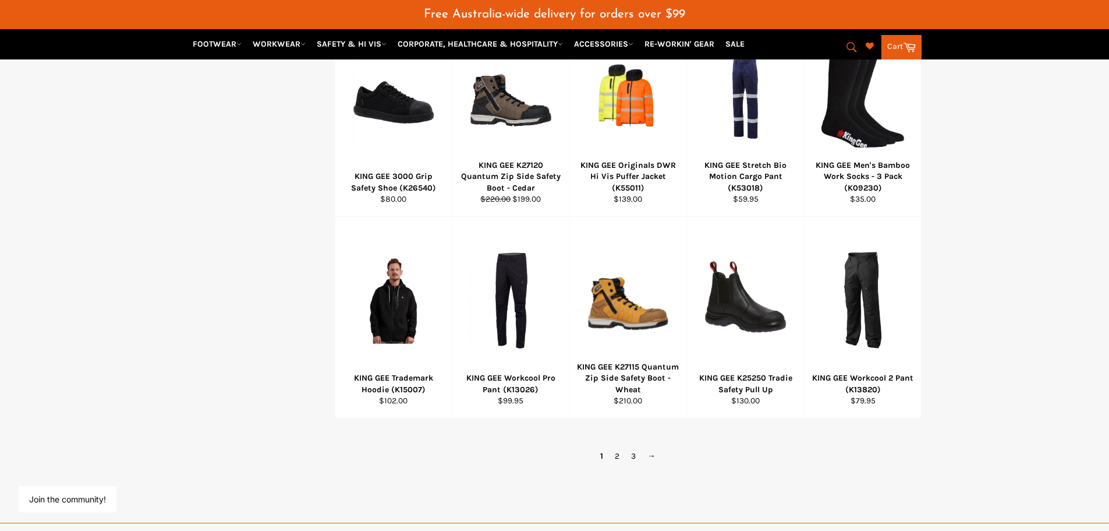
scroll to position [699, 0]
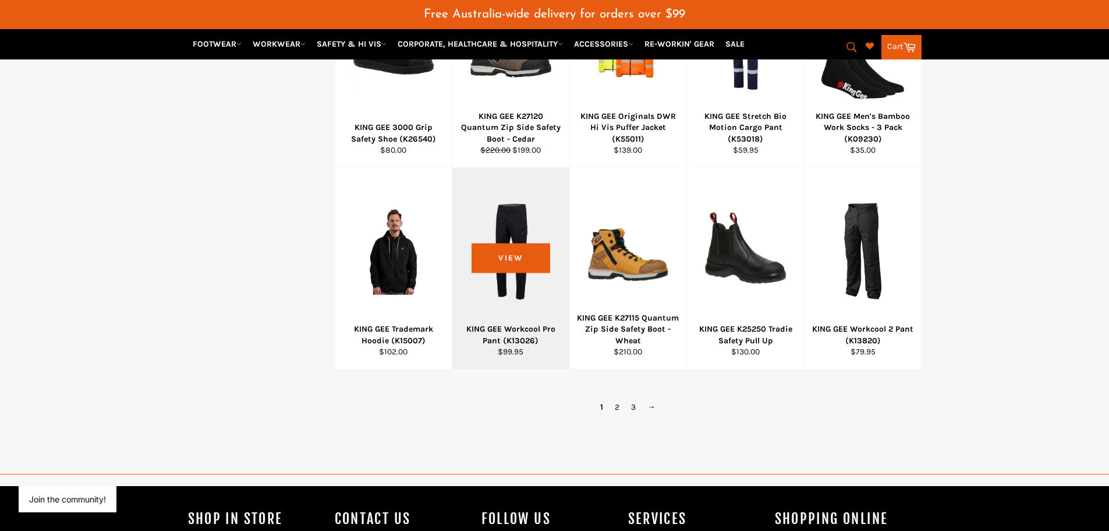
click at [510, 260] on div at bounding box center [511, 250] width 88 height 137
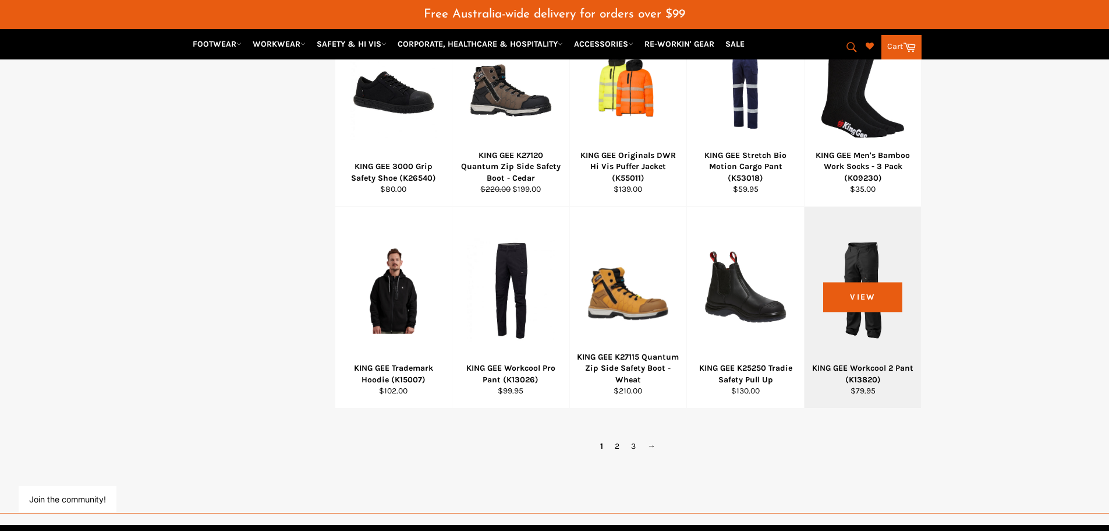
scroll to position [634, 0]
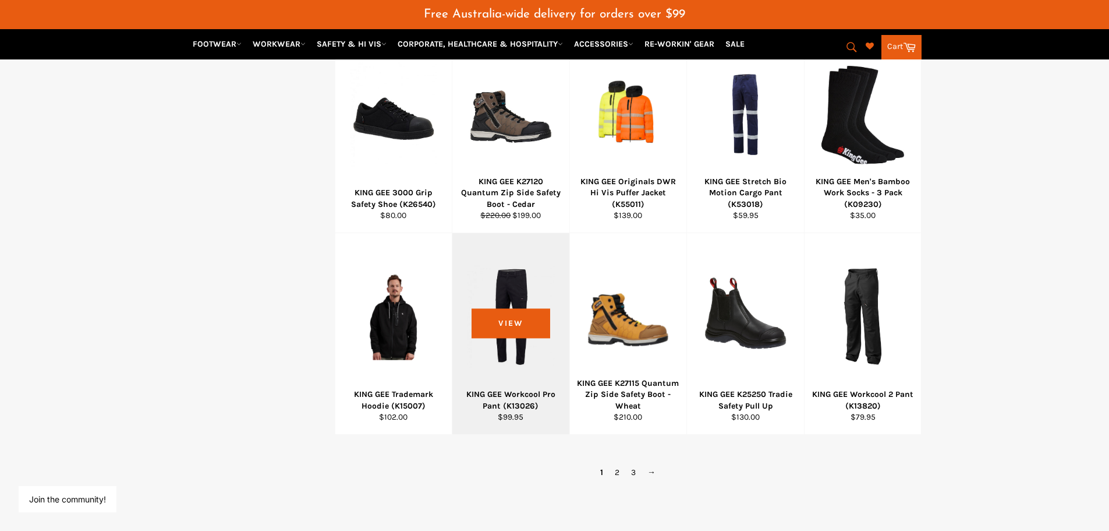
click at [510, 323] on div at bounding box center [511, 315] width 88 height 137
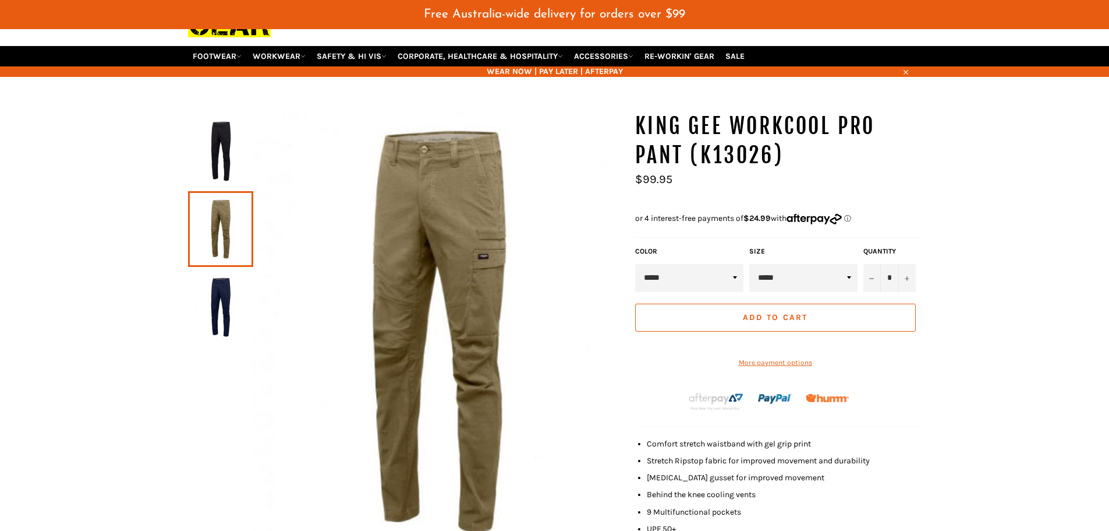
click at [218, 296] on img at bounding box center [221, 307] width 54 height 64
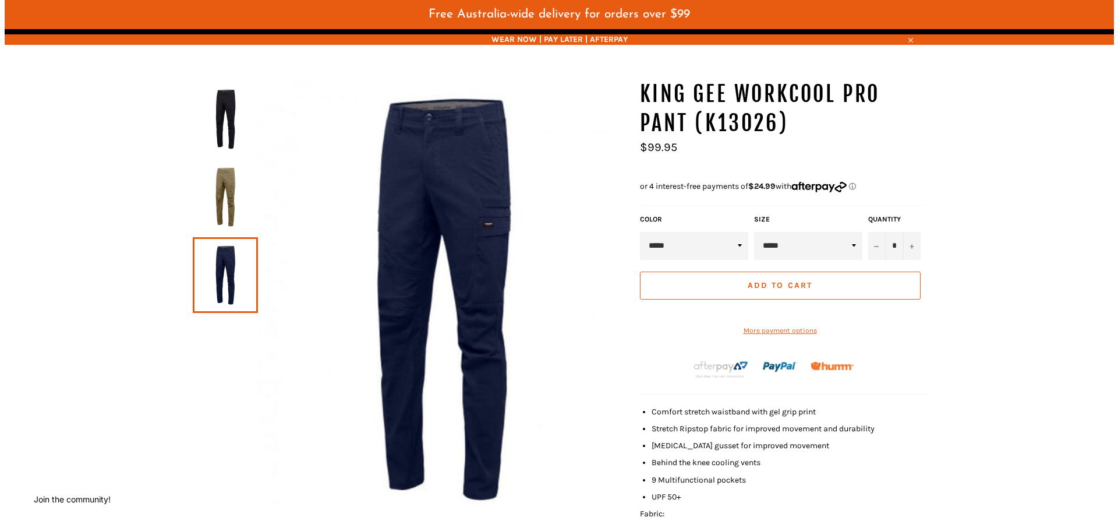
scroll to position [145, 0]
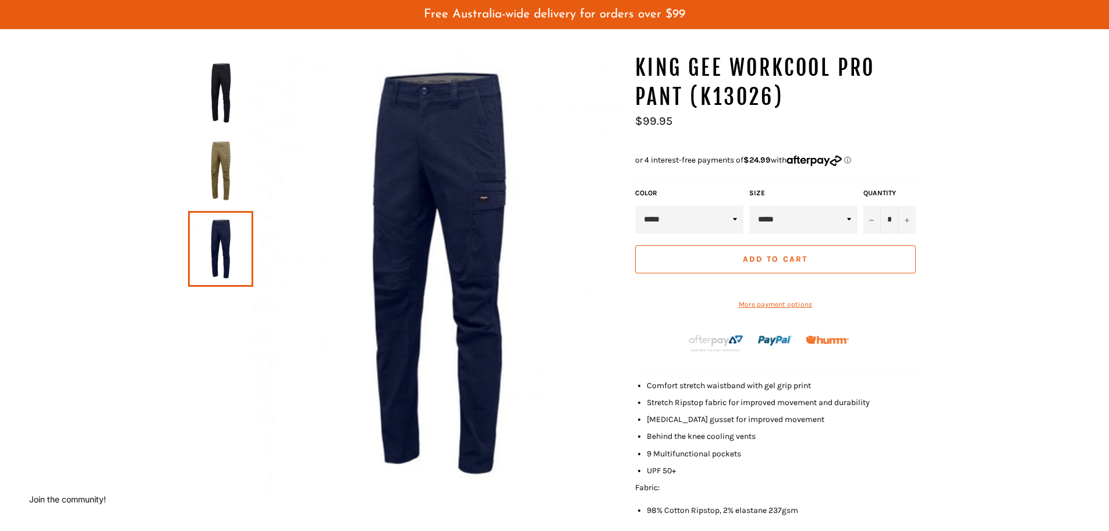
drag, startPoint x: 535, startPoint y: 335, endPoint x: 548, endPoint y: 417, distance: 83.1
click at [553, 423] on img at bounding box center [438, 273] width 370 height 438
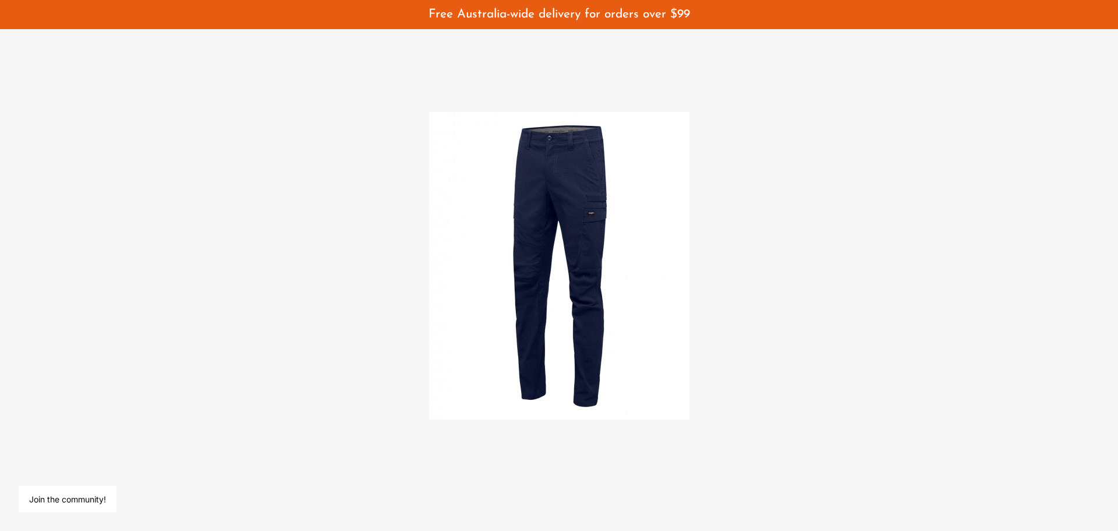
drag, startPoint x: 538, startPoint y: 192, endPoint x: 475, endPoint y: 190, distance: 63.5
click at [475, 190] on img at bounding box center [559, 265] width 260 height 307
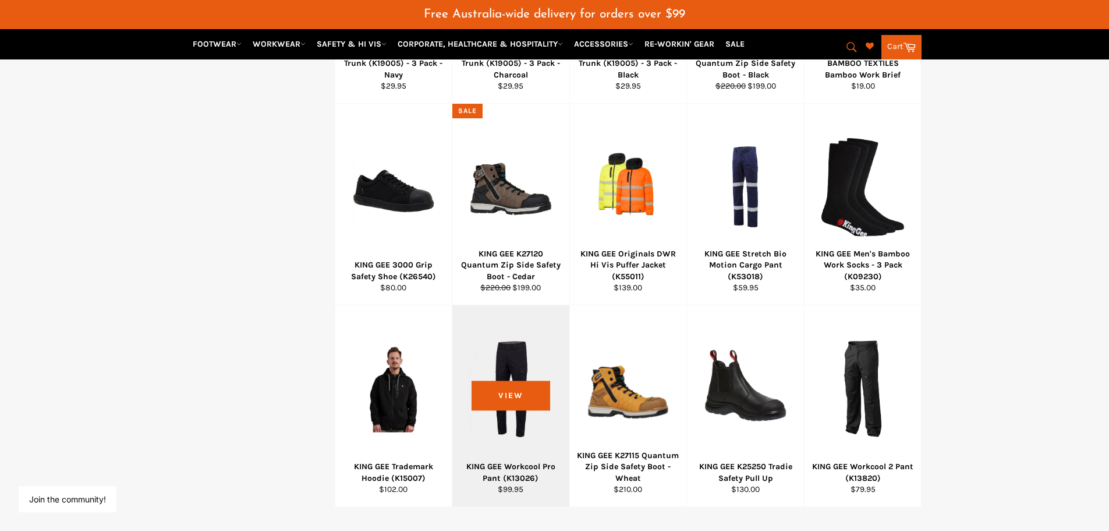
scroll to position [692, 0]
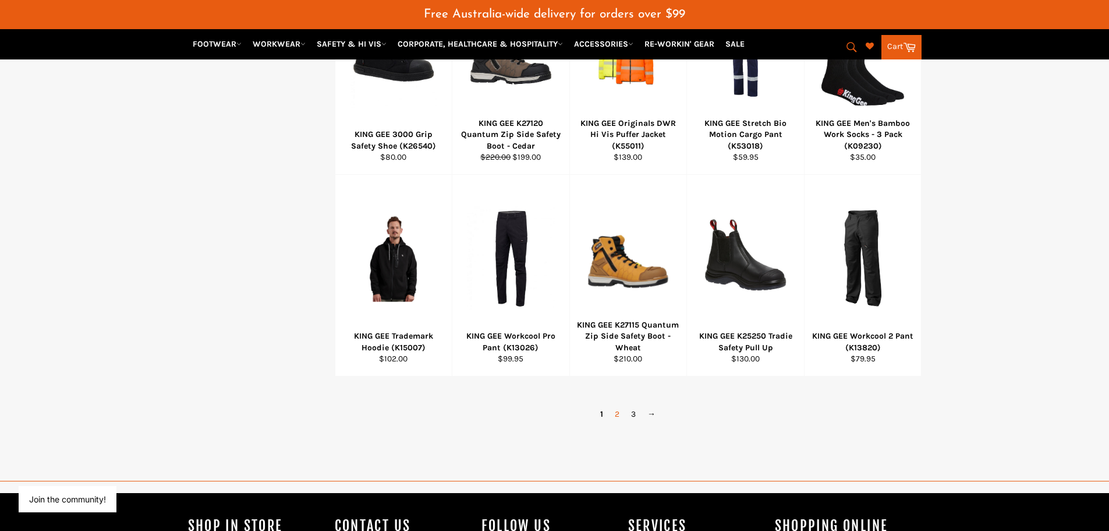
click at [618, 409] on link "2" at bounding box center [617, 413] width 16 height 17
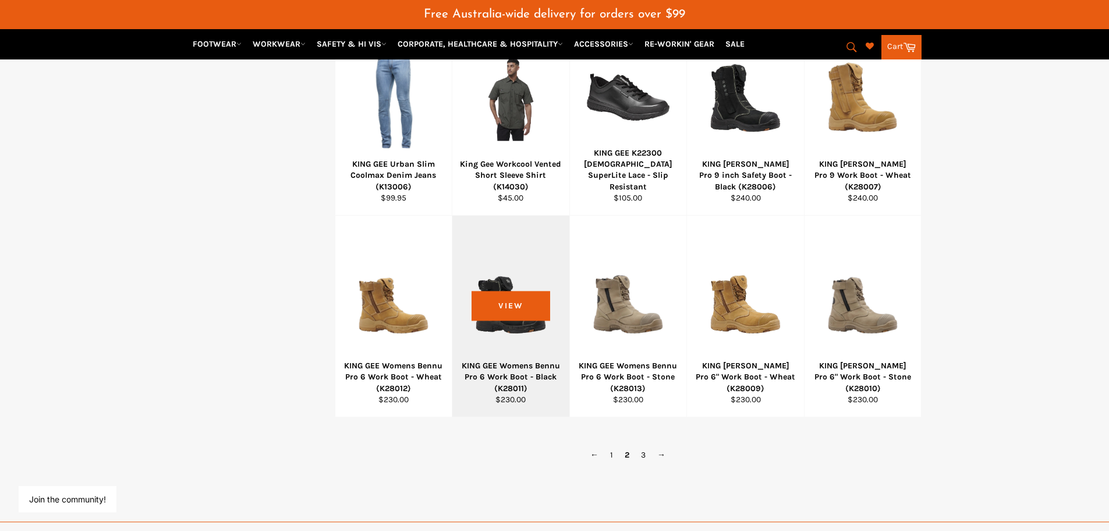
scroll to position [815, 0]
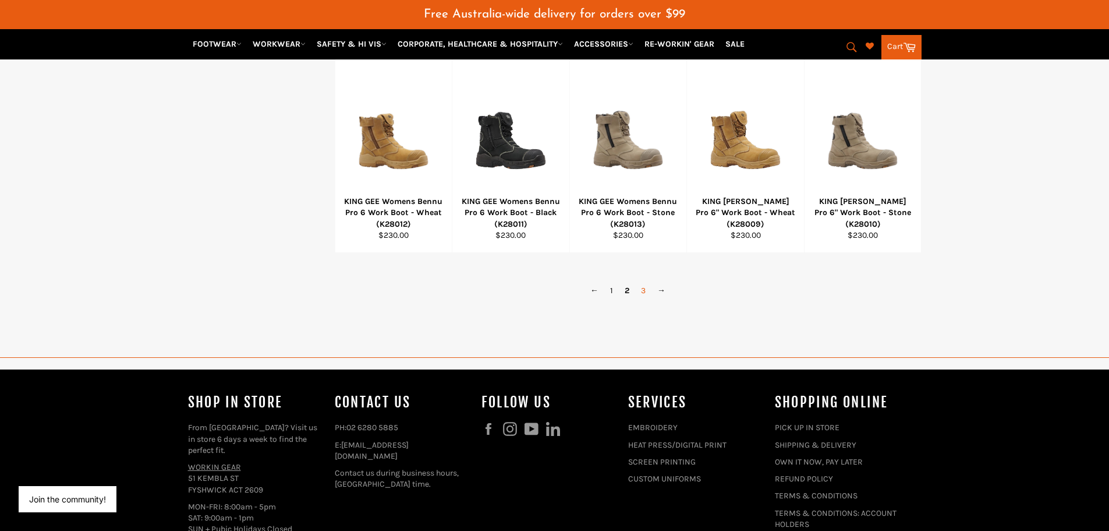
click at [643, 291] on link "3" at bounding box center [643, 290] width 16 height 17
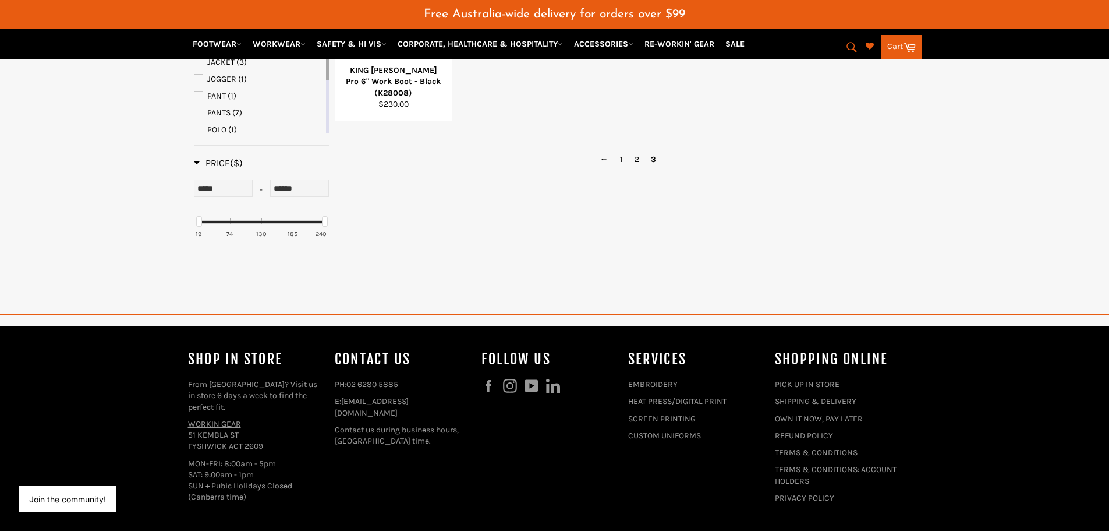
scroll to position [349, 0]
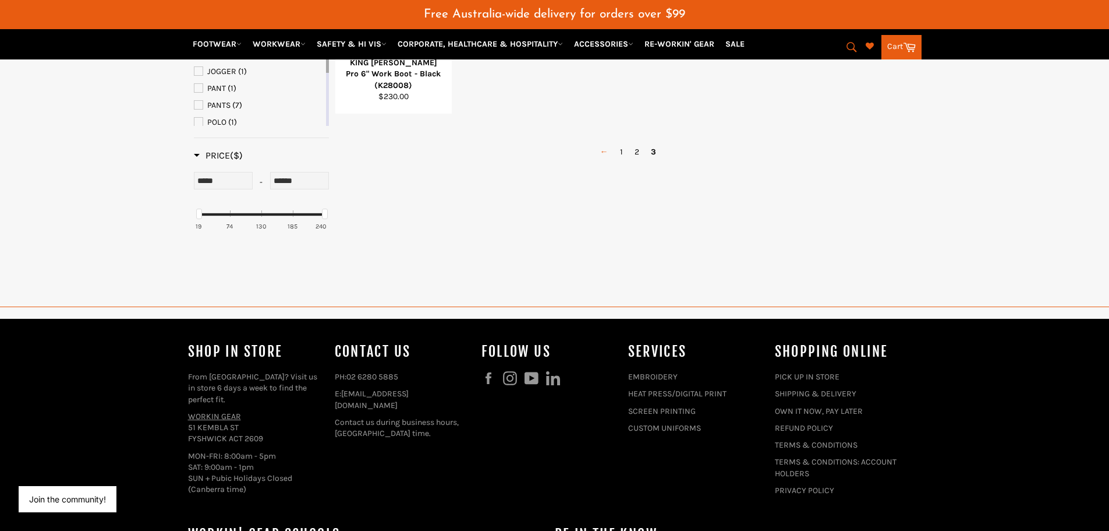
click at [604, 150] on link "←" at bounding box center [605, 151] width 20 height 17
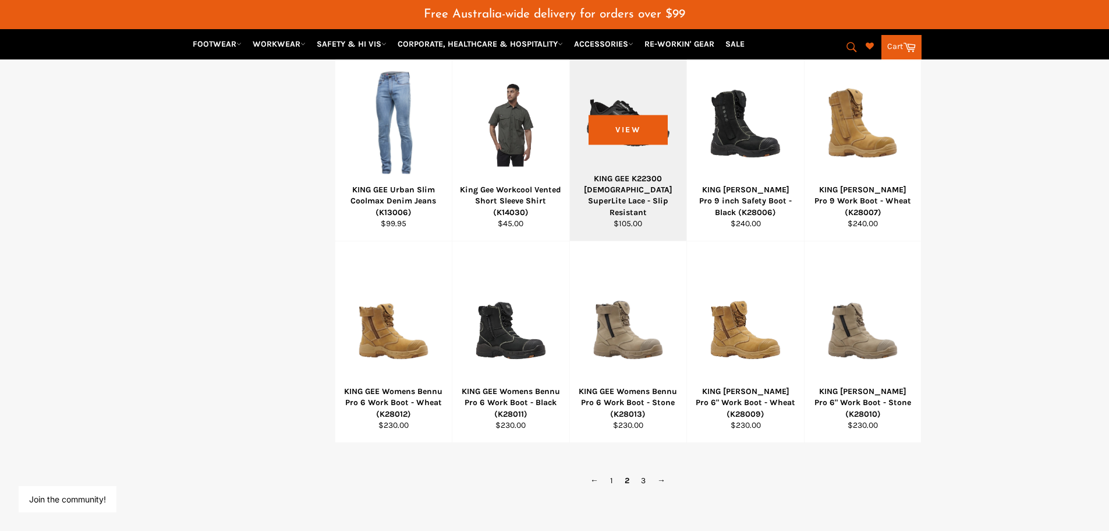
scroll to position [641, 0]
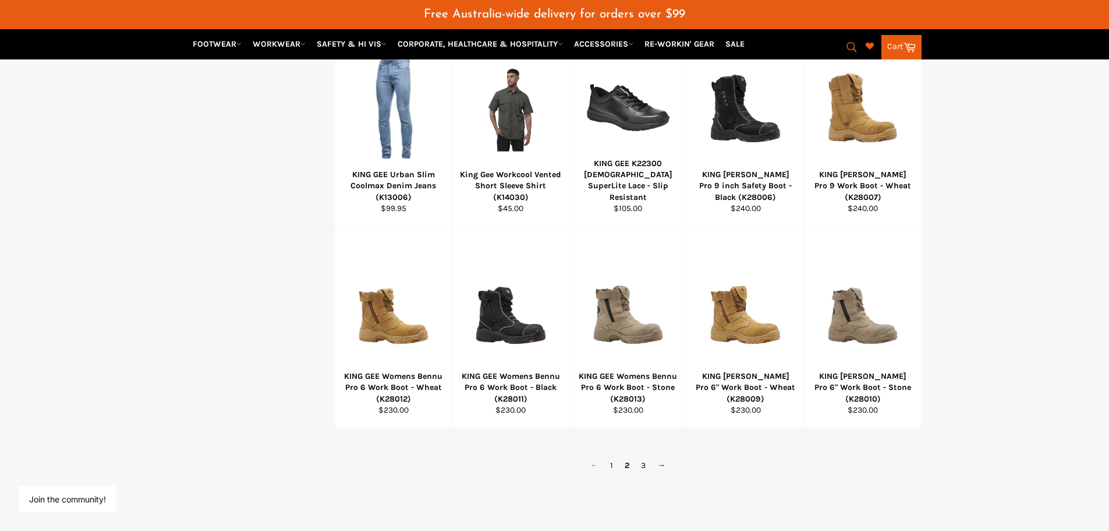
click at [595, 465] on link "←" at bounding box center [595, 465] width 20 height 17
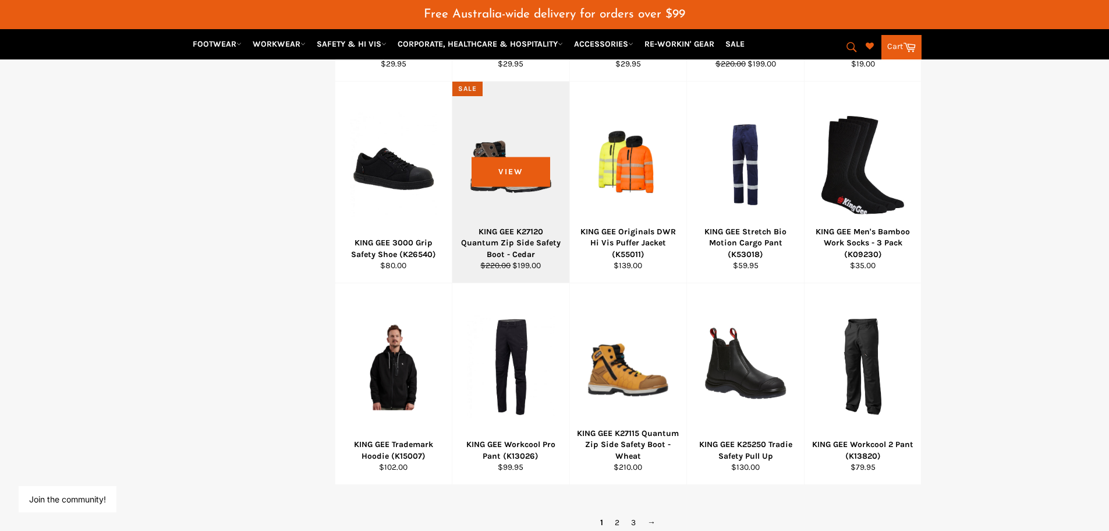
scroll to position [699, 0]
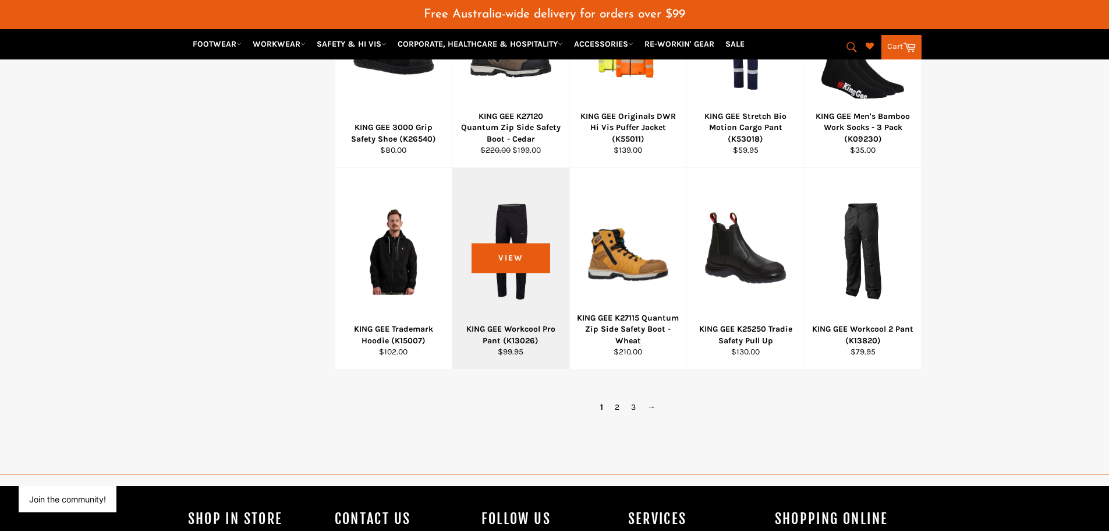
click at [525, 259] on div at bounding box center [511, 250] width 88 height 137
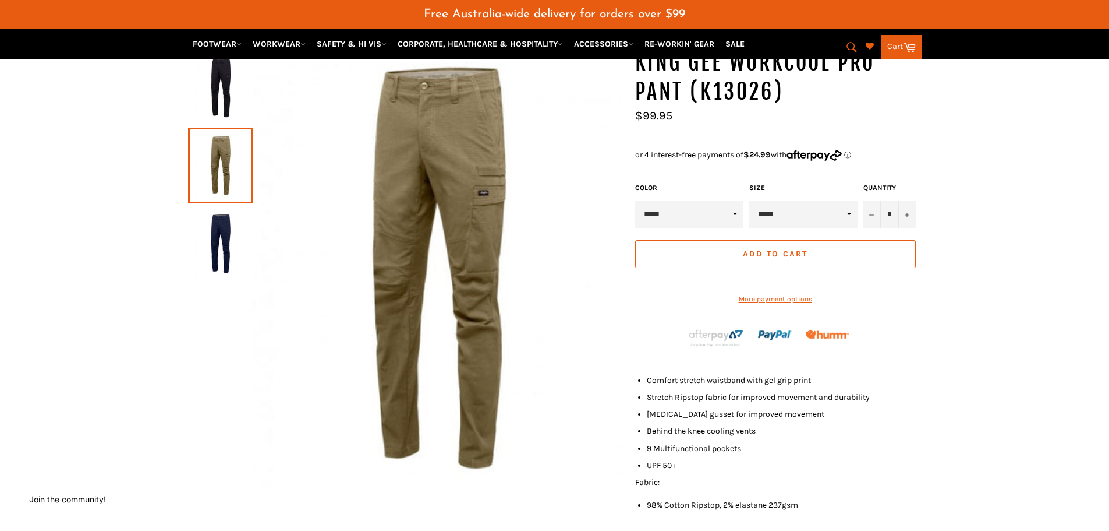
scroll to position [87, 0]
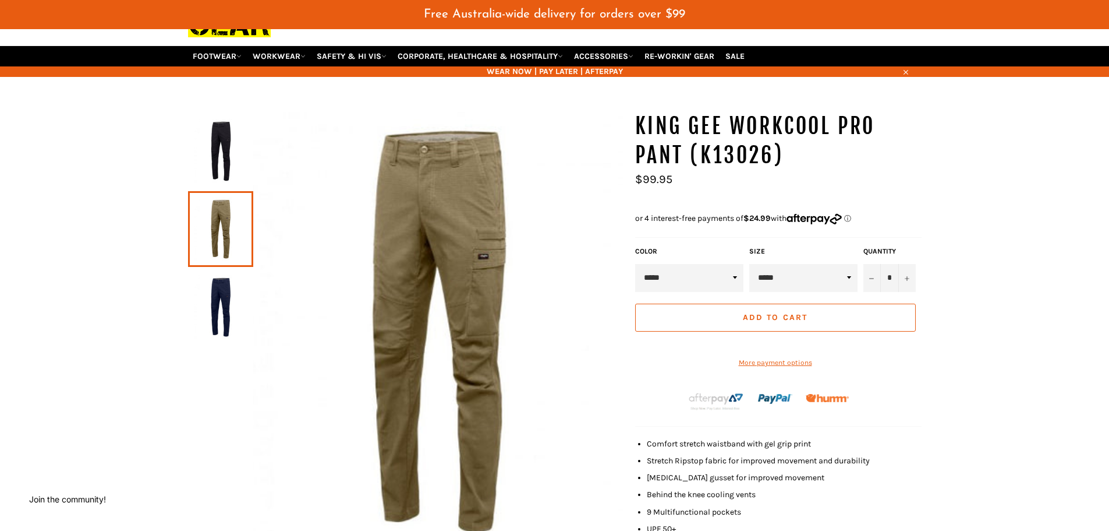
click at [218, 313] on img at bounding box center [221, 307] width 54 height 64
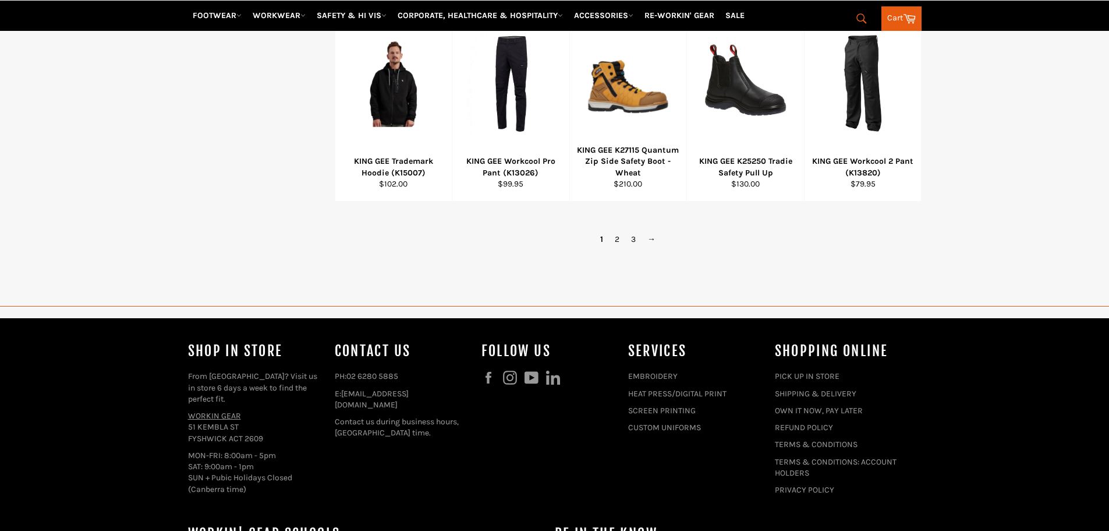
scroll to position [867, 0]
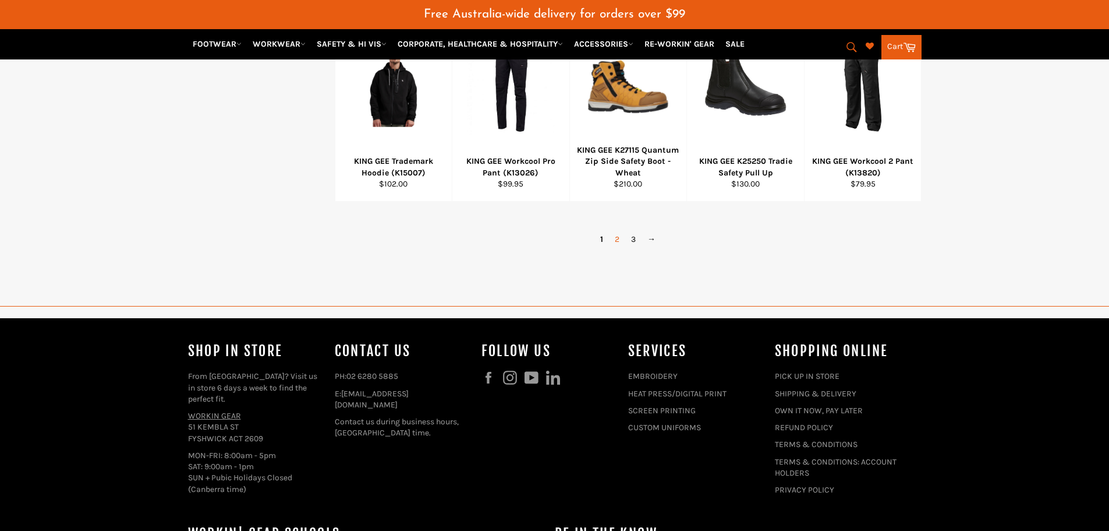
click at [616, 238] on link "2" at bounding box center [617, 239] width 16 height 17
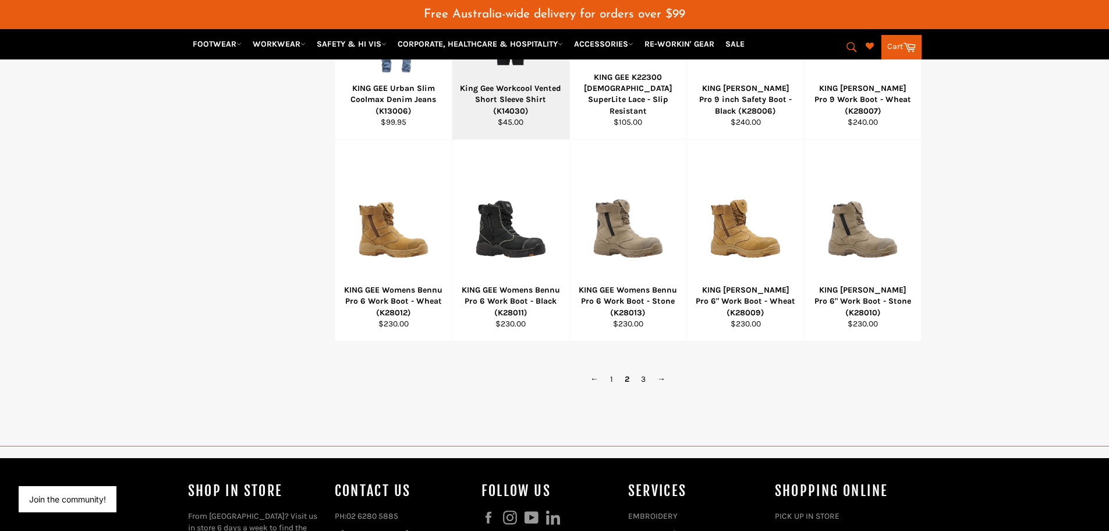
scroll to position [757, 0]
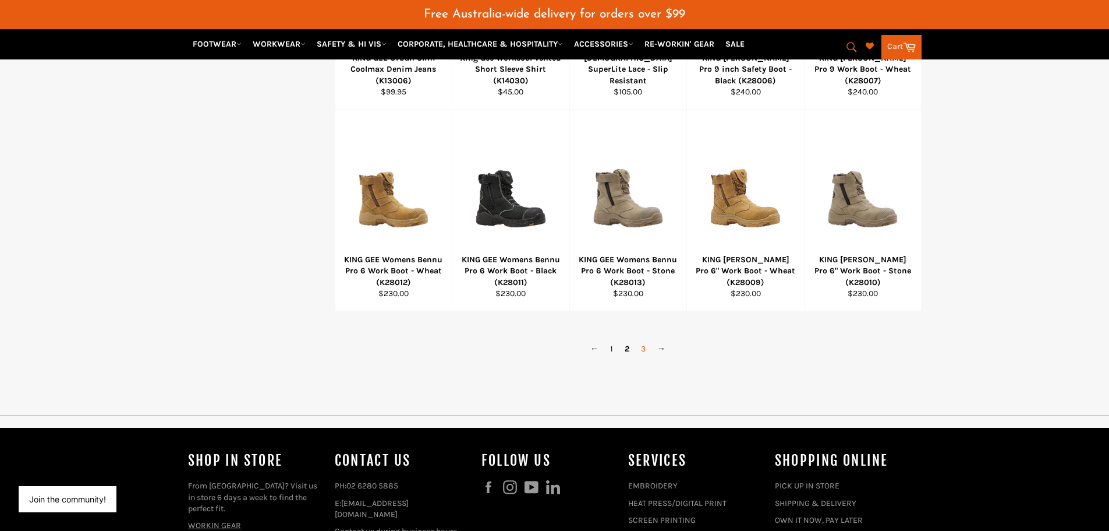
click at [642, 351] on link "3" at bounding box center [643, 348] width 16 height 17
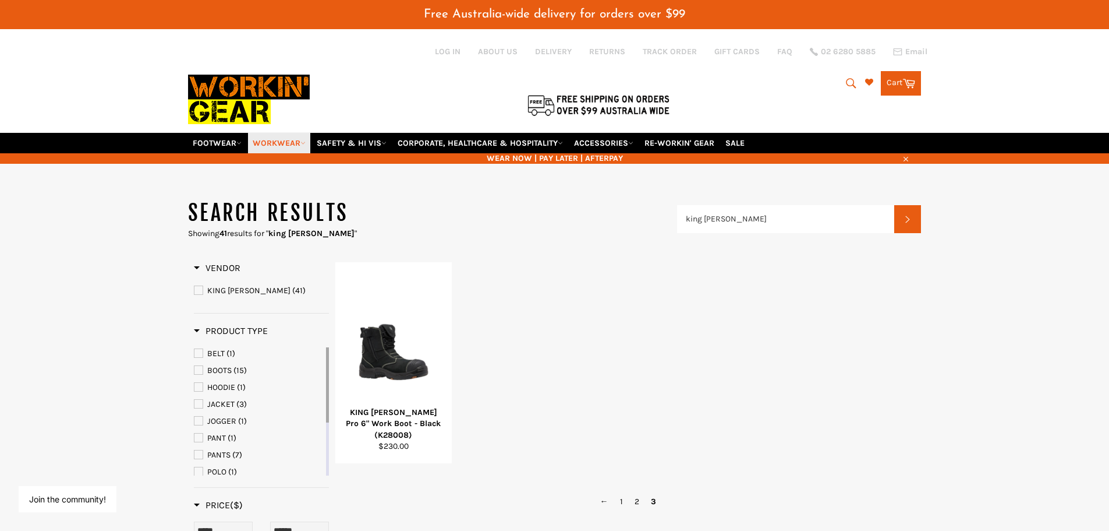
click at [272, 144] on link "WORKWEAR" at bounding box center [279, 143] width 62 height 20
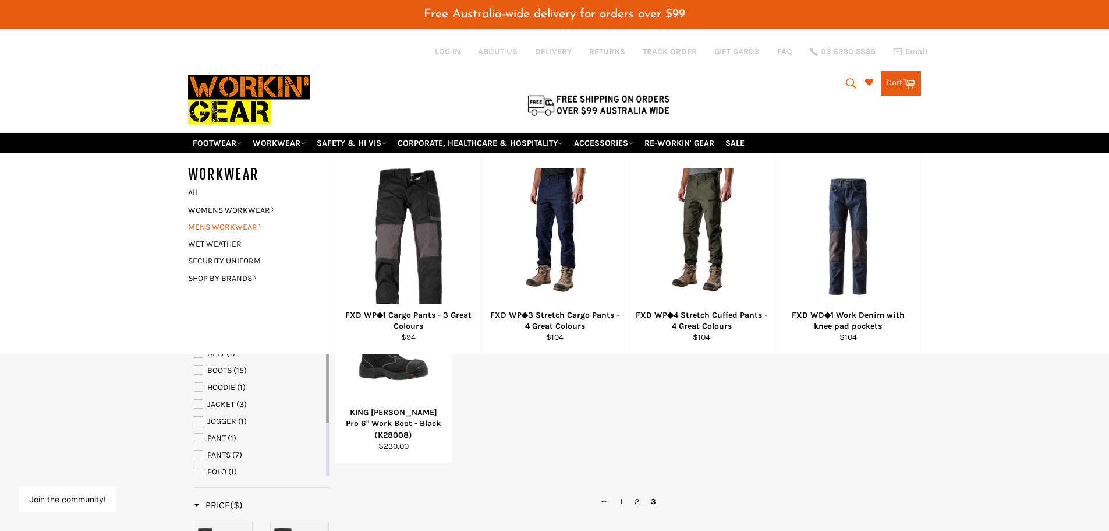
click at [238, 228] on link "MENS WORKWEAR" at bounding box center [252, 226] width 141 height 17
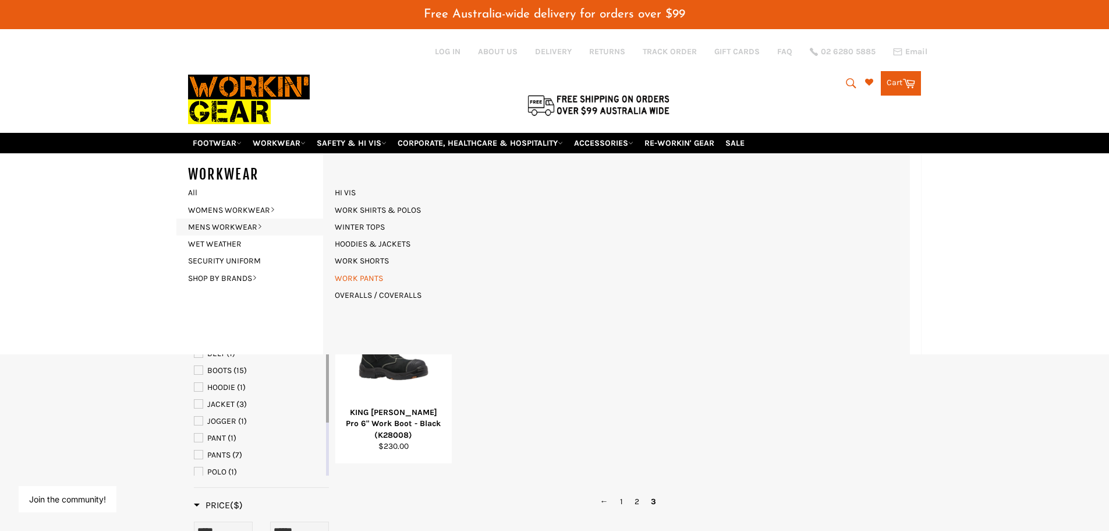
click at [348, 279] on link "WORK PANTS" at bounding box center [359, 278] width 60 height 17
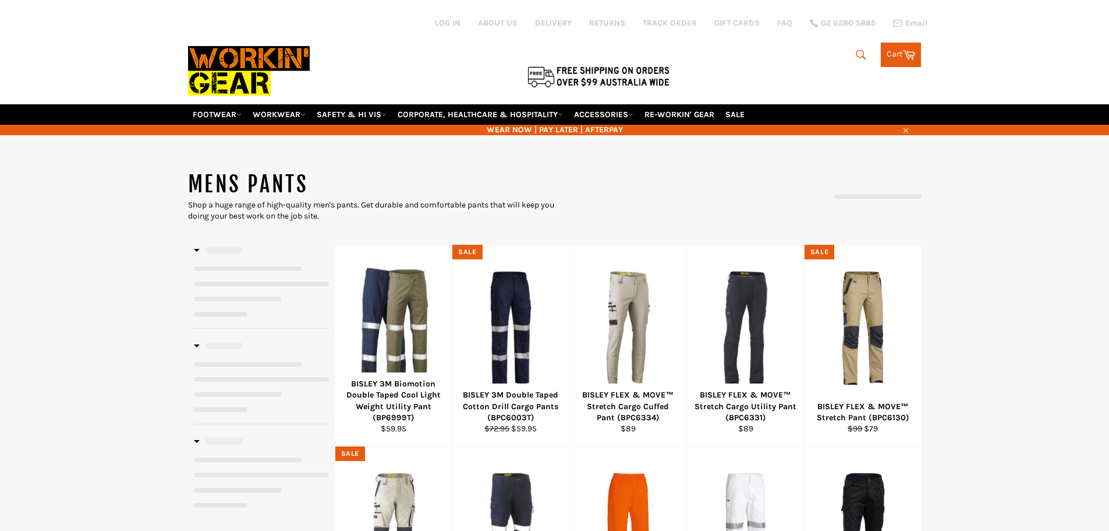
select select "**********"
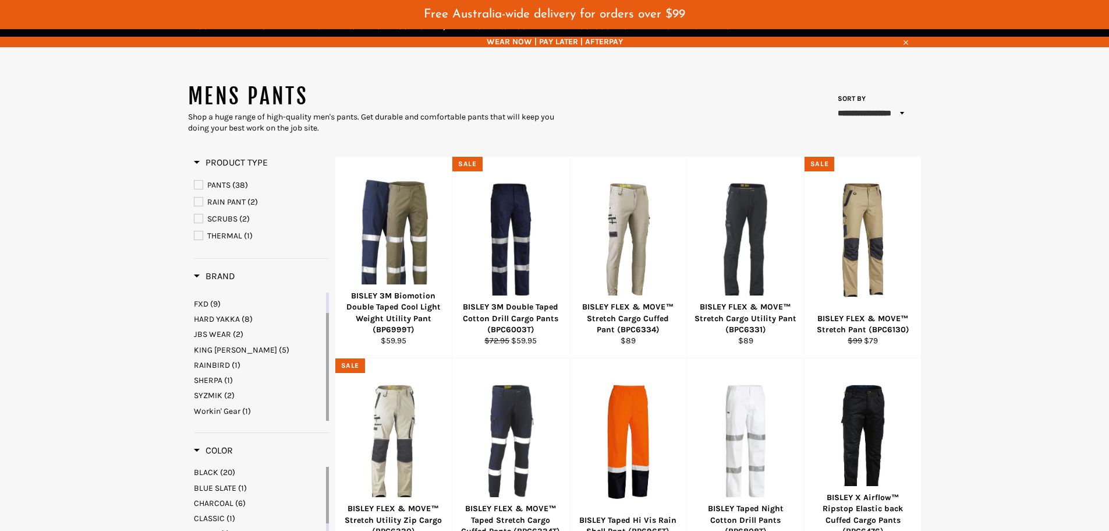
scroll to position [175, 0]
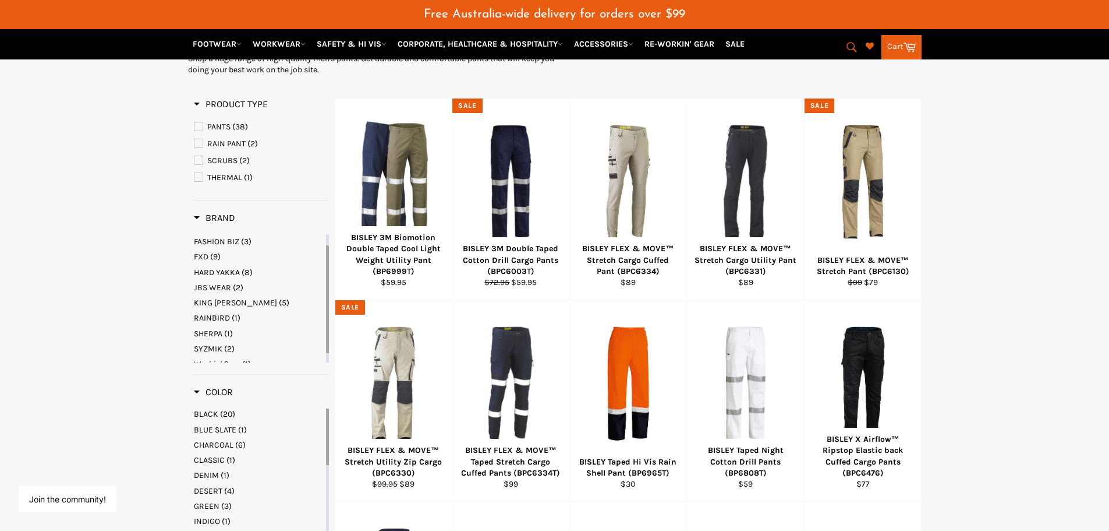
drag, startPoint x: 326, startPoint y: 314, endPoint x: 328, endPoint y: 305, distance: 9.6
click at [328, 305] on div at bounding box center [327, 299] width 3 height 108
click at [214, 300] on span "KING GEE" at bounding box center [235, 303] width 83 height 10
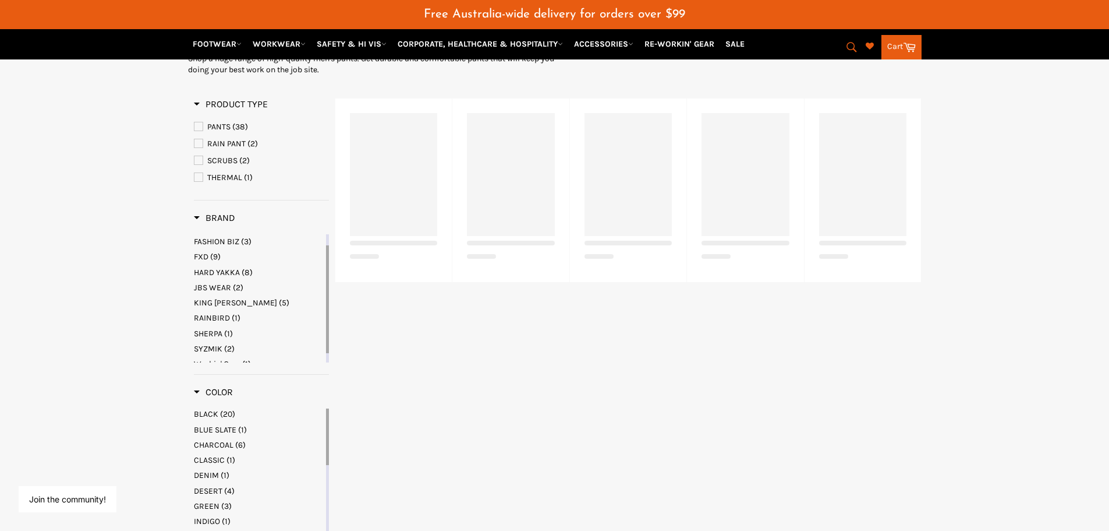
select select "**********"
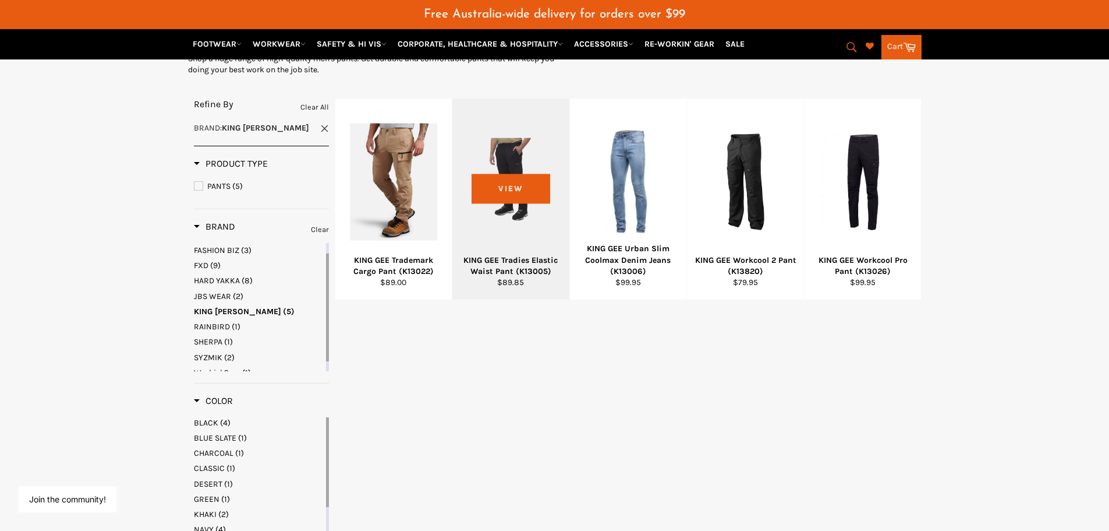
click at [504, 267] on div "KING GEE Tradies Elastic Waist Pant (K13005)" at bounding box center [511, 265] width 102 height 23
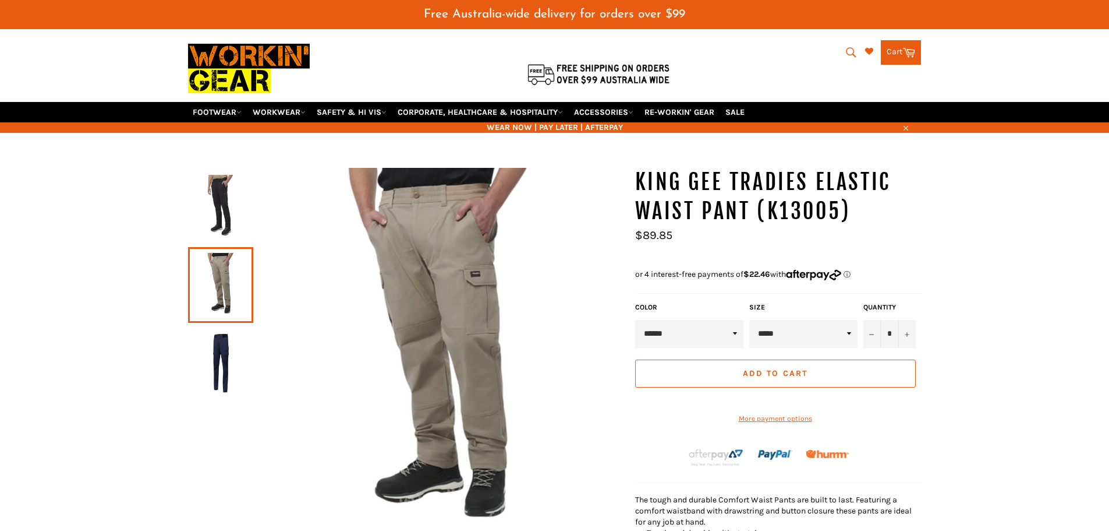
scroll to position [116, 0]
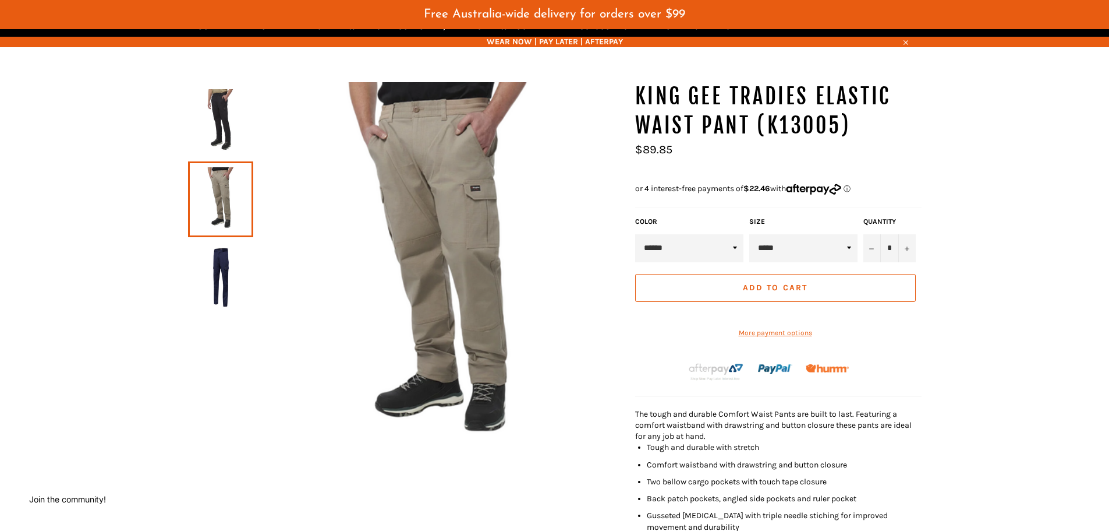
click at [218, 276] on img at bounding box center [221, 277] width 54 height 64
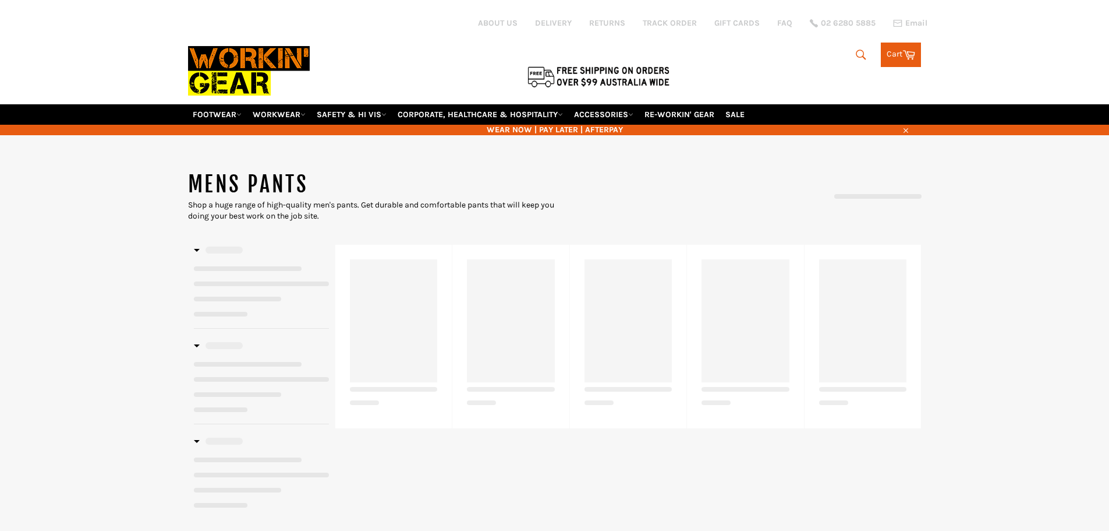
scroll to position [245, 0]
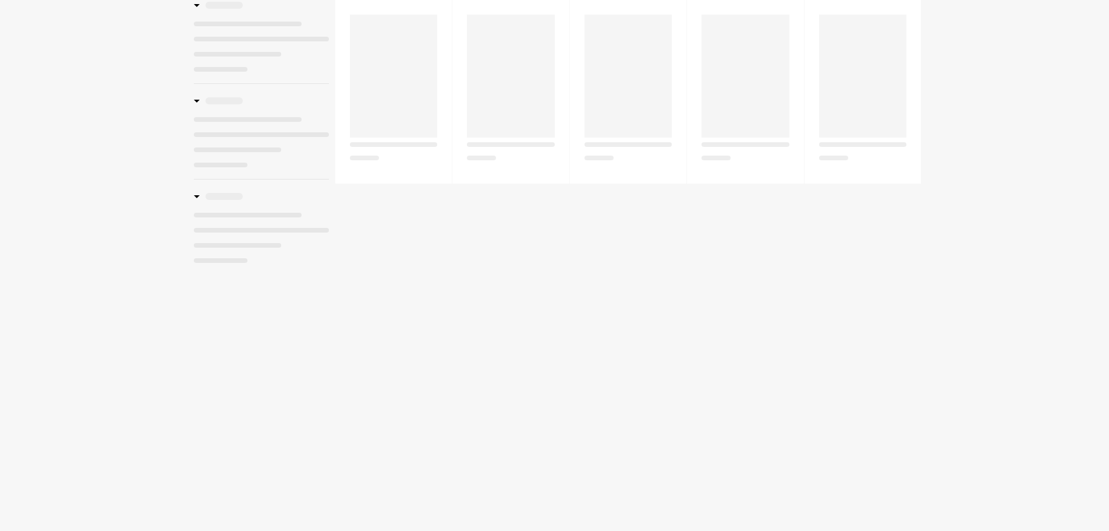
select select "**********"
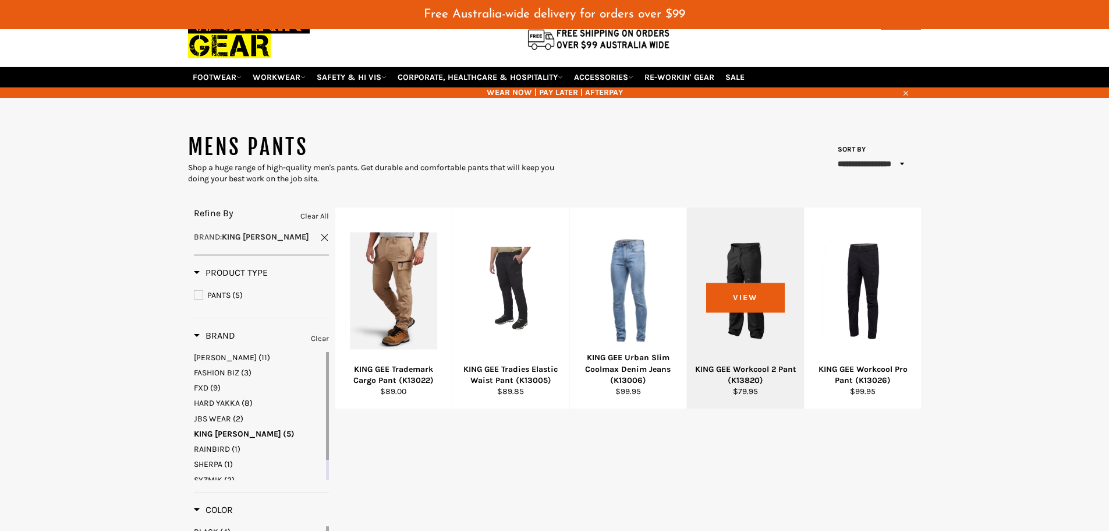
scroll to position [40, 0]
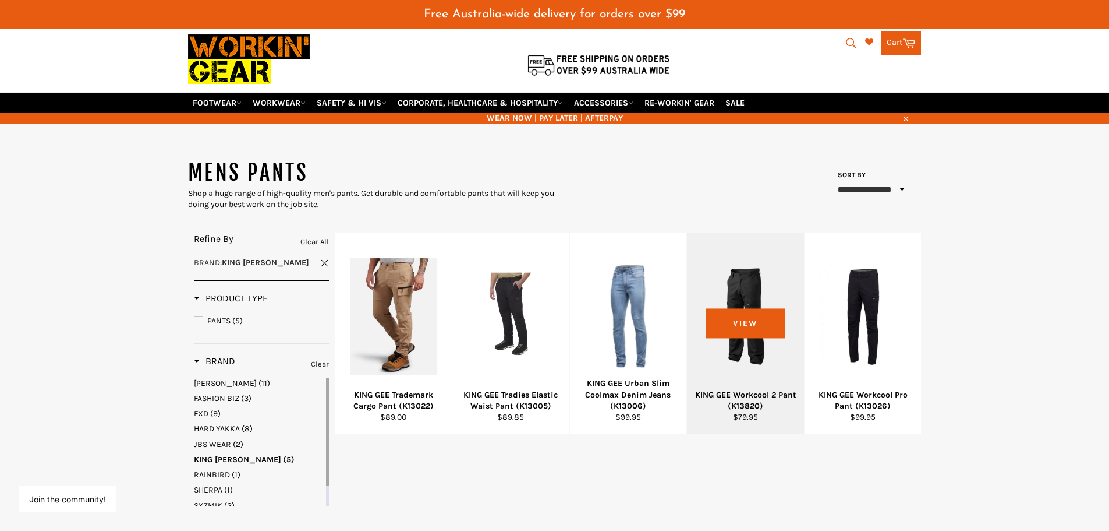
click at [758, 344] on div at bounding box center [746, 315] width 88 height 137
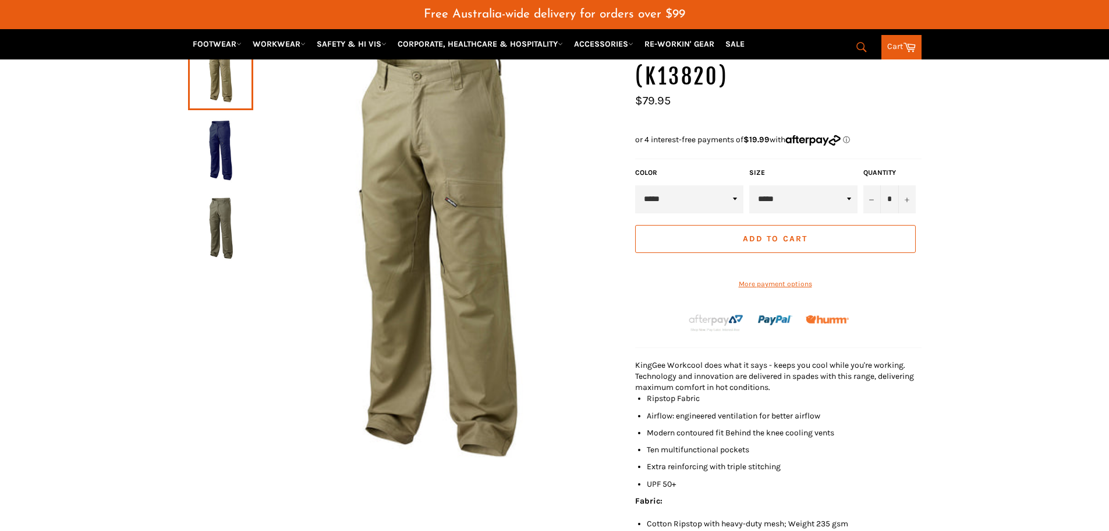
scroll to position [87, 0]
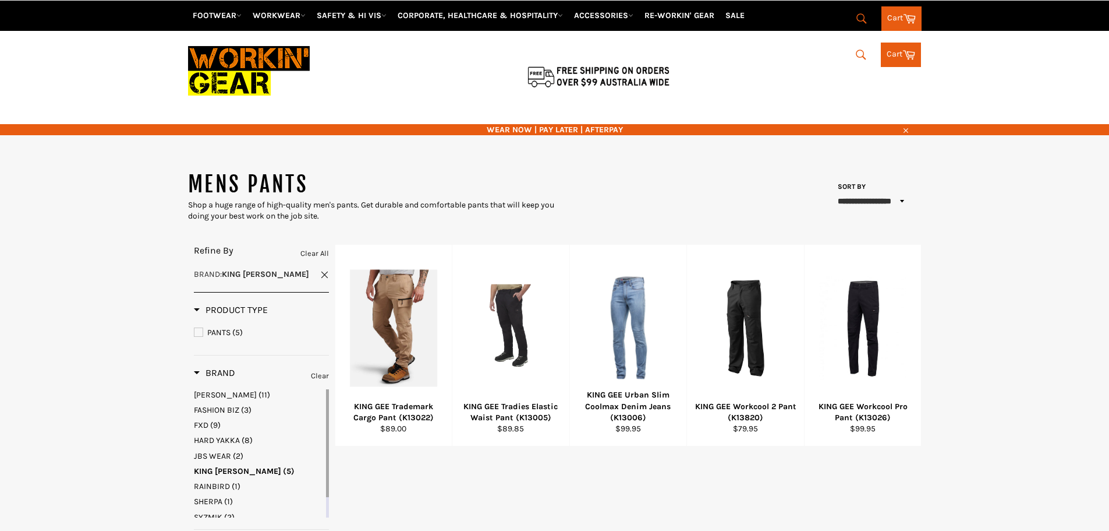
select select "**********"
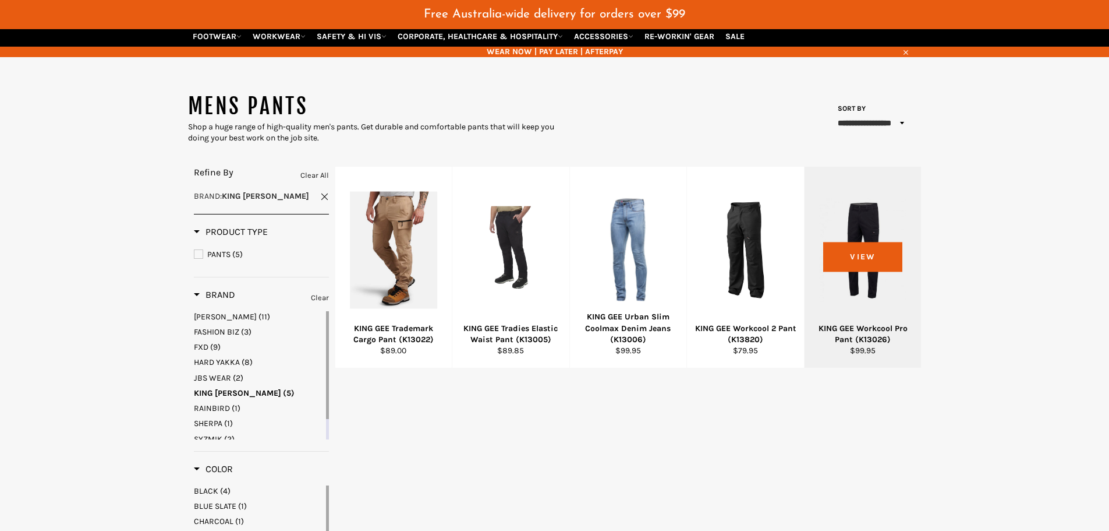
scroll to position [98, 0]
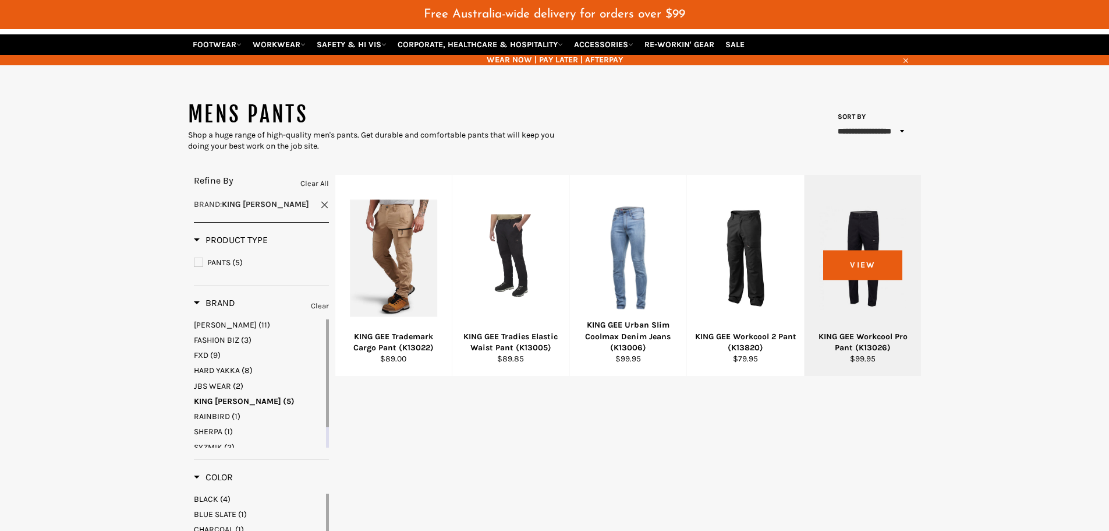
click at [876, 295] on div at bounding box center [863, 257] width 88 height 137
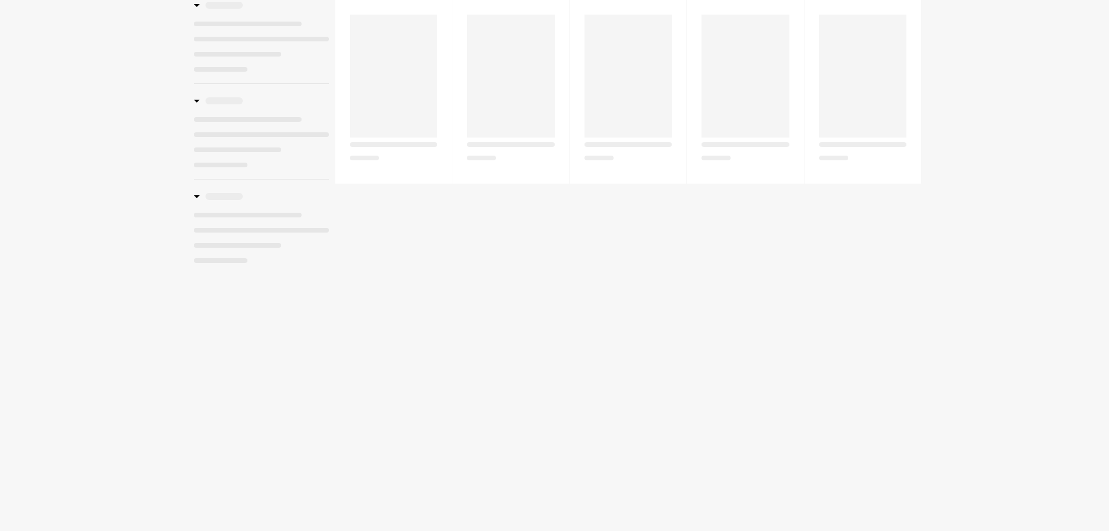
select select "**********"
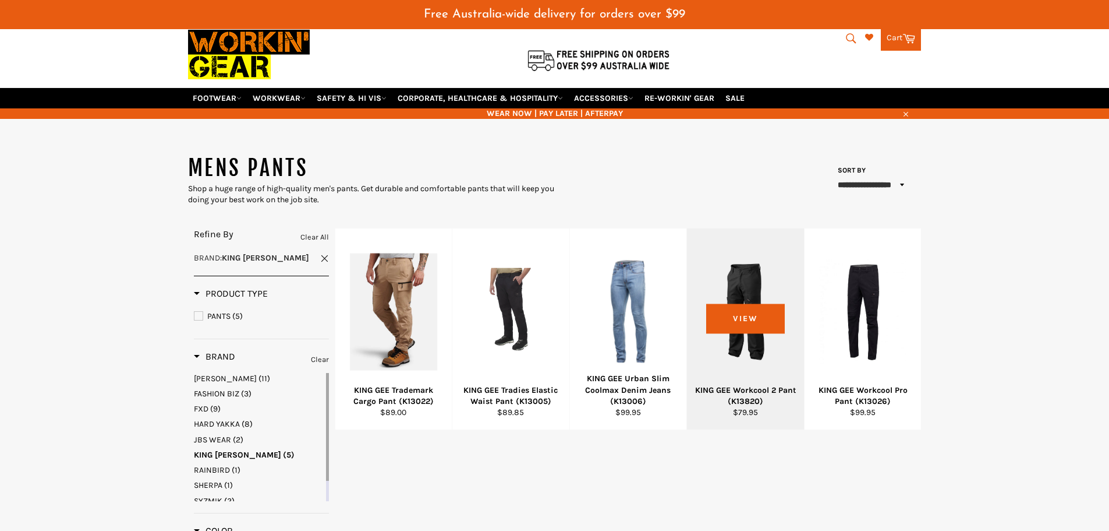
scroll to position [40, 0]
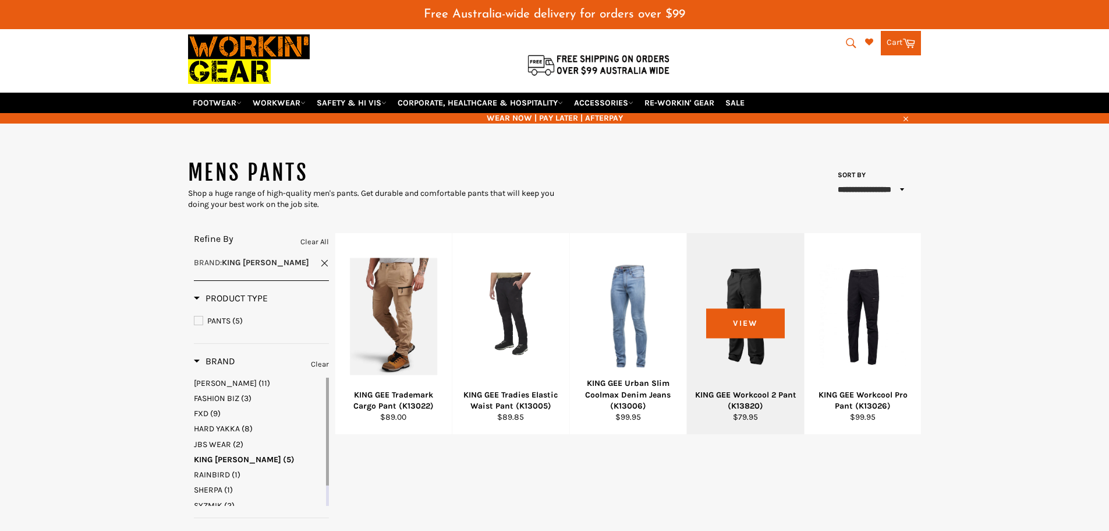
click at [751, 359] on div at bounding box center [746, 315] width 88 height 137
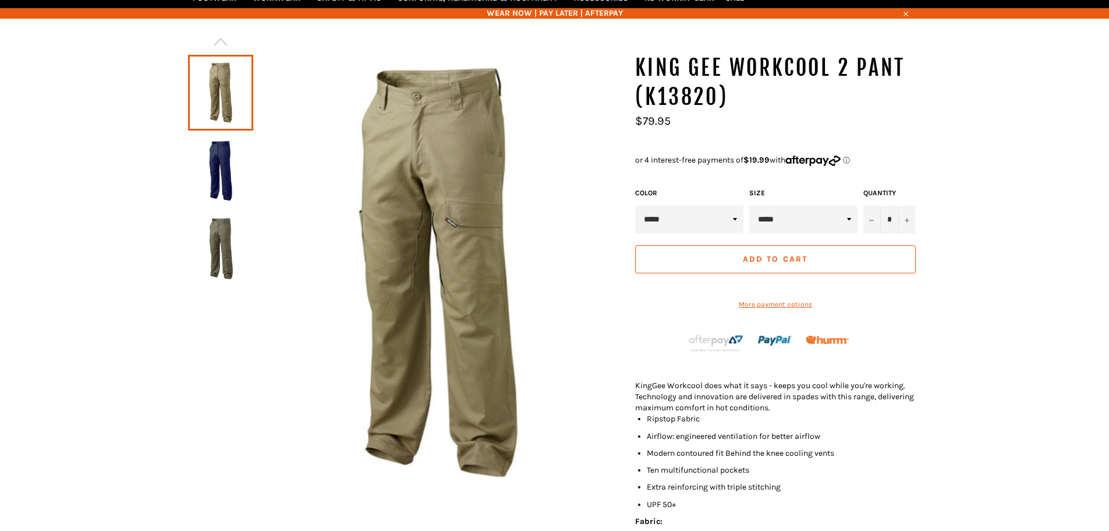
scroll to position [145, 0]
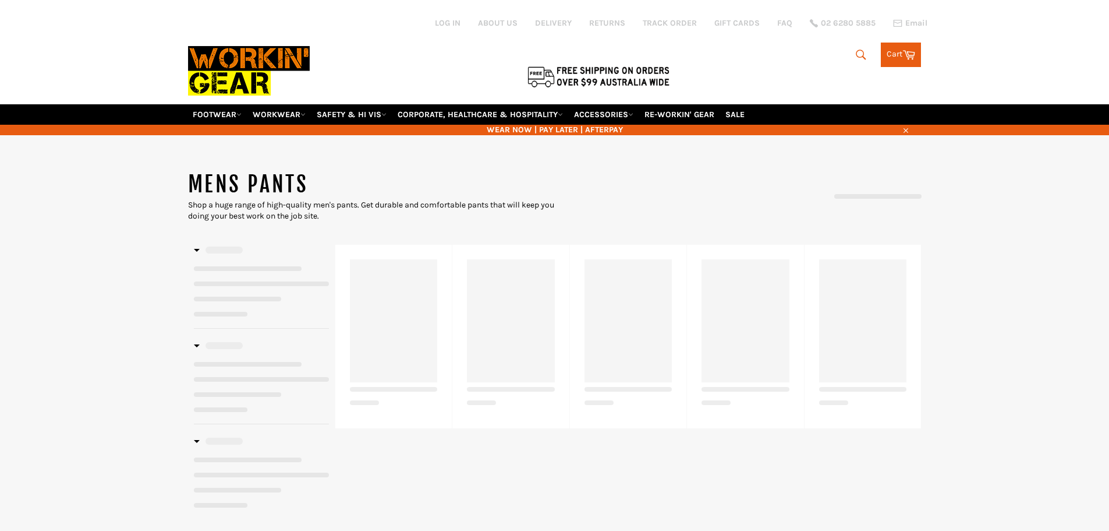
select select "**********"
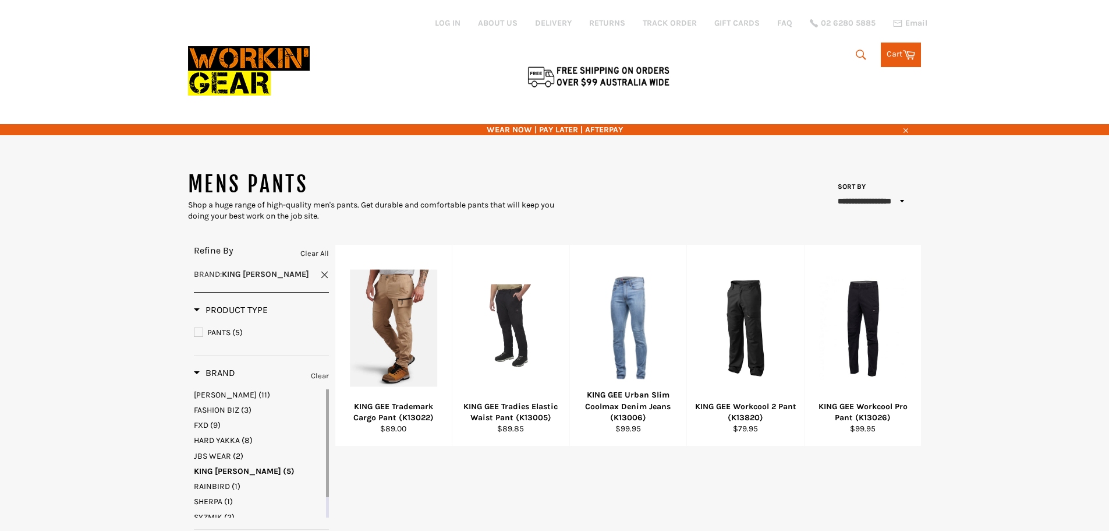
scroll to position [273, 0]
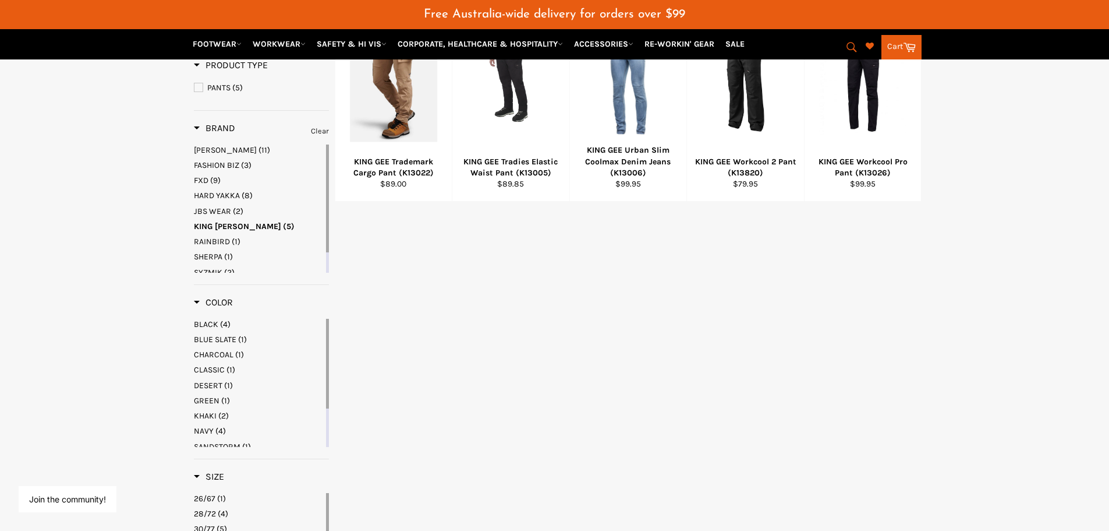
drag, startPoint x: 326, startPoint y: 239, endPoint x: 326, endPoint y: 201, distance: 37.9
click at [328, 204] on div at bounding box center [327, 198] width 3 height 108
click at [212, 150] on span "BISLEY" at bounding box center [225, 150] width 63 height 10
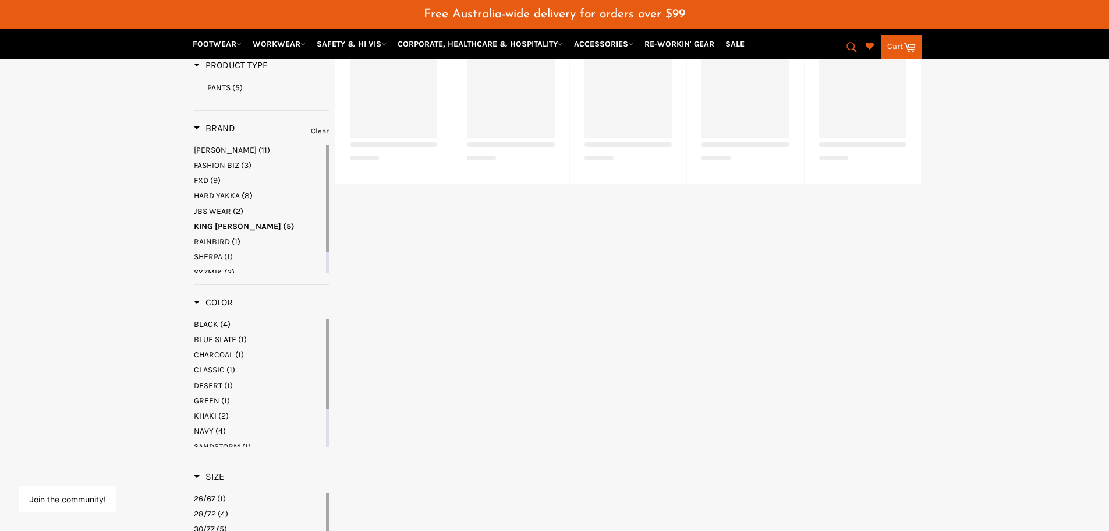
select select "**********"
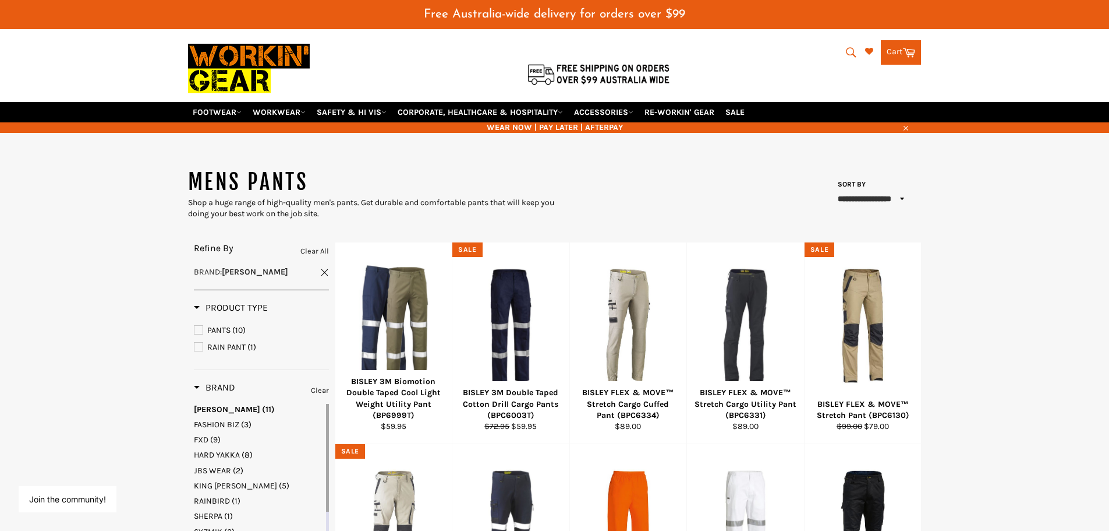
scroll to position [58, 0]
